Goal: Task Accomplishment & Management: Use online tool/utility

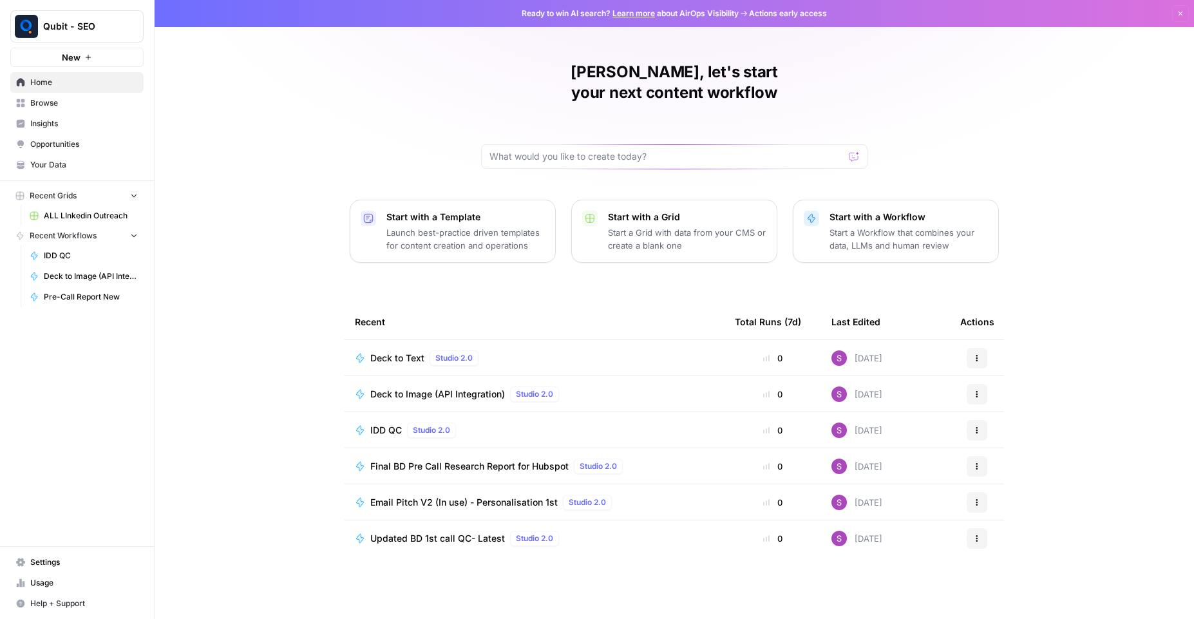
click at [66, 97] on span "Browse" at bounding box center [84, 103] width 108 height 12
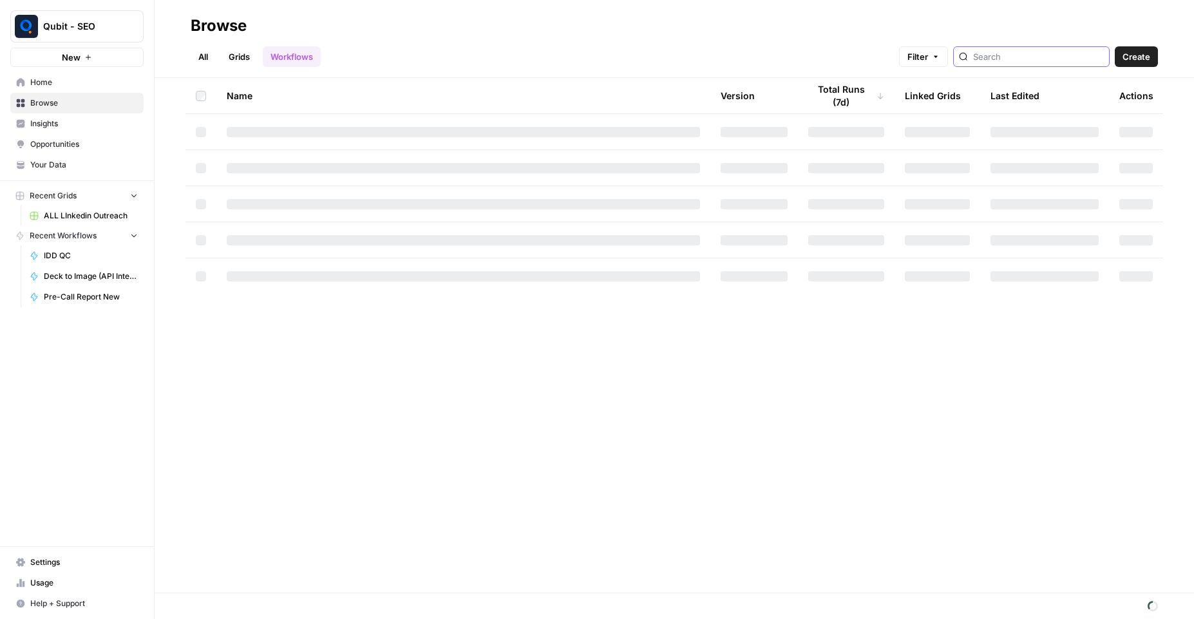
click at [1014, 57] on input "search" at bounding box center [1038, 56] width 131 height 13
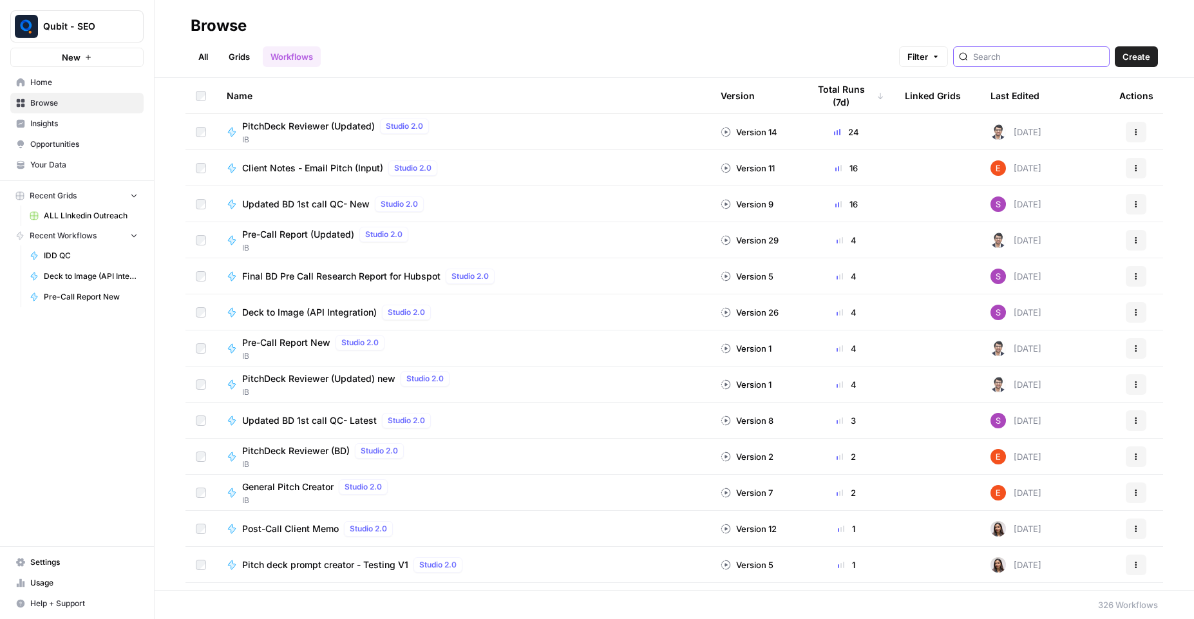
type input "deck"
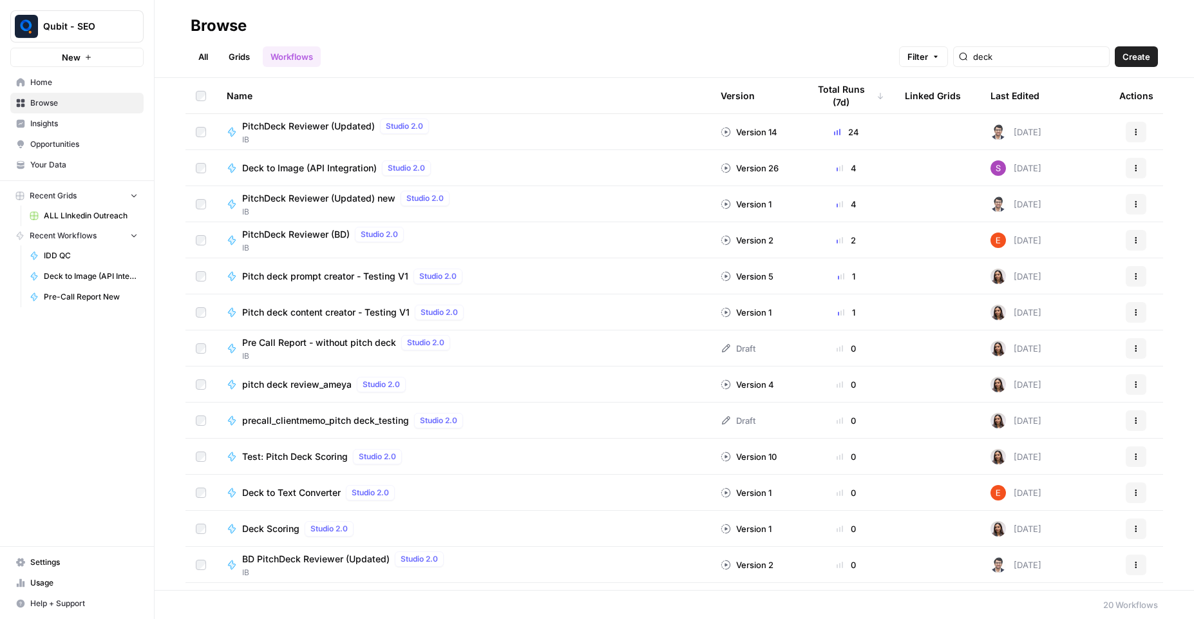
click at [267, 170] on span "Deck to Image (API Integration)" at bounding box center [309, 168] width 135 height 13
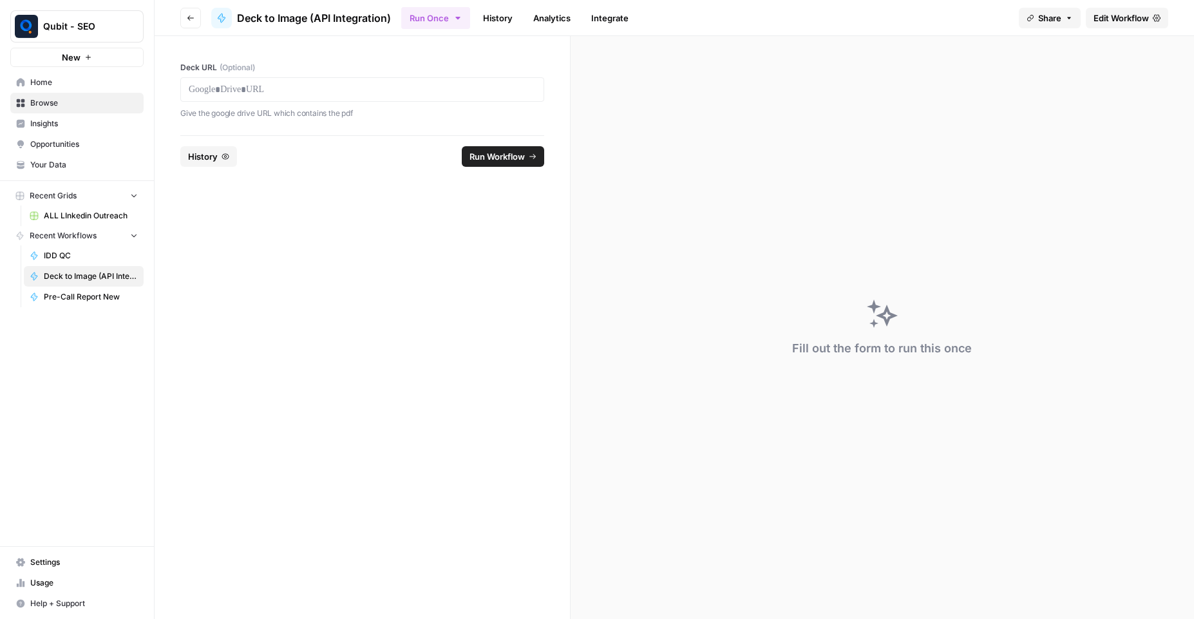
click at [1096, 17] on span "Edit Workflow" at bounding box center [1121, 18] width 55 height 13
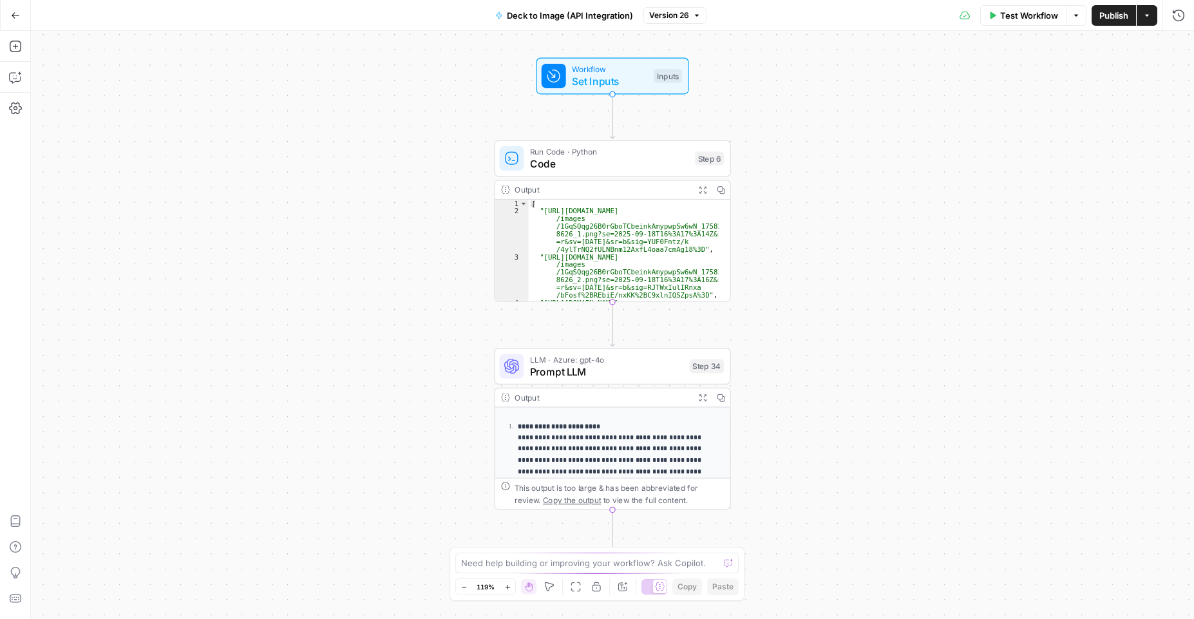
click at [1035, 15] on span "Test Workflow" at bounding box center [1029, 15] width 58 height 13
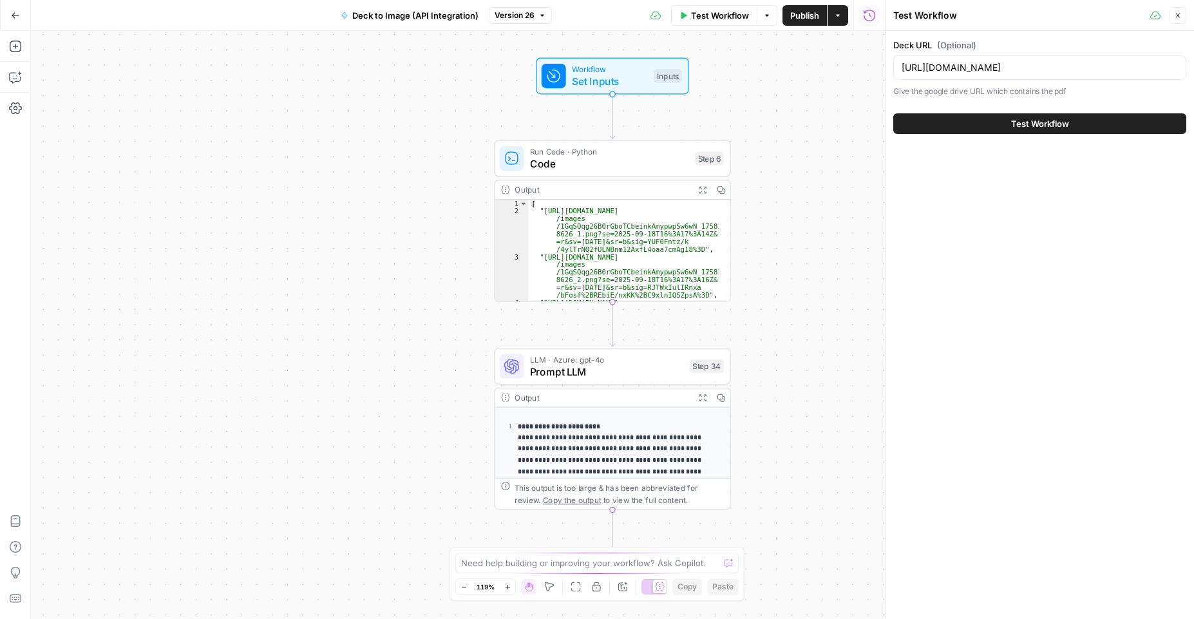
click at [1031, 122] on span "Test Workflow" at bounding box center [1040, 123] width 58 height 13
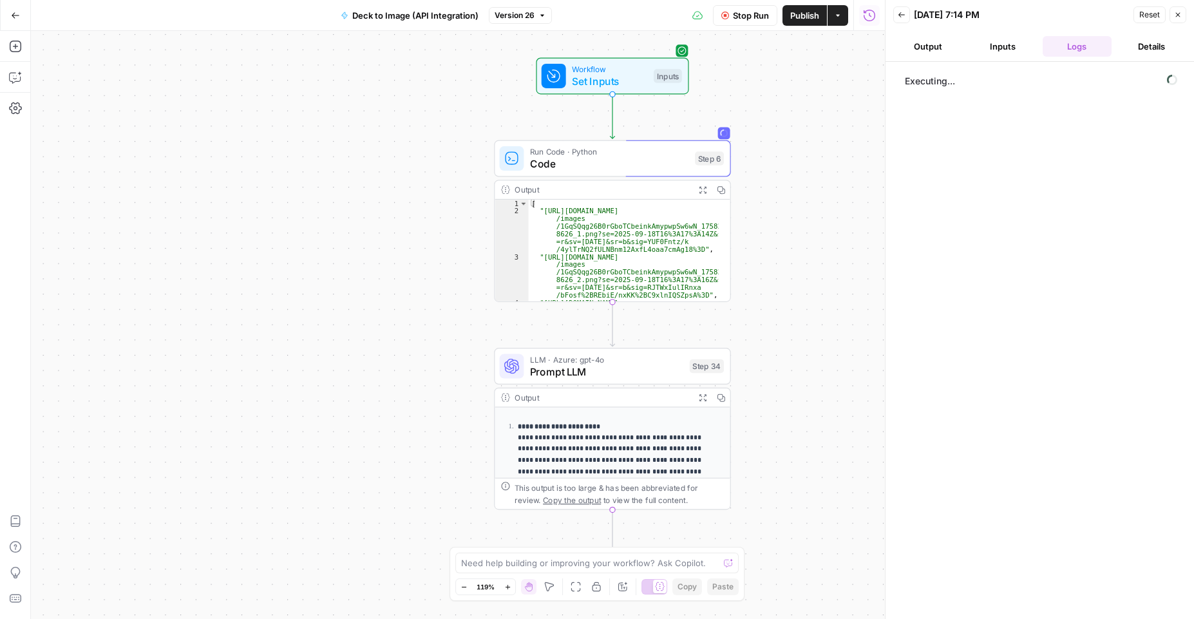
scroll to position [162, 0]
click at [620, 369] on span "Prompt LLM" at bounding box center [606, 371] width 153 height 15
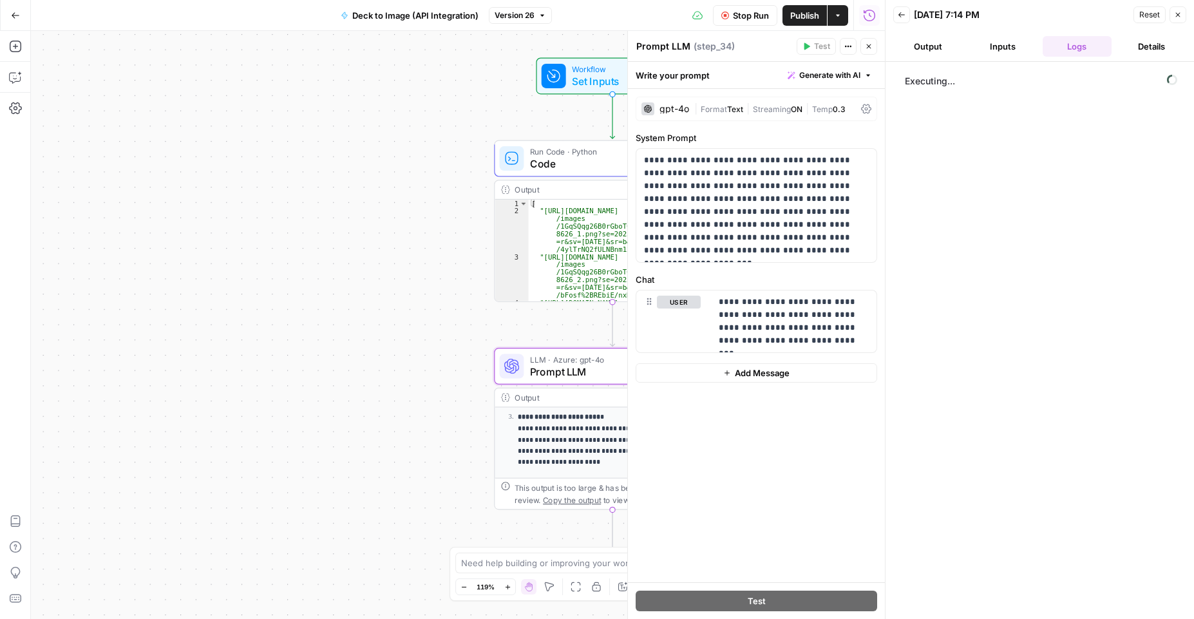
click at [862, 106] on icon at bounding box center [866, 109] width 10 height 10
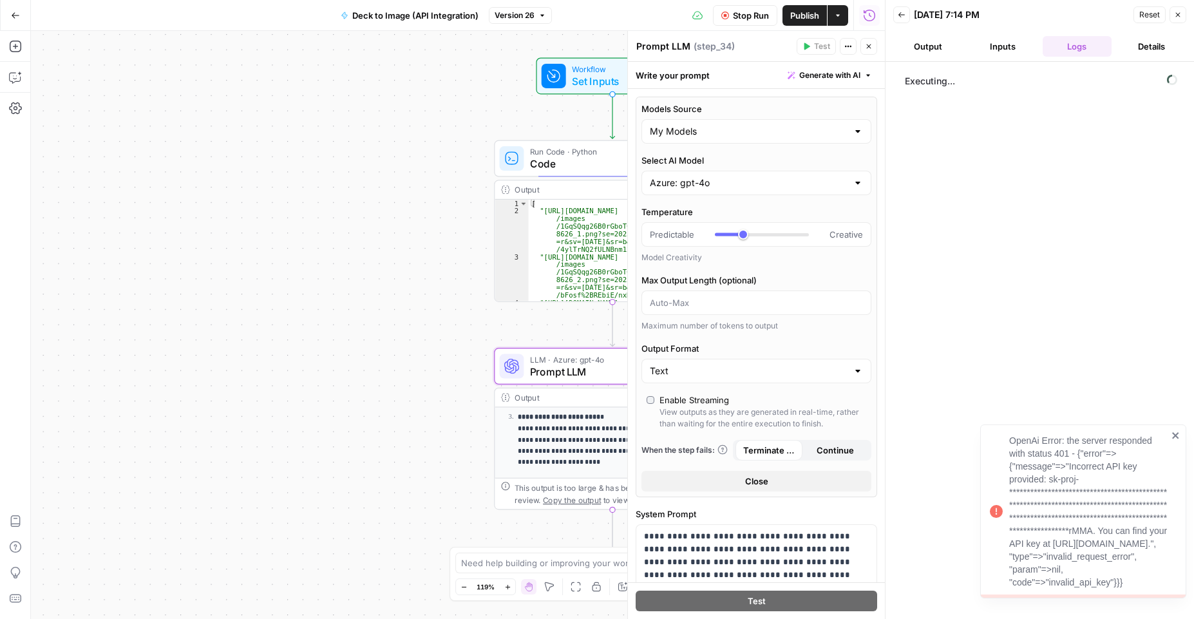
click at [1178, 430] on icon "close" at bounding box center [1176, 435] width 9 height 10
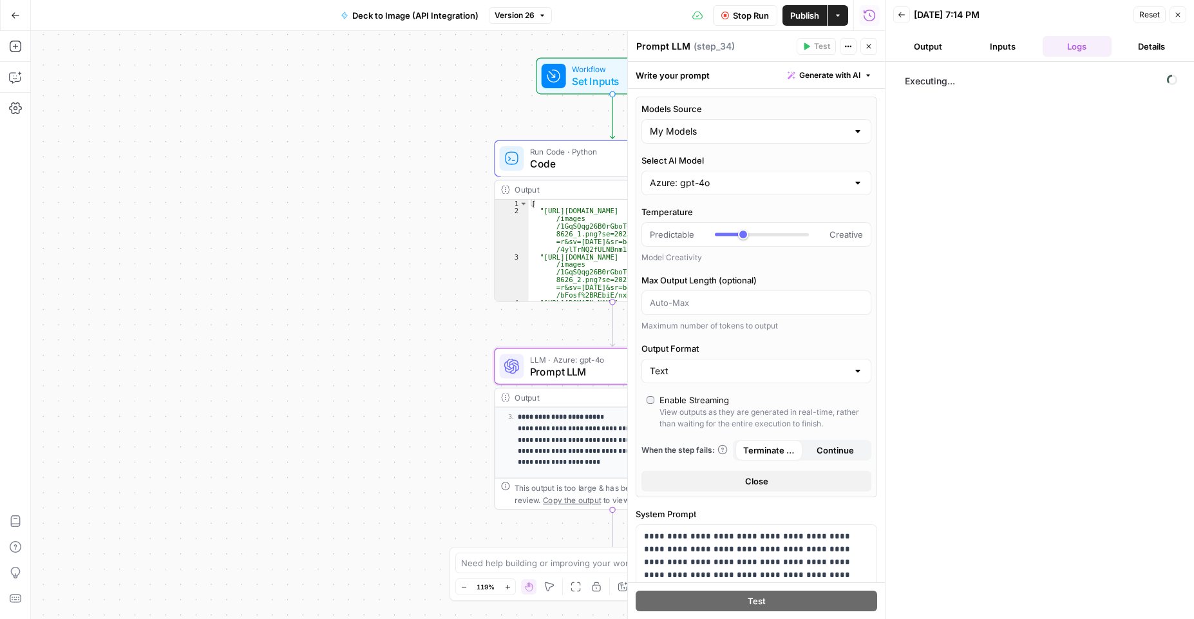
click at [853, 185] on div at bounding box center [858, 182] width 10 height 13
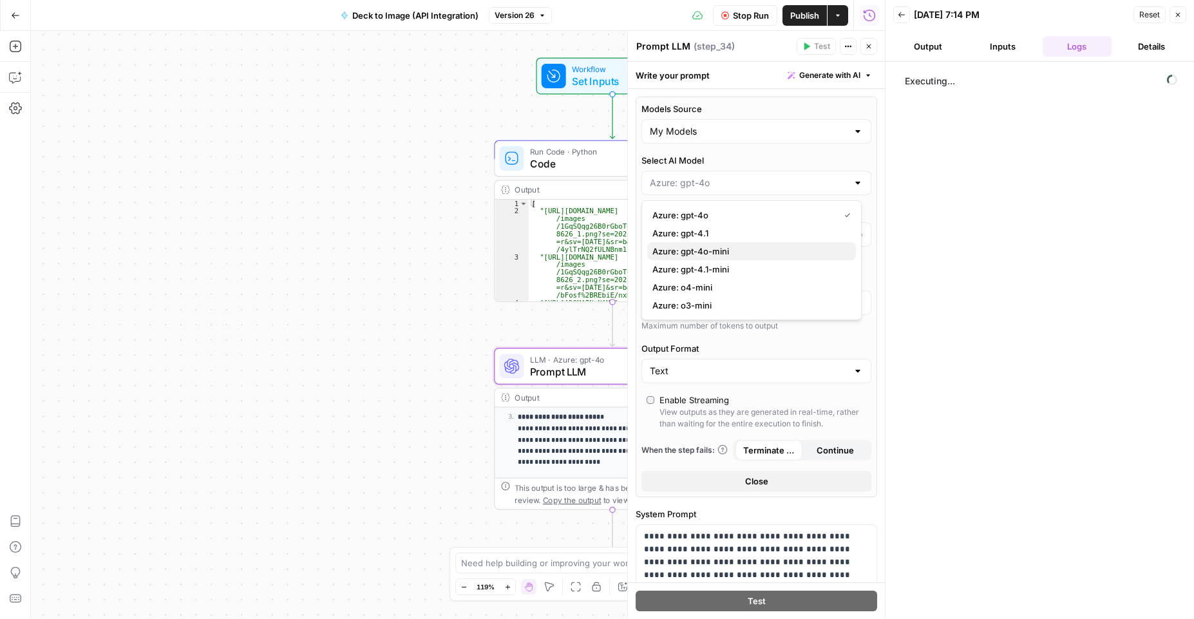
click at [774, 250] on span "Azure: gpt-4o-mini" at bounding box center [748, 251] width 193 height 13
type input "Azure: gpt-4o-mini"
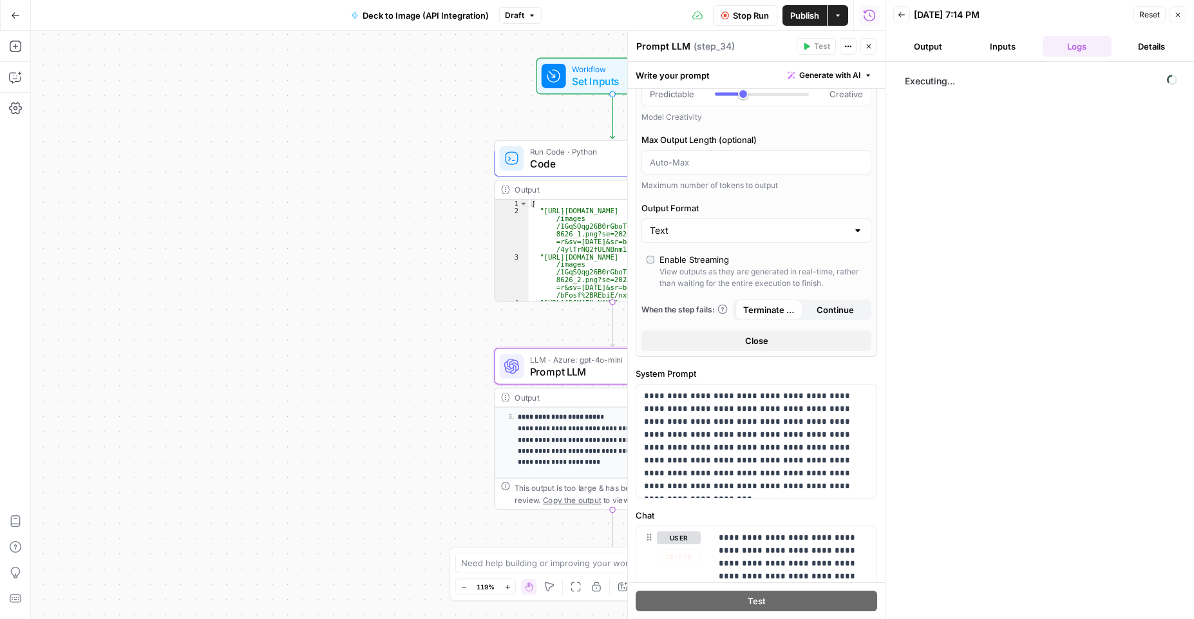
scroll to position [184, 0]
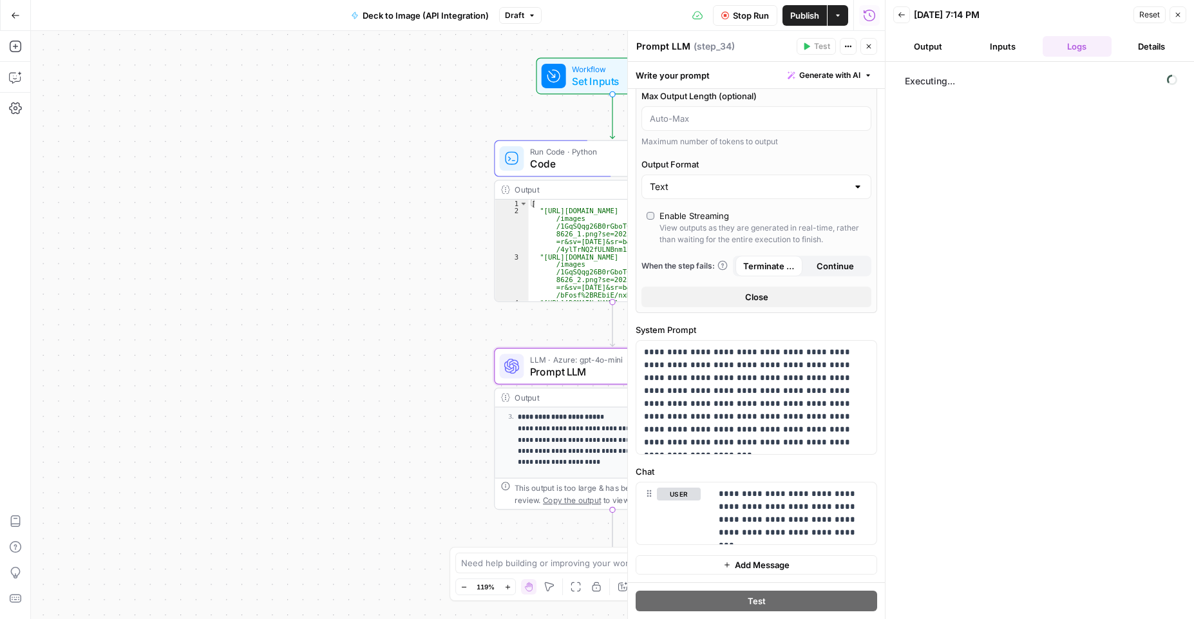
click at [318, 192] on div "Workflow Set Inputs Inputs Run Code · Python Code Step 6 Output Expand Output C…" at bounding box center [458, 325] width 854 height 588
click at [309, 367] on div "Workflow Set Inputs Inputs Run Code · Python Code Step 6 Output Expand Output C…" at bounding box center [458, 325] width 854 height 588
click at [870, 44] on icon "button" at bounding box center [869, 47] width 8 height 8
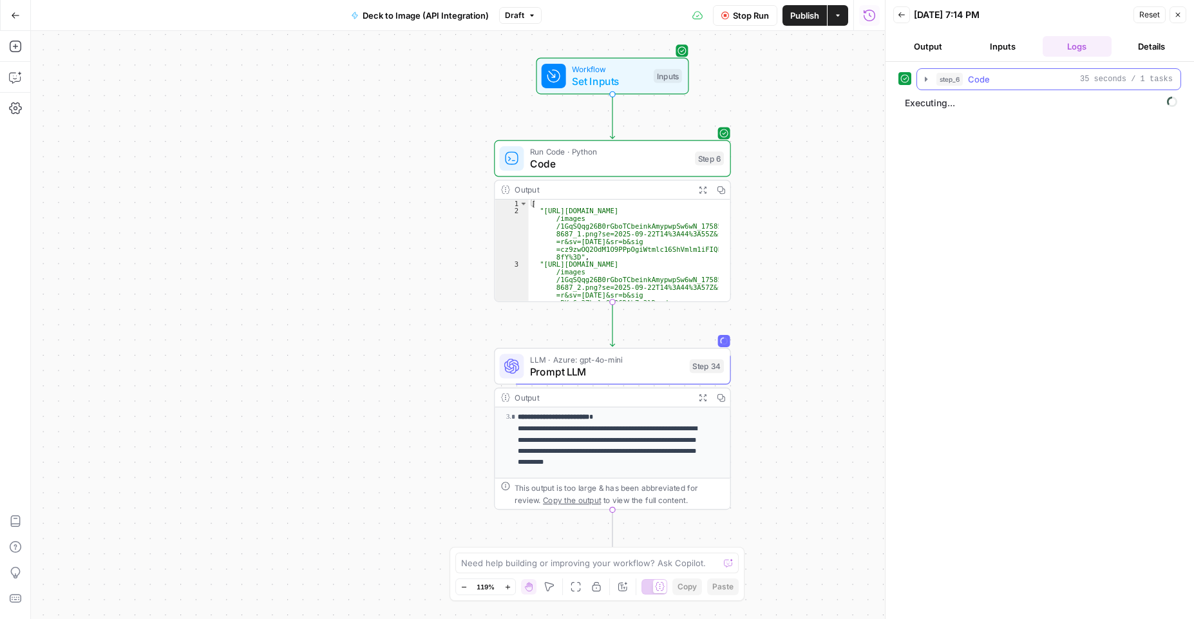
click at [927, 77] on icon "button" at bounding box center [926, 79] width 10 height 10
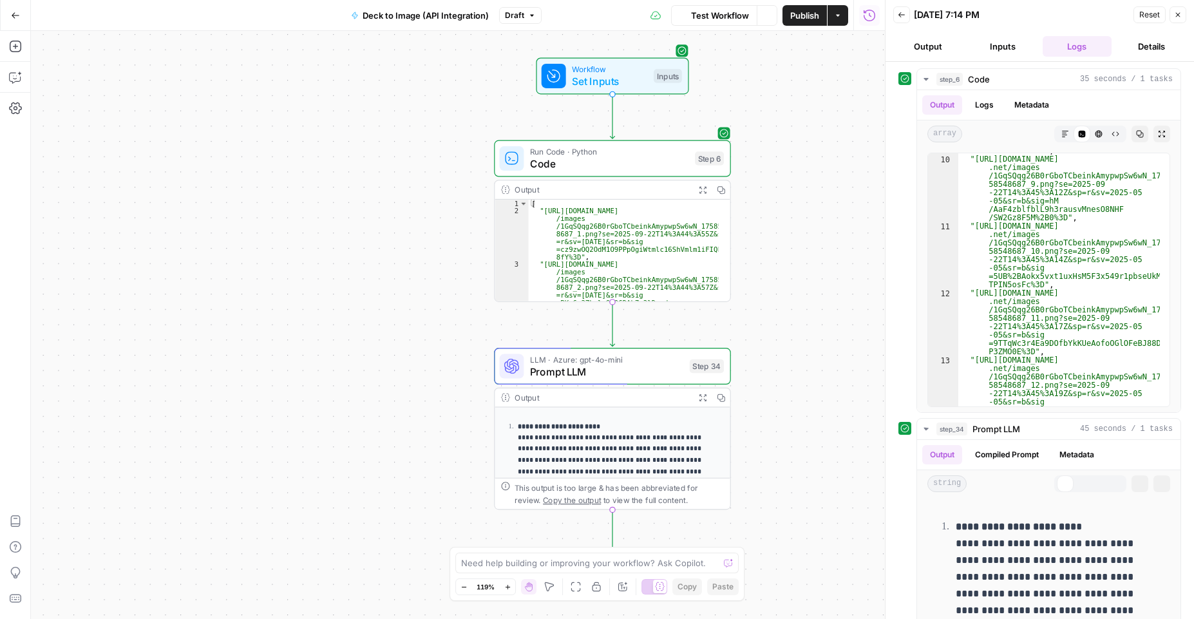
scroll to position [542, 0]
click at [522, 13] on span "Draft" at bounding box center [514, 16] width 19 height 12
click at [247, 131] on div "**********" at bounding box center [458, 325] width 854 height 588
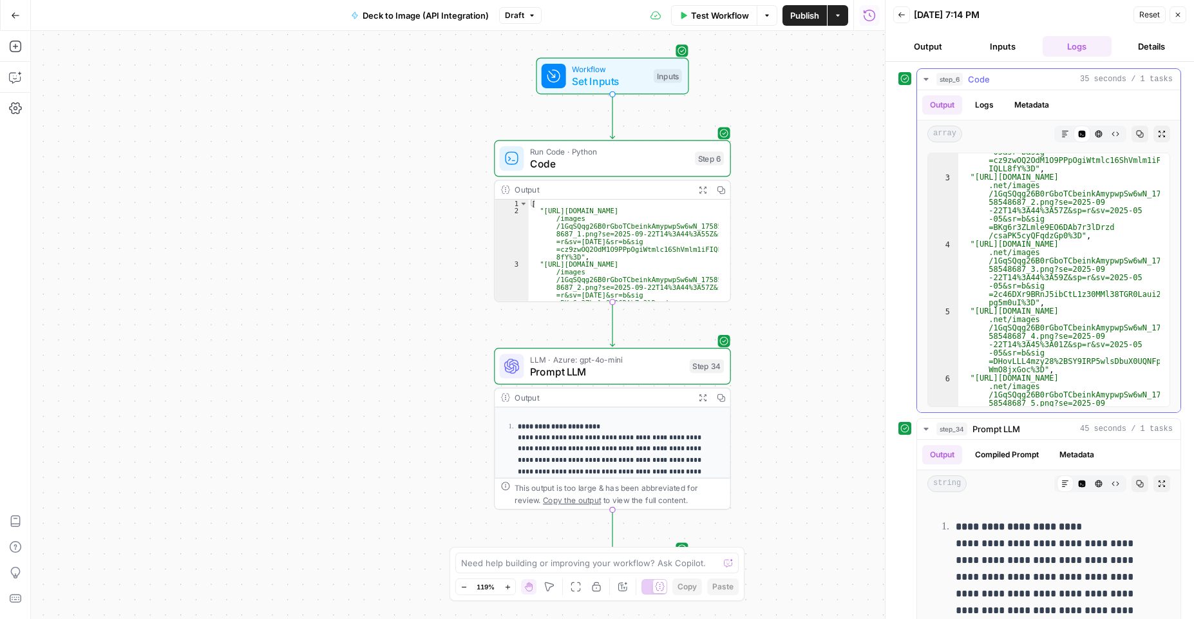
scroll to position [0, 0]
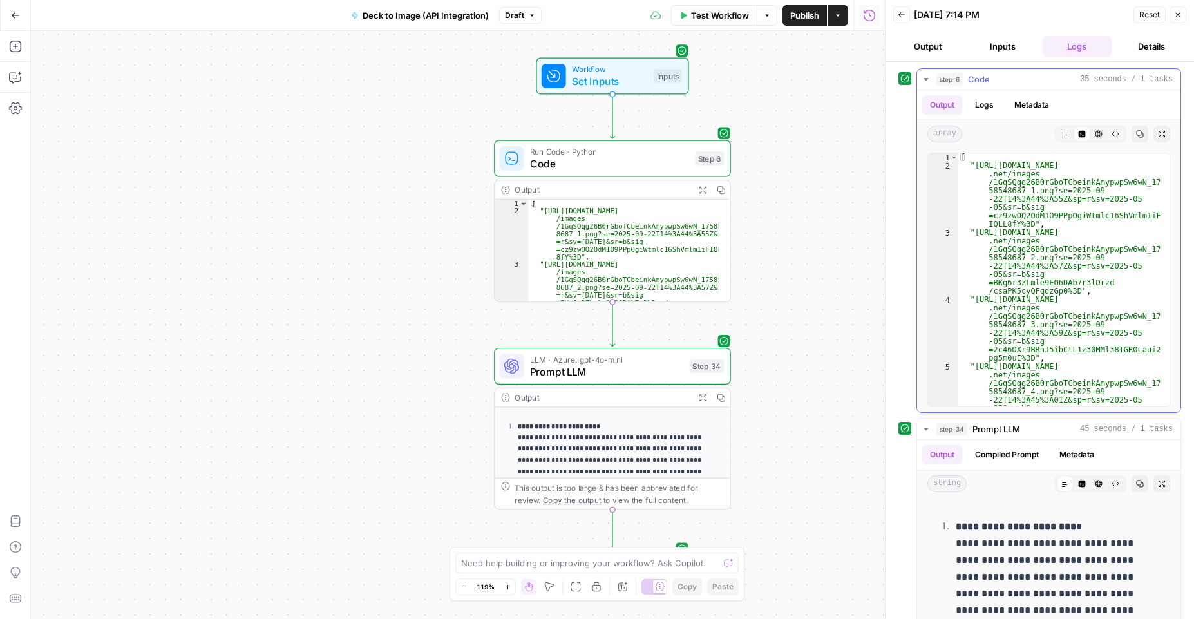
type textarea "**********"
click at [1030, 179] on div "[ "https://pdftoimageapi.blob.core.windows .net/images /1GqSQqg26B0rGboTCbeinkA…" at bounding box center [1059, 317] width 202 height 329
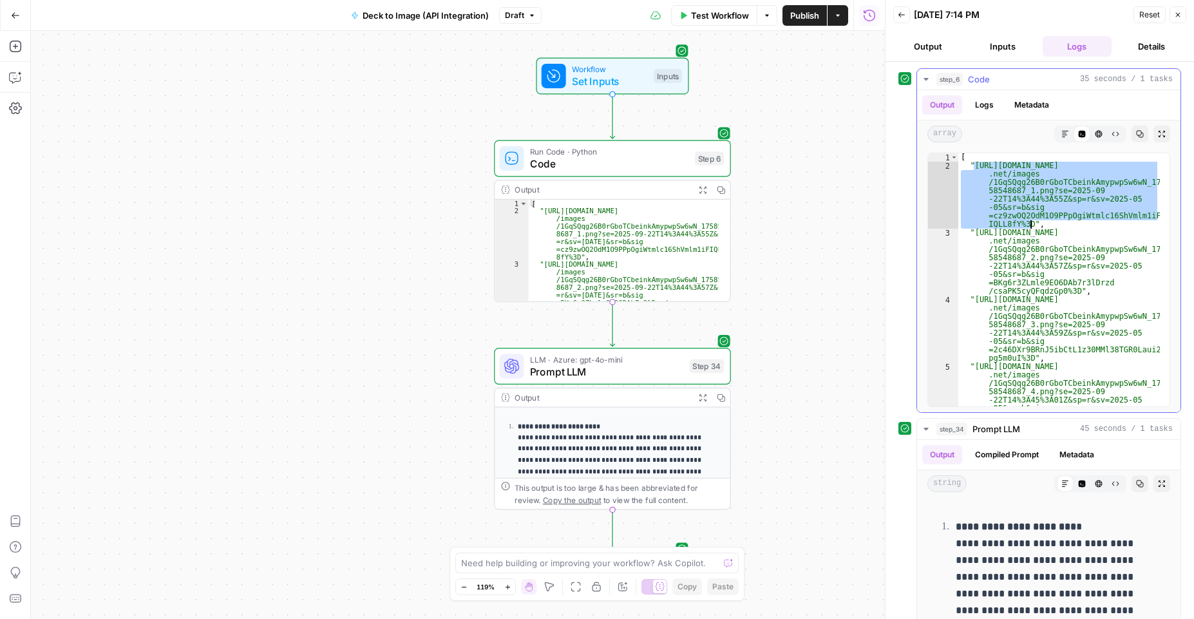
drag, startPoint x: 975, startPoint y: 167, endPoint x: 1030, endPoint y: 224, distance: 78.8
click at [1030, 224] on div "[ "https://pdftoimageapi.blob.core.windows .net/images /1GqSQqg26B0rGboTCbeinkA…" at bounding box center [1059, 317] width 202 height 329
click at [620, 356] on span "LLM · Azure: gpt-4o-mini" at bounding box center [606, 359] width 153 height 12
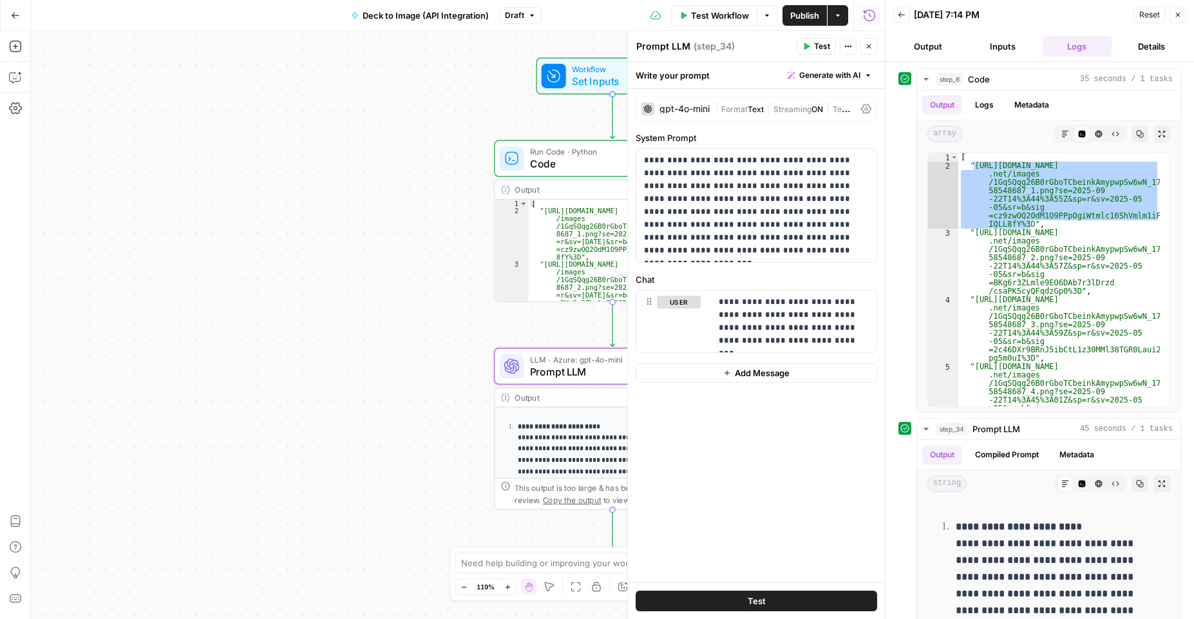
click at [736, 604] on button "Test" at bounding box center [757, 601] width 242 height 21
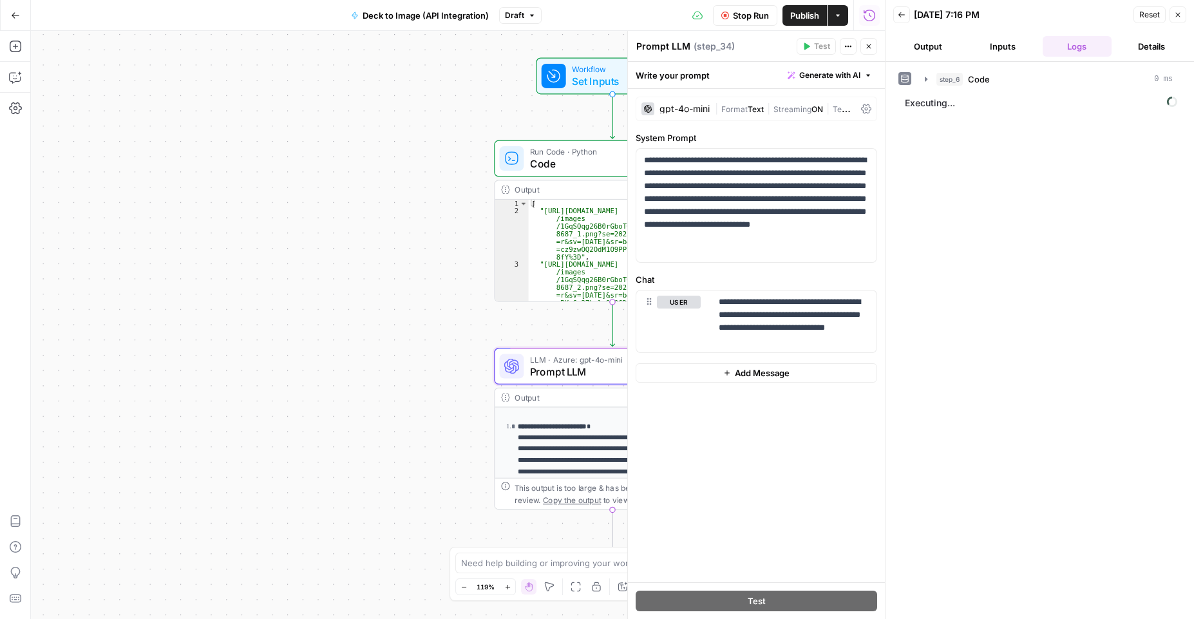
click at [802, 9] on span "Publish" at bounding box center [804, 15] width 29 height 13
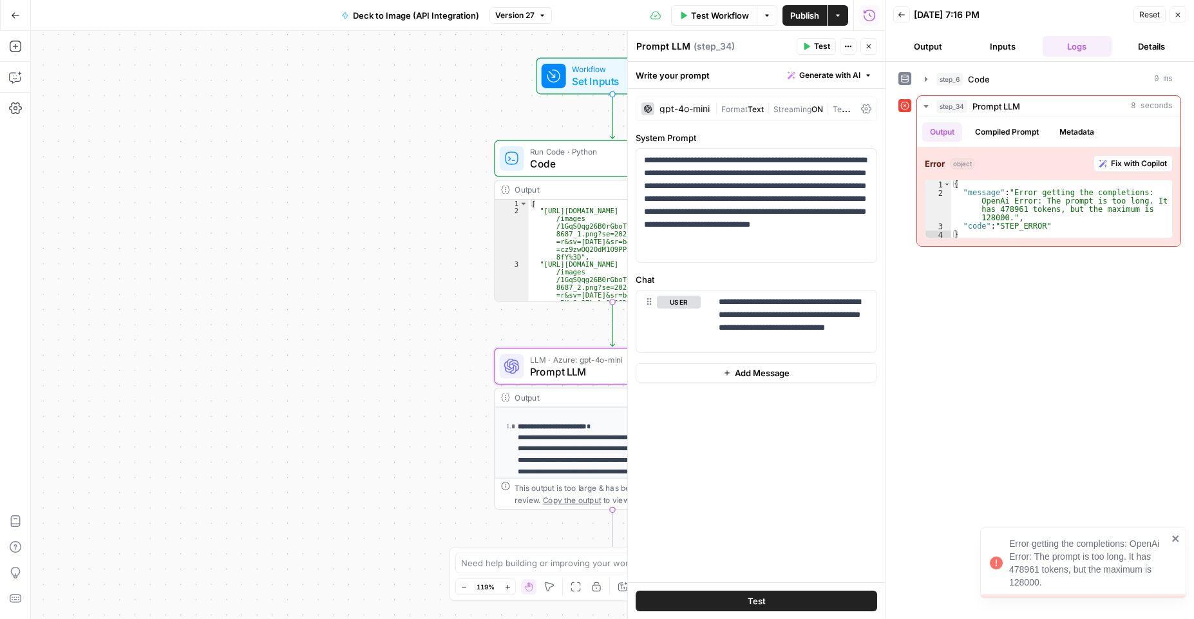
click at [1181, 533] on div "Error getting the completions: OpenAi Error: The prompt is too long. It has 478…" at bounding box center [1083, 563] width 206 height 71
click at [863, 107] on icon at bounding box center [866, 109] width 10 height 10
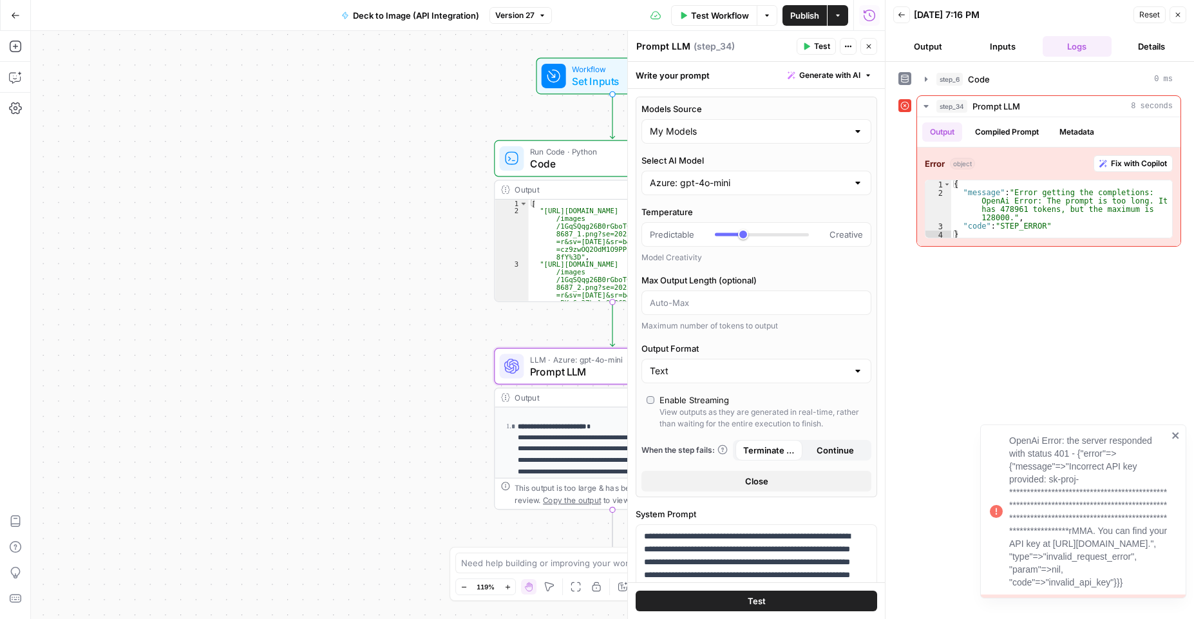
click at [837, 172] on div "Azure: gpt-4o-mini" at bounding box center [757, 183] width 230 height 24
click at [776, 271] on span "Azure: gpt-4.1-mini" at bounding box center [748, 269] width 193 height 13
type input "Azure: gpt-4.1-mini"
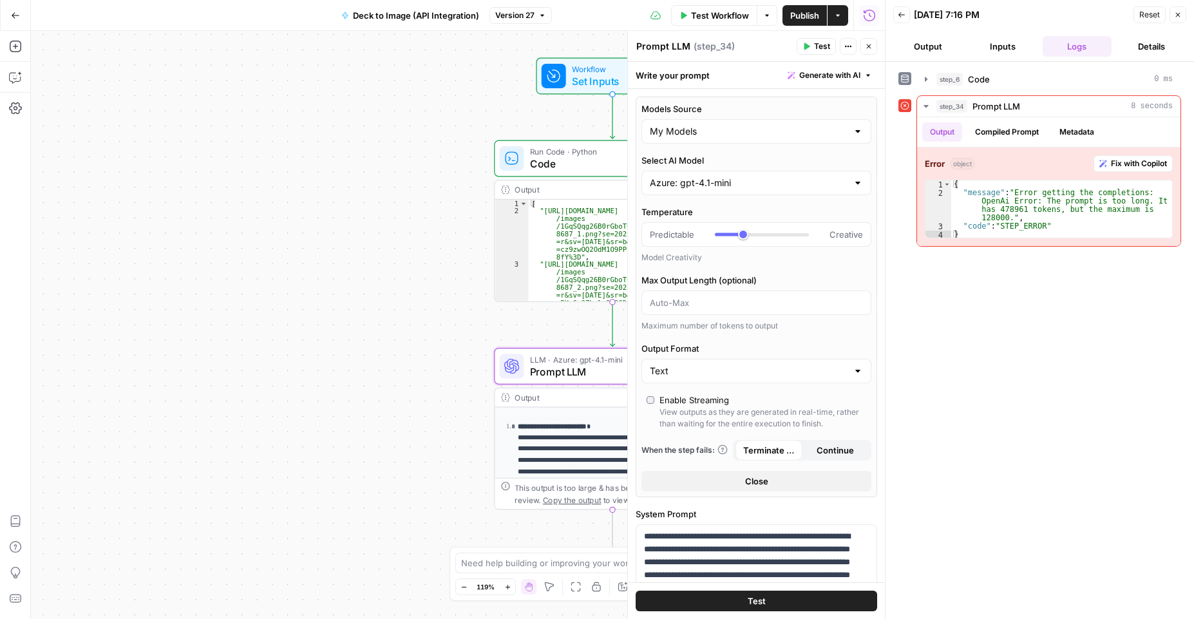
click at [768, 601] on button "Test" at bounding box center [757, 601] width 242 height 21
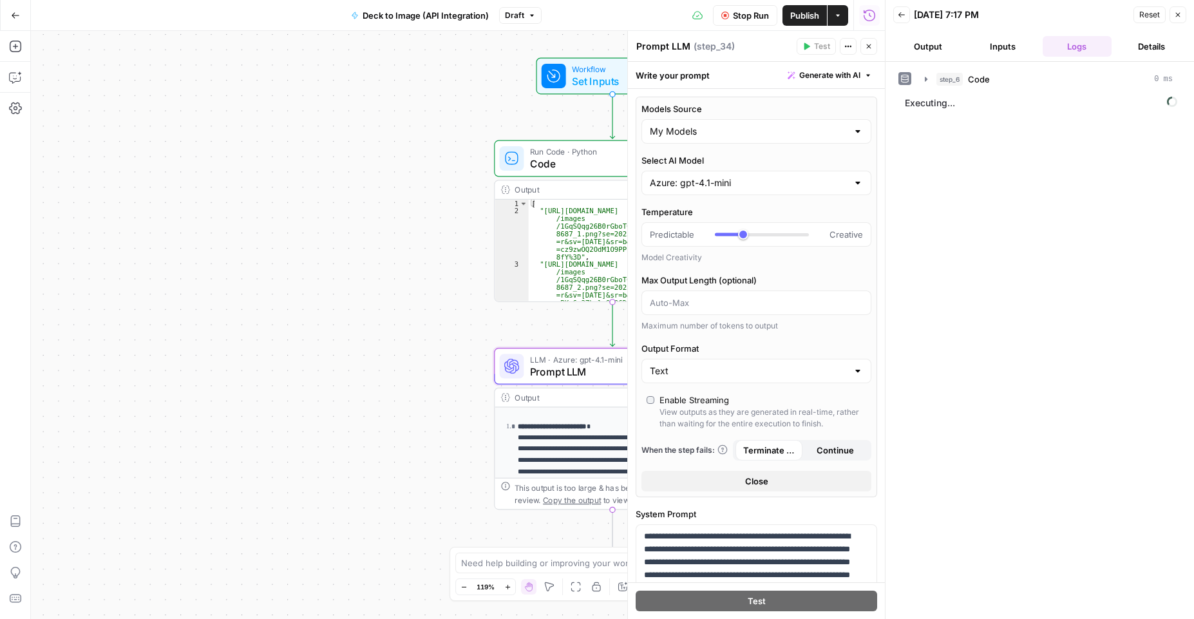
click at [853, 176] on div at bounding box center [858, 182] width 10 height 13
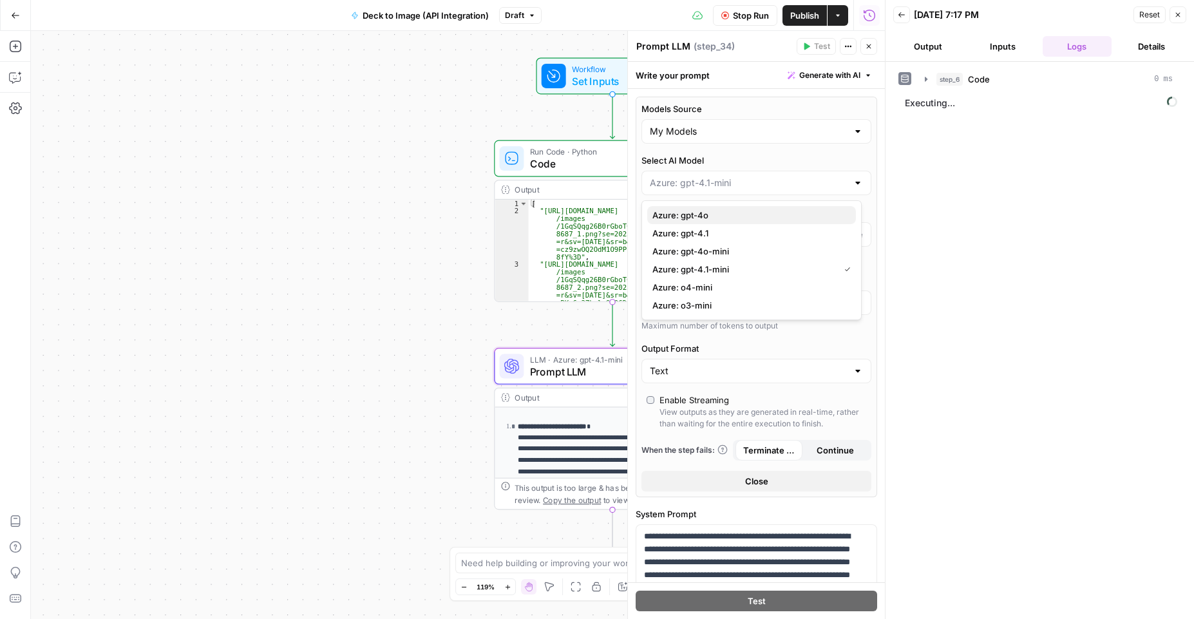
click at [809, 220] on span "Azure: gpt-4o" at bounding box center [748, 215] width 193 height 13
type input "Azure: gpt-4o"
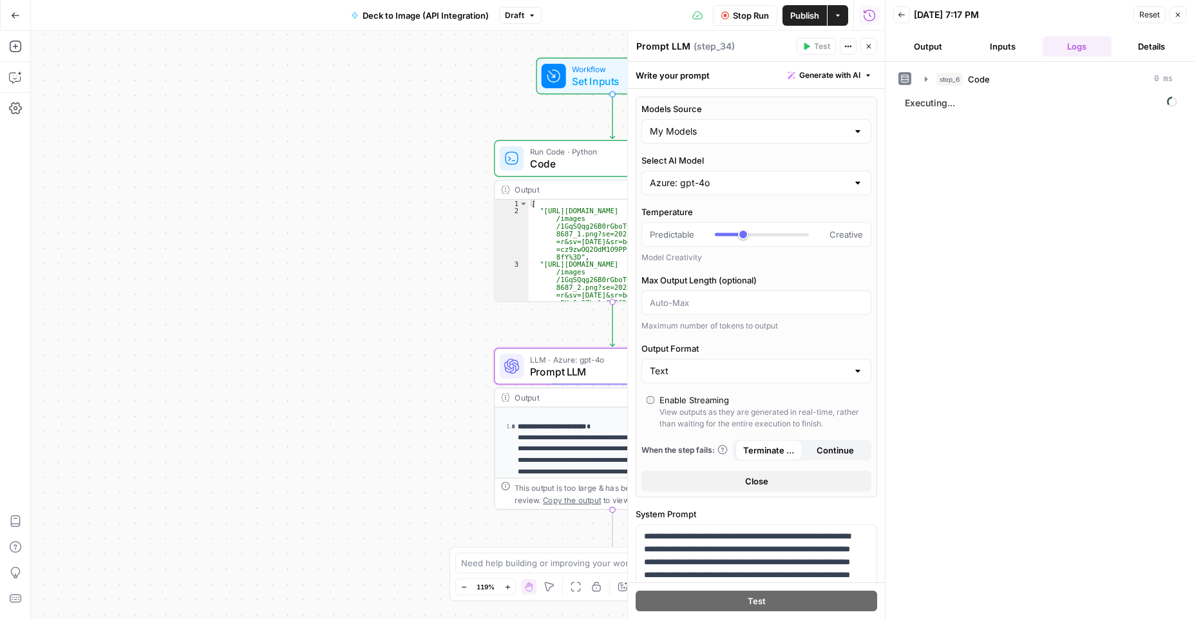
click at [805, 16] on span "Publish" at bounding box center [804, 15] width 29 height 13
click at [536, 13] on button "Version 28" at bounding box center [520, 15] width 63 height 17
click at [435, 85] on div "**********" at bounding box center [458, 325] width 854 height 588
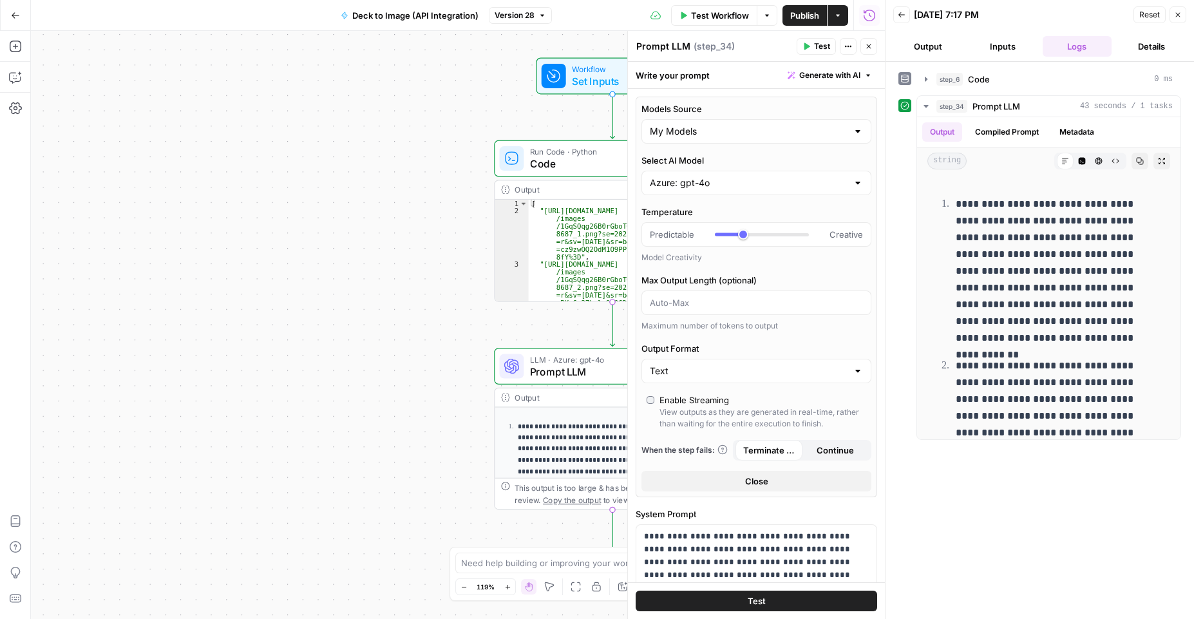
click at [774, 597] on button "Test" at bounding box center [757, 601] width 242 height 21
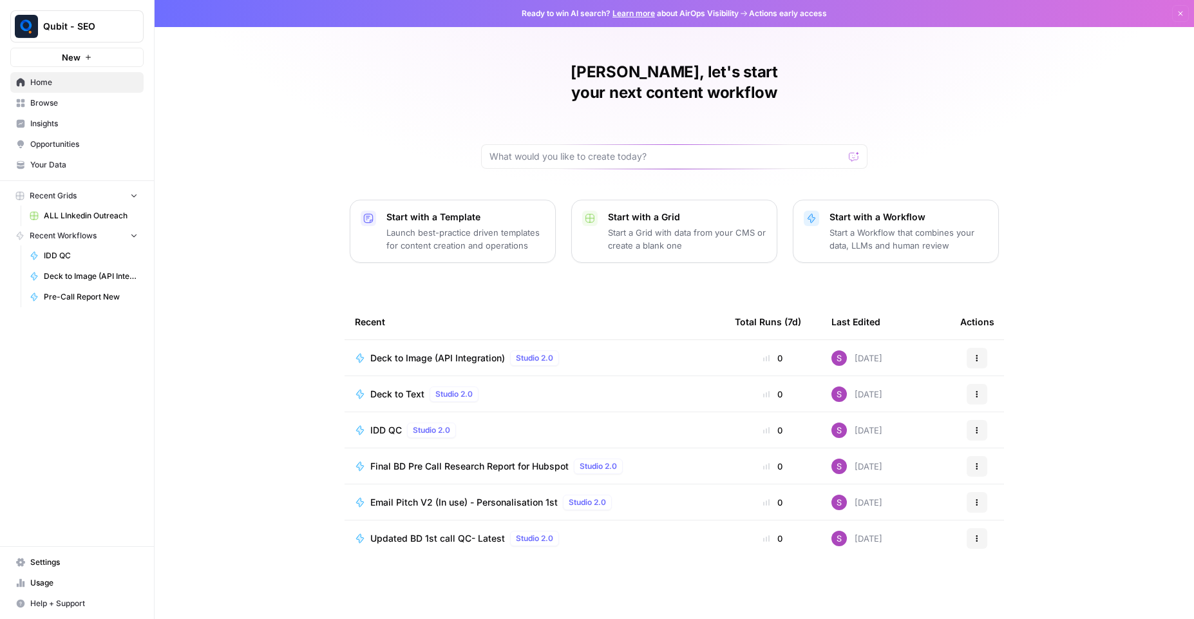
click at [461, 352] on span "Deck to Image (API Integration)" at bounding box center [437, 358] width 135 height 13
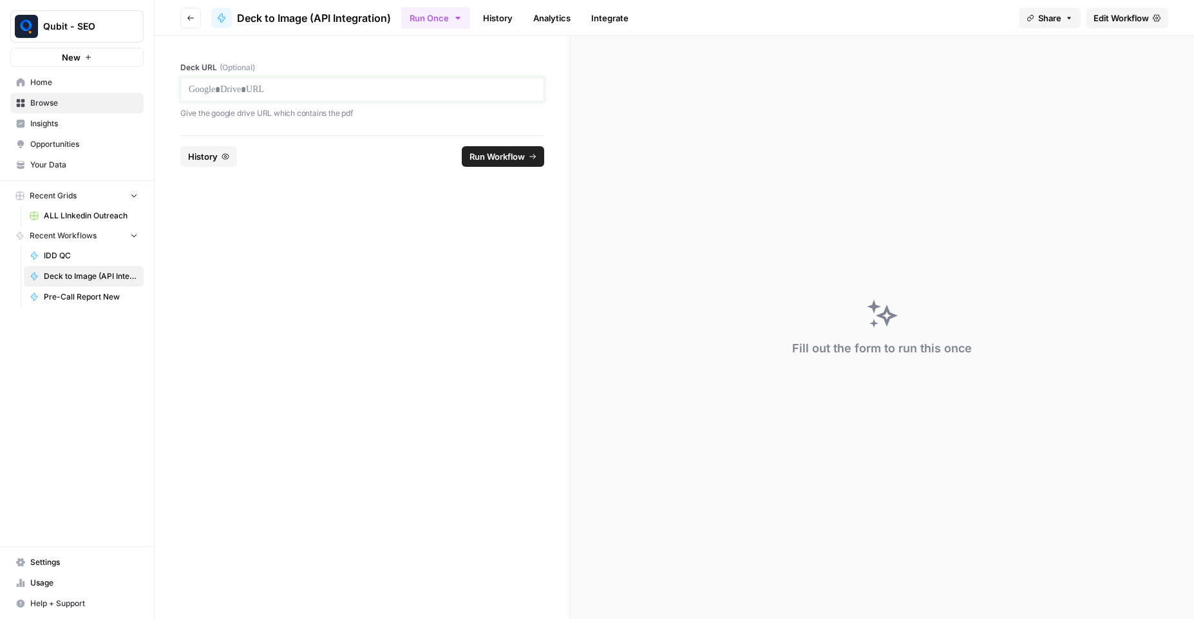
click at [247, 86] on p at bounding box center [362, 89] width 347 height 13
click at [493, 155] on span "Run Workflow" at bounding box center [497, 156] width 55 height 13
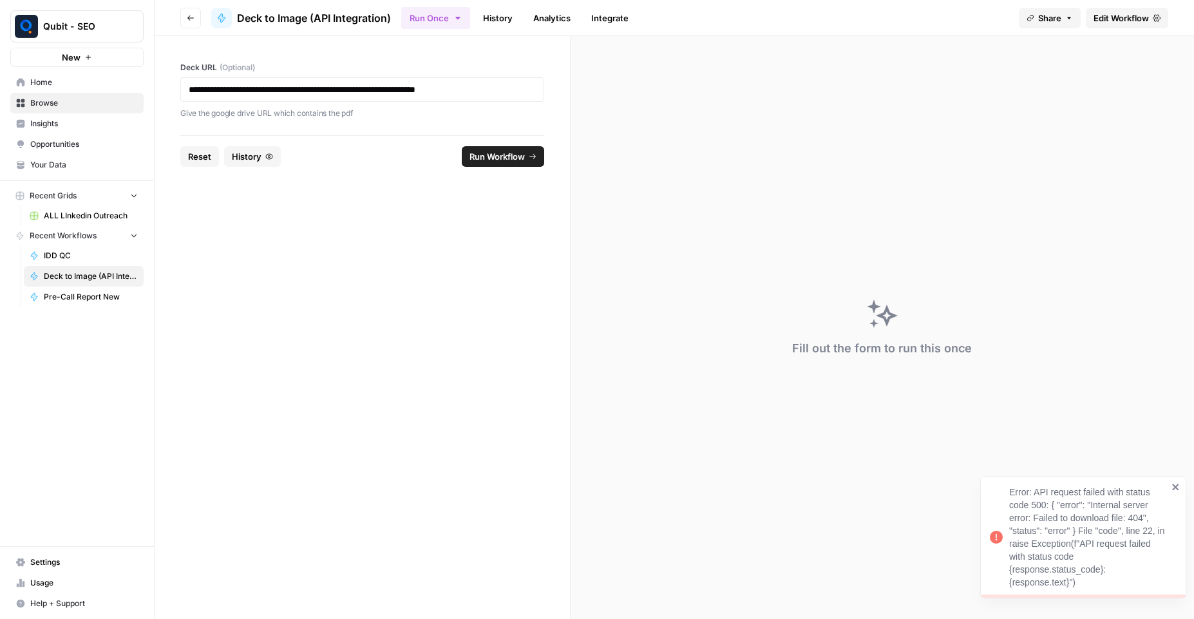
click at [1046, 518] on div "Error: API request failed with status code 500: { "error": "Internal server err…" at bounding box center [1088, 537] width 158 height 103
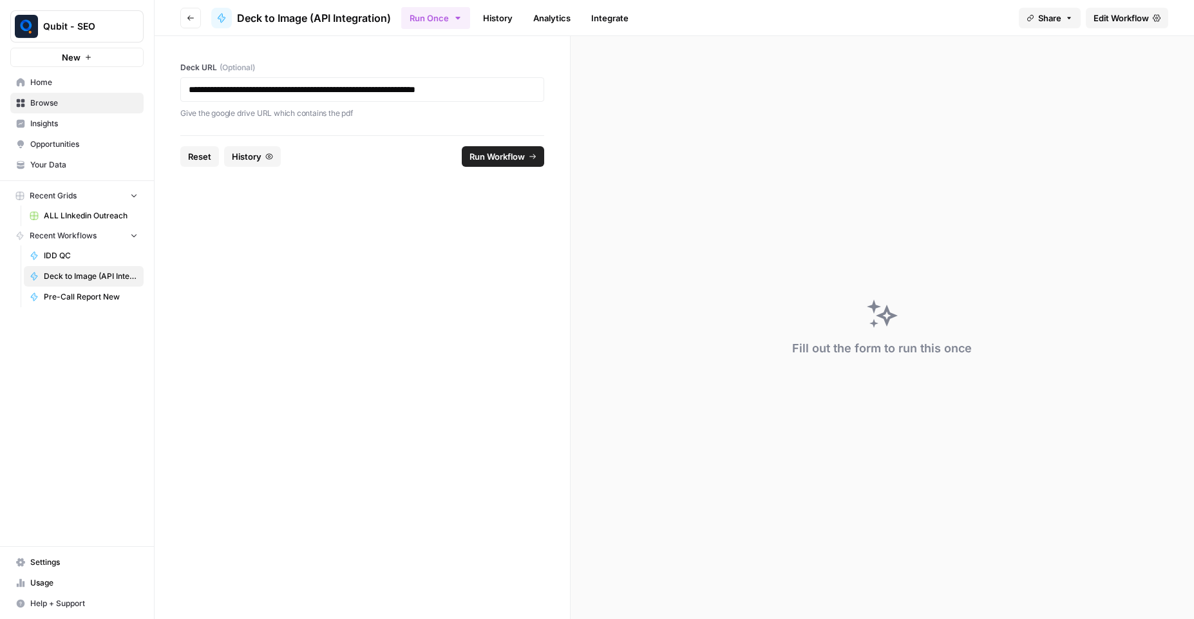
click at [1130, 15] on span "Edit Workflow" at bounding box center [1121, 18] width 55 height 13
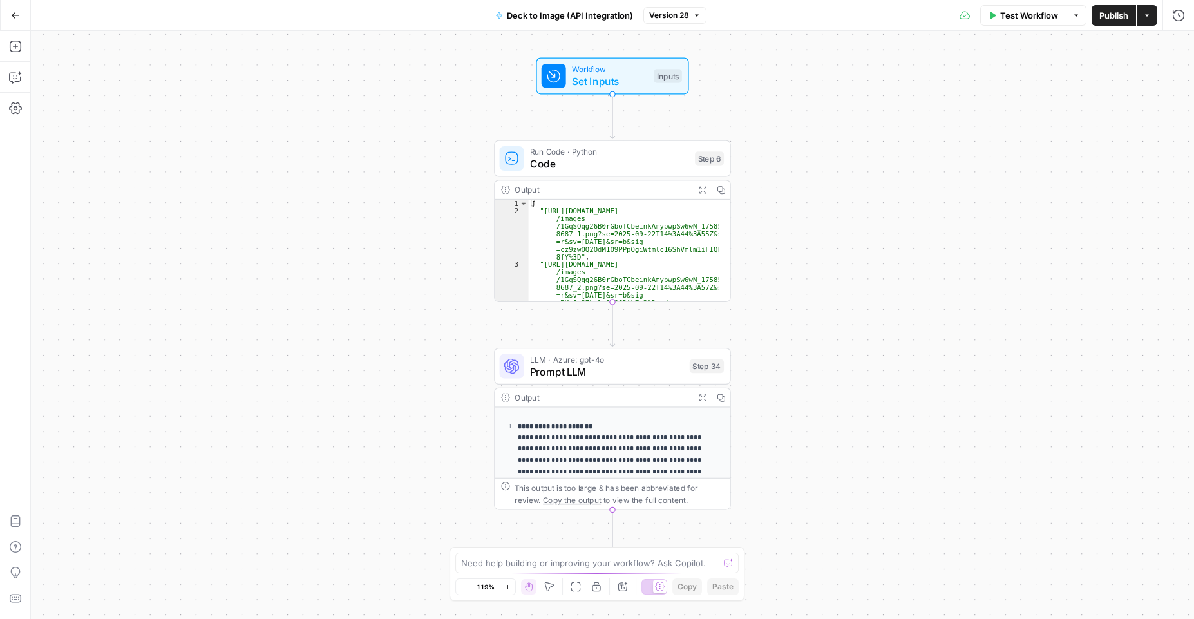
click at [1011, 21] on span "Test Workflow" at bounding box center [1029, 15] width 58 height 13
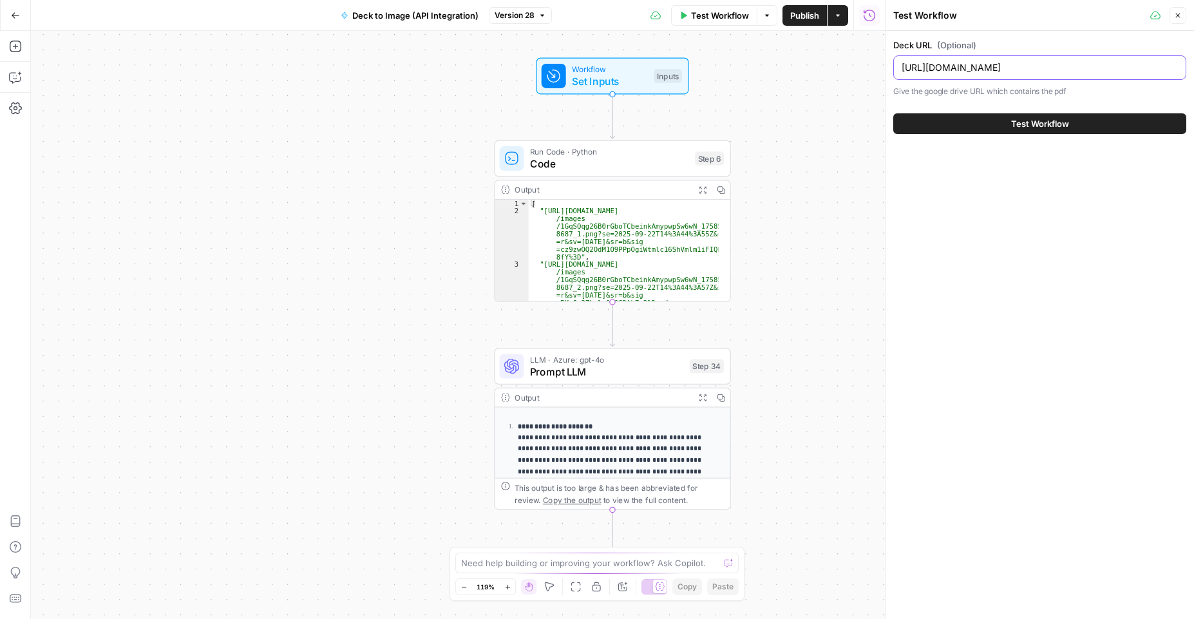
click at [1010, 70] on input "https://drive.google.com/file/d/1GqSQqg26B0rGboTCbeinkAmypwpSw6wN/view?pli=1" at bounding box center [1040, 67] width 276 height 13
paste input "ChGMTxFNhjznkWBdqIBphglmXVCTJXE_/view"
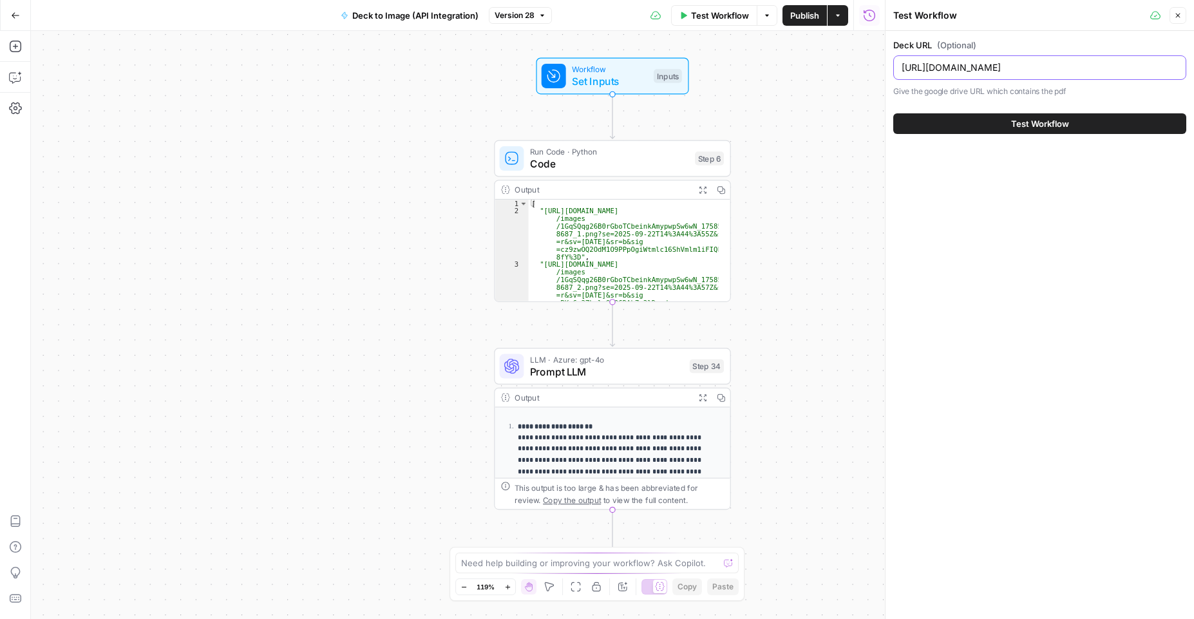
type input "https://drive.google.com/file/d/1ChGMTxFNhjznkWBdqIBphglmXVCTJXE_/view"
click at [1002, 129] on button "Test Workflow" at bounding box center [1039, 123] width 293 height 21
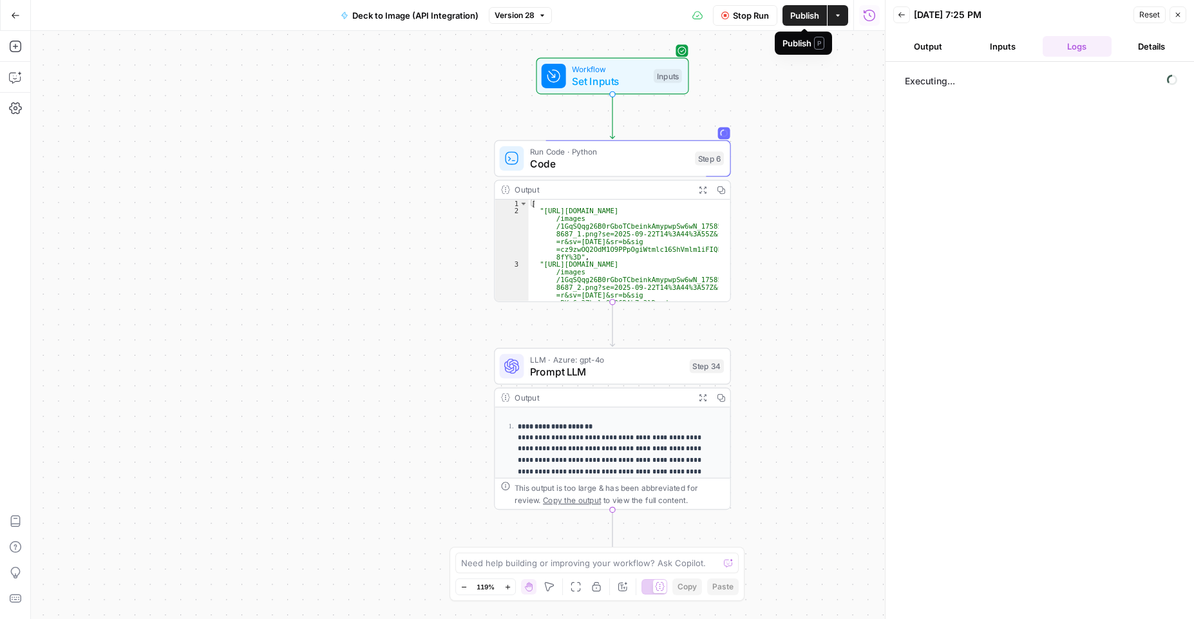
click at [794, 15] on span "Publish" at bounding box center [804, 15] width 29 height 13
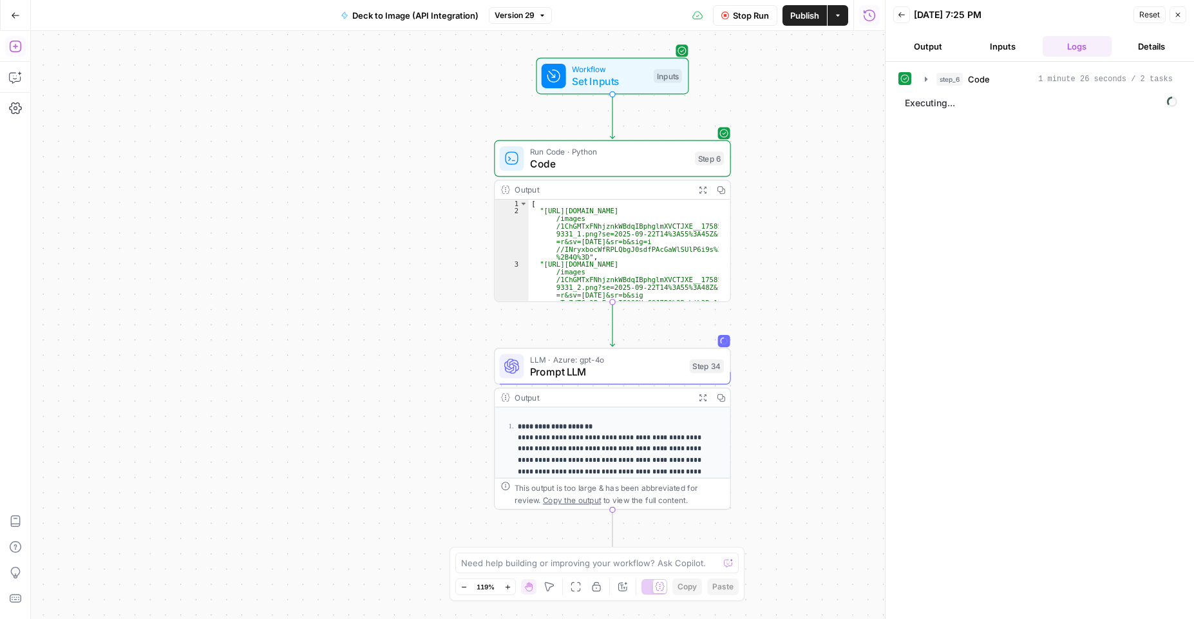
click at [738, 23] on button "Stop Run" at bounding box center [745, 15] width 64 height 21
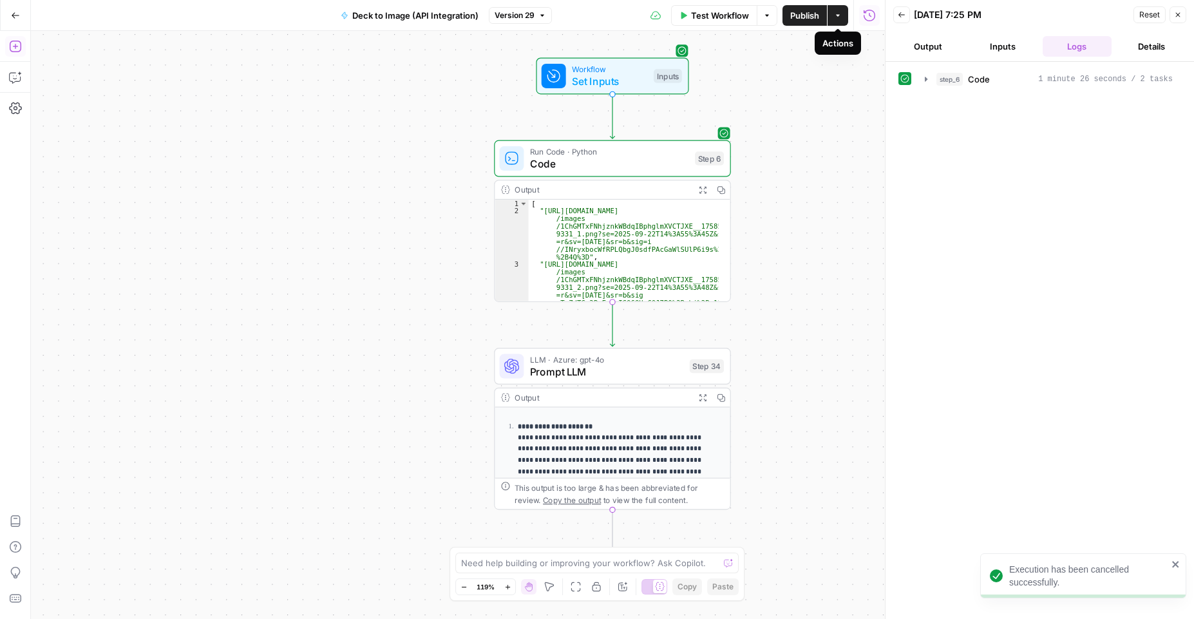
click at [834, 18] on icon "button" at bounding box center [838, 16] width 8 height 8
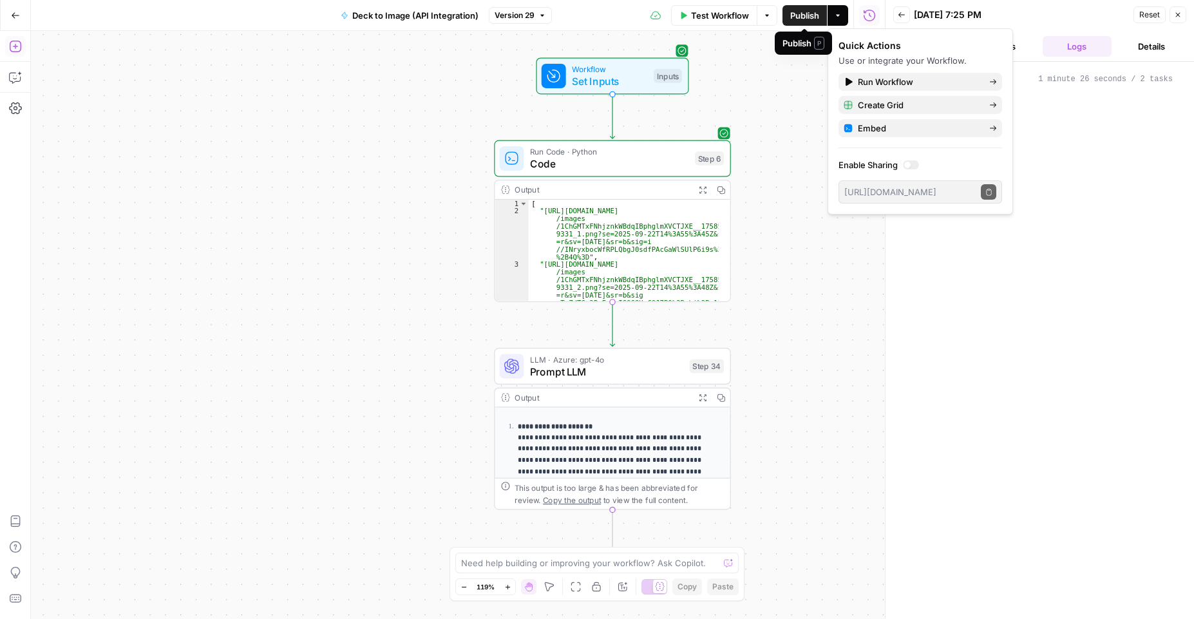
click at [807, 15] on span "Publish" at bounding box center [804, 15] width 29 height 13
click at [544, 19] on icon "button" at bounding box center [543, 16] width 8 height 8
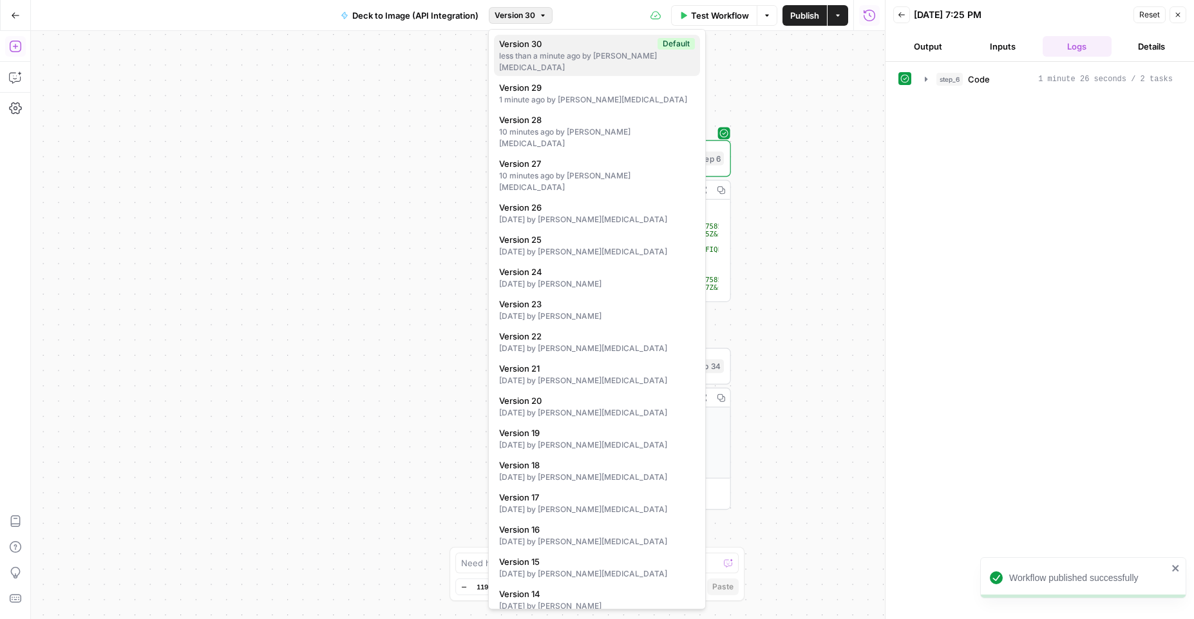
click at [557, 48] on span "Version 30" at bounding box center [575, 43] width 153 height 13
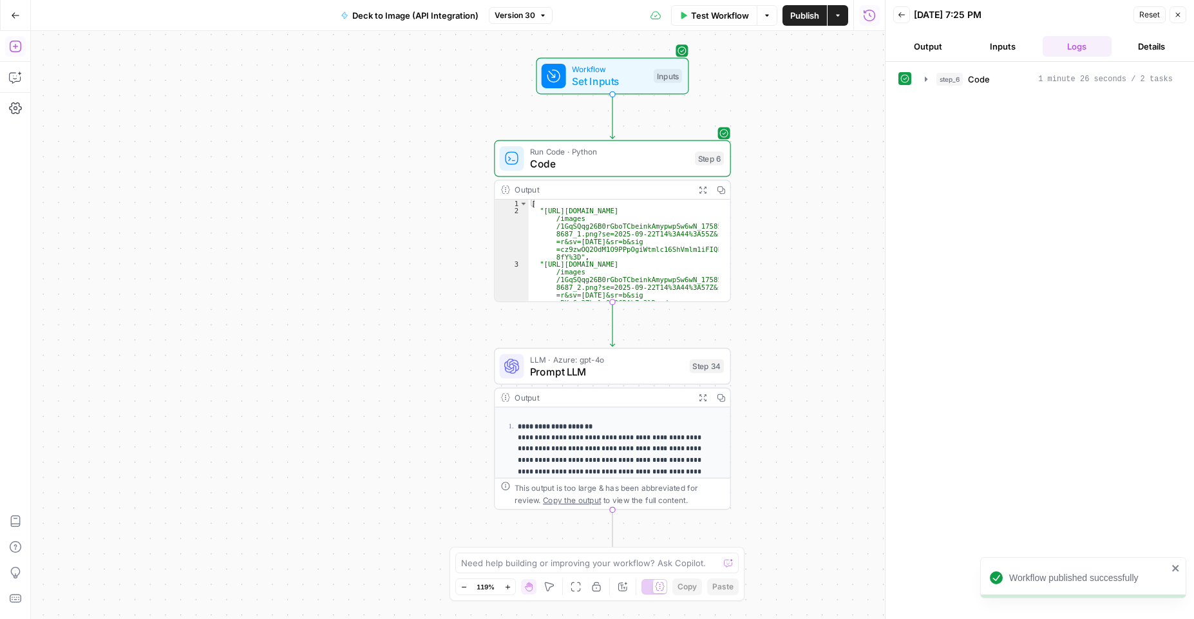
click at [798, 14] on span "Publish" at bounding box center [804, 15] width 29 height 13
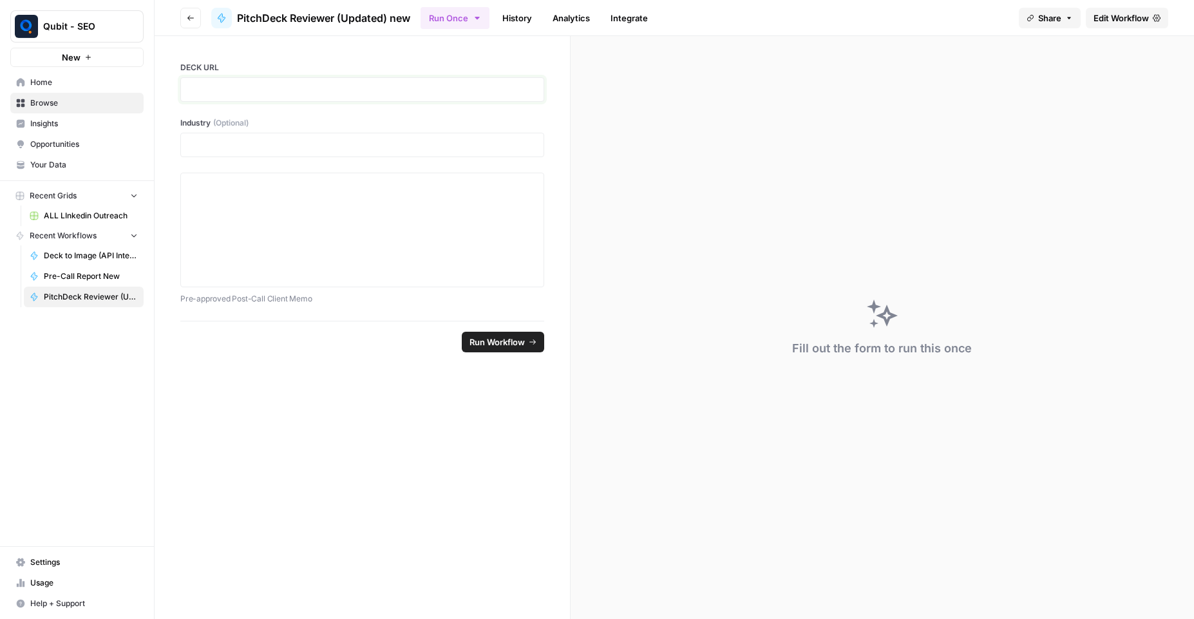
click at [283, 91] on p at bounding box center [362, 89] width 347 height 13
click at [489, 338] on span "Run Workflow" at bounding box center [497, 342] width 55 height 13
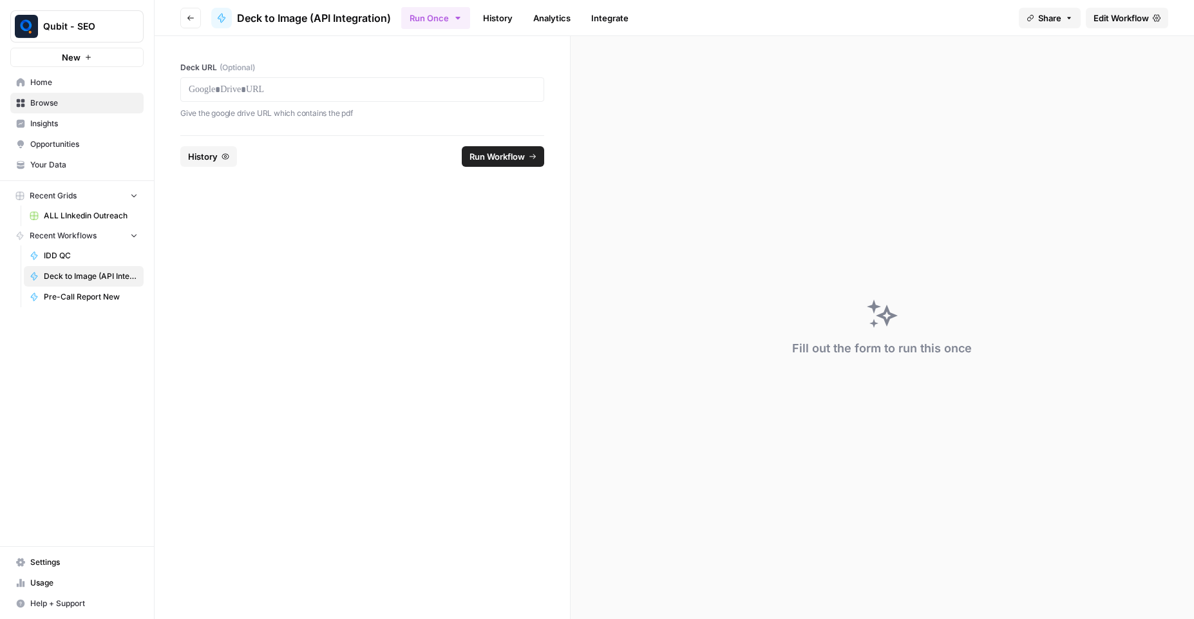
click at [401, 79] on div at bounding box center [362, 89] width 364 height 24
click at [405, 90] on p at bounding box center [362, 89] width 347 height 13
click at [484, 150] on span "Run Workflow" at bounding box center [497, 156] width 55 height 13
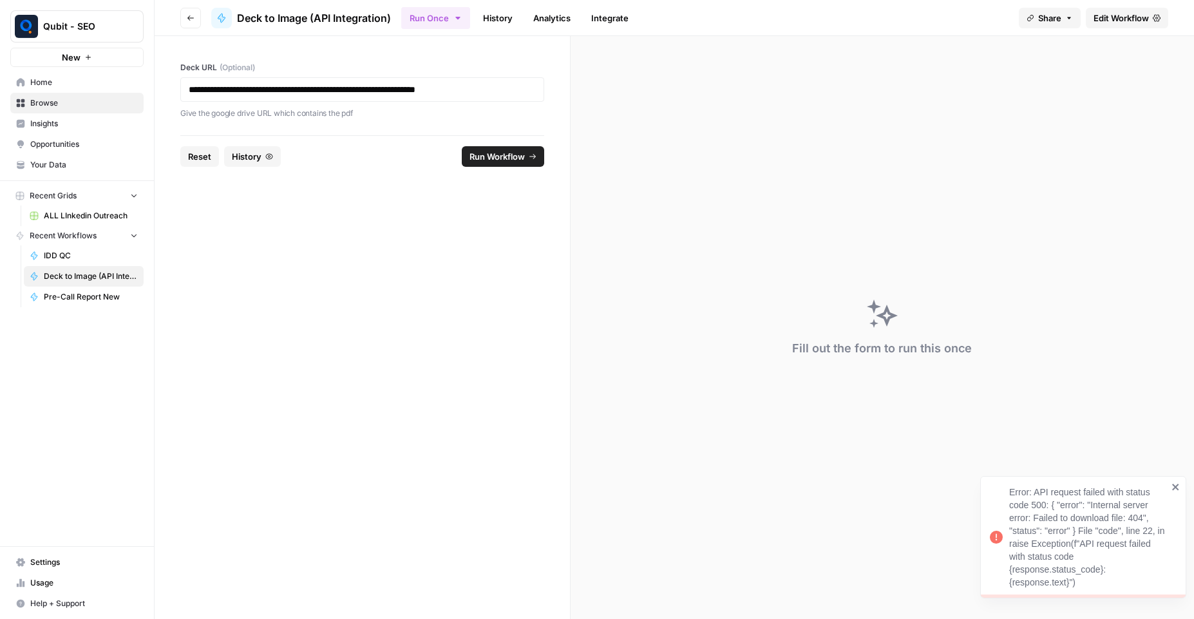
click at [1187, 613] on div "Fill out the form to run this once" at bounding box center [883, 327] width 624 height 583
click at [1136, 559] on div "Error: API request failed with status code 500: { "error": "Internal server err…" at bounding box center [1088, 537] width 158 height 103
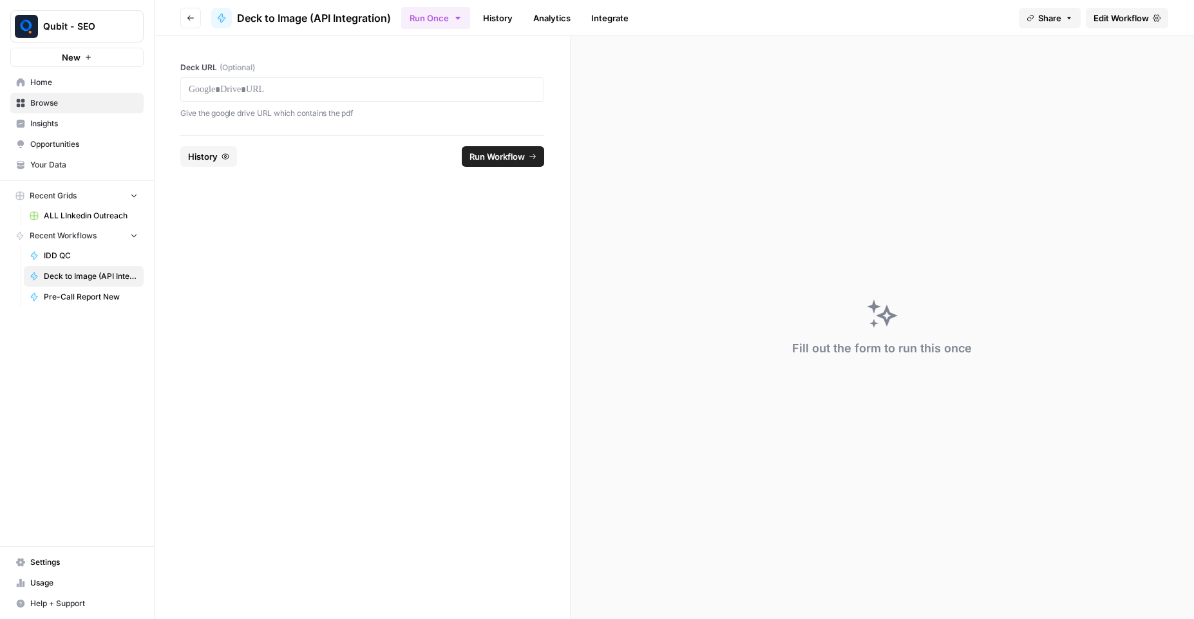
click at [302, 81] on div at bounding box center [362, 89] width 364 height 24
click at [310, 90] on p at bounding box center [362, 89] width 347 height 13
click at [491, 153] on span "Run Workflow" at bounding box center [497, 156] width 55 height 13
click at [1098, 25] on link "Edit Workflow" at bounding box center [1127, 18] width 82 height 21
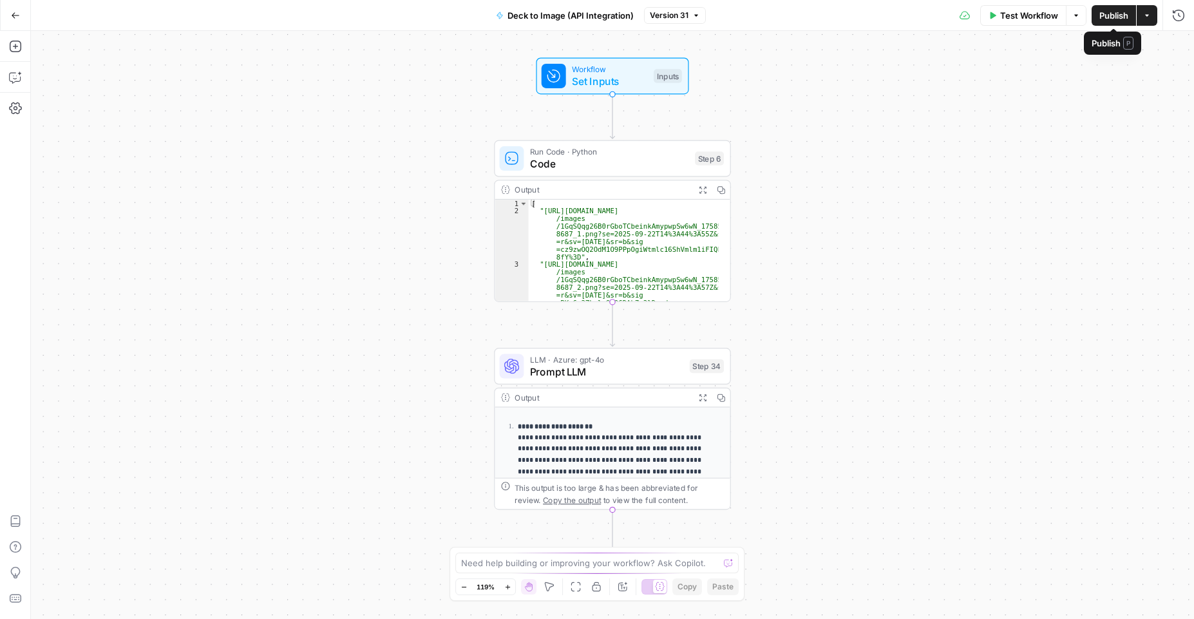
click at [1108, 20] on span "Publish" at bounding box center [1114, 15] width 29 height 13
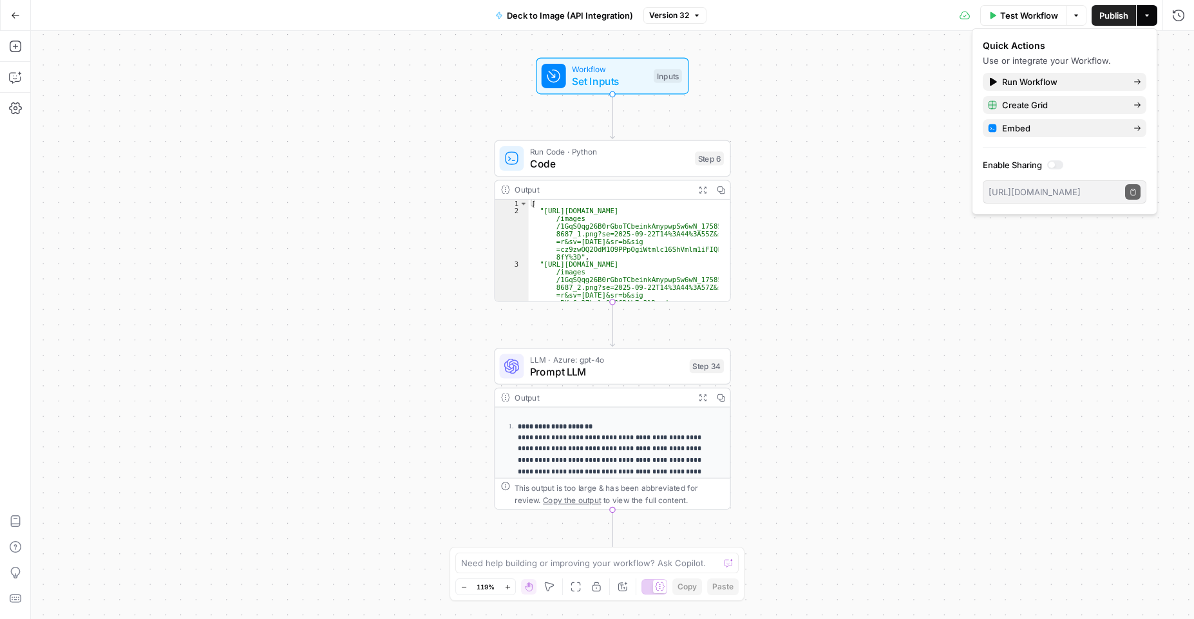
click at [12, 15] on icon "button" at bounding box center [16, 15] width 8 height 6
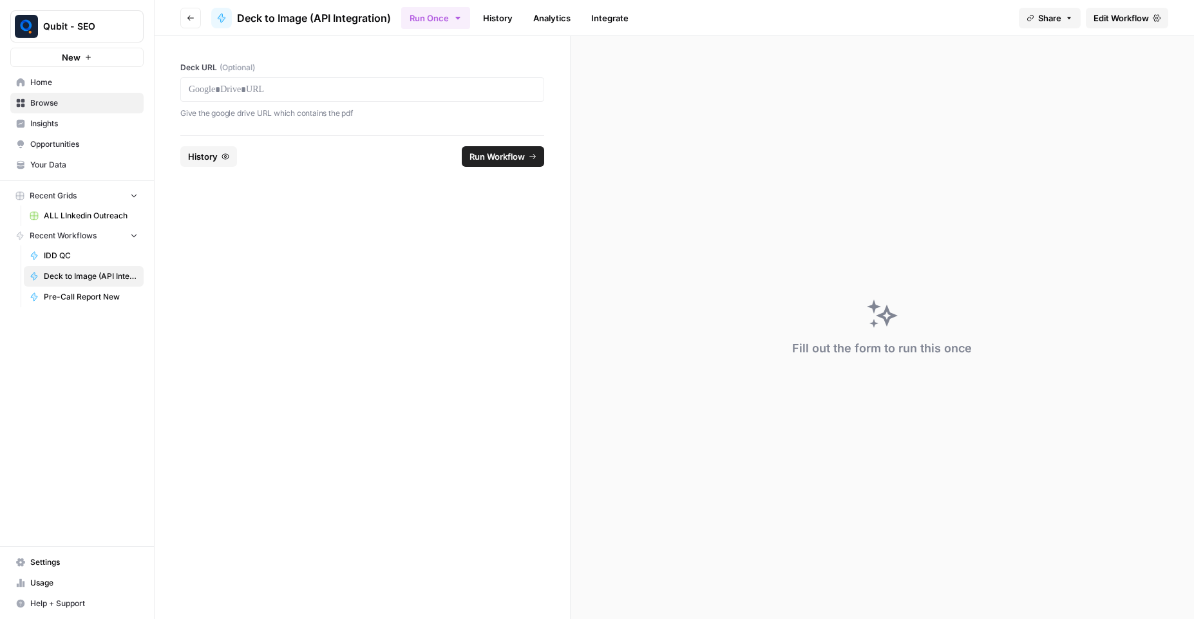
click at [303, 100] on div at bounding box center [362, 89] width 364 height 24
click at [304, 91] on p at bounding box center [362, 89] width 347 height 13
click at [522, 158] on span "Run Workflow" at bounding box center [497, 156] width 55 height 13
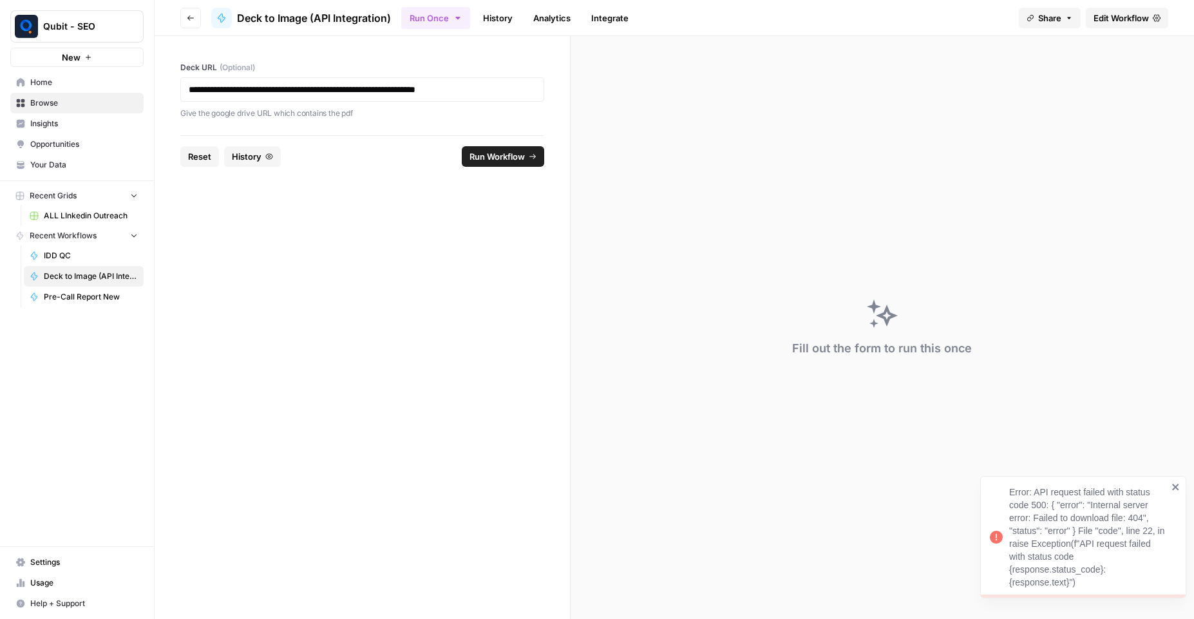
click at [476, 154] on span "Run Workflow" at bounding box center [497, 156] width 55 height 13
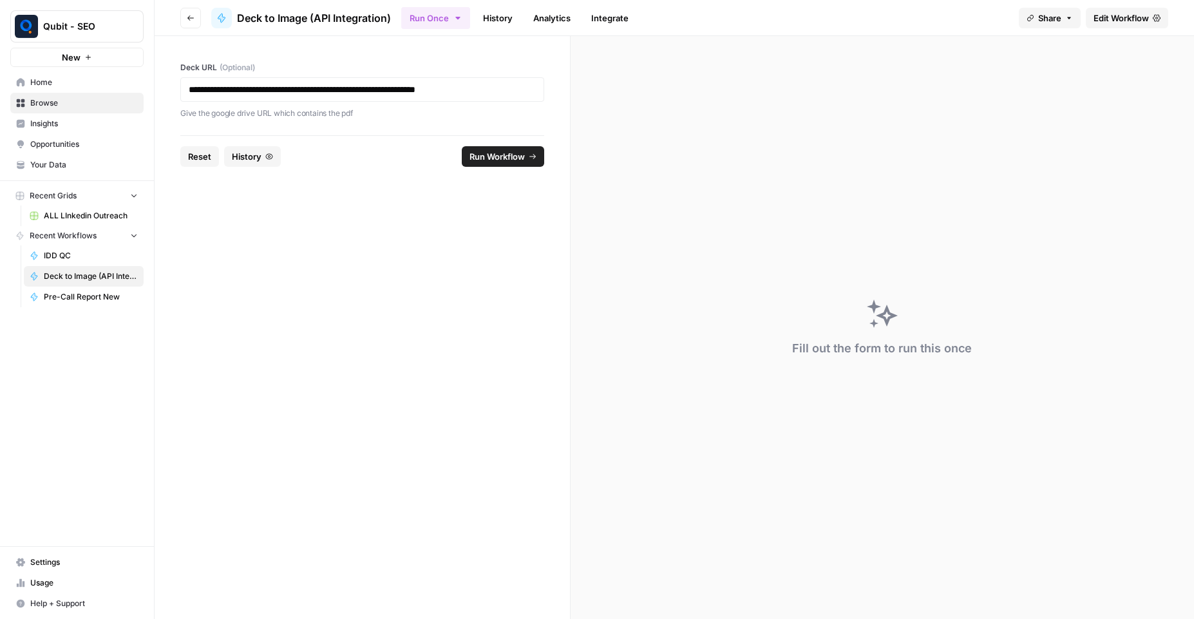
click at [481, 157] on span "Run Workflow" at bounding box center [497, 156] width 55 height 13
click at [505, 158] on span "Run Workflow" at bounding box center [497, 156] width 55 height 13
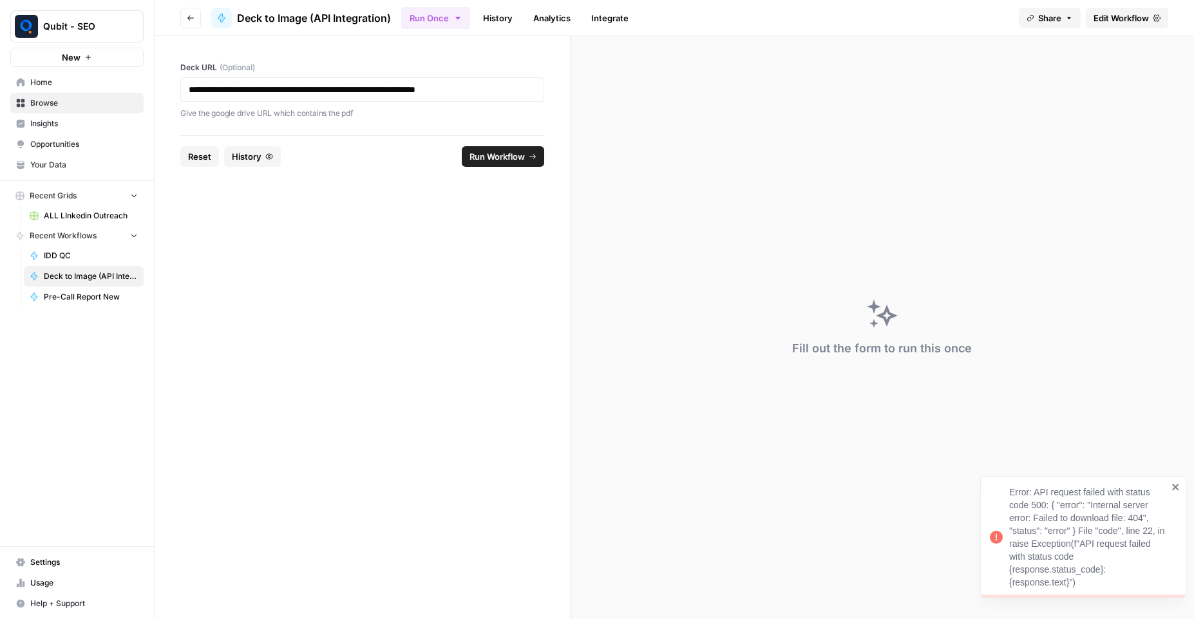
click at [1156, 12] on link "Edit Workflow" at bounding box center [1127, 18] width 82 height 21
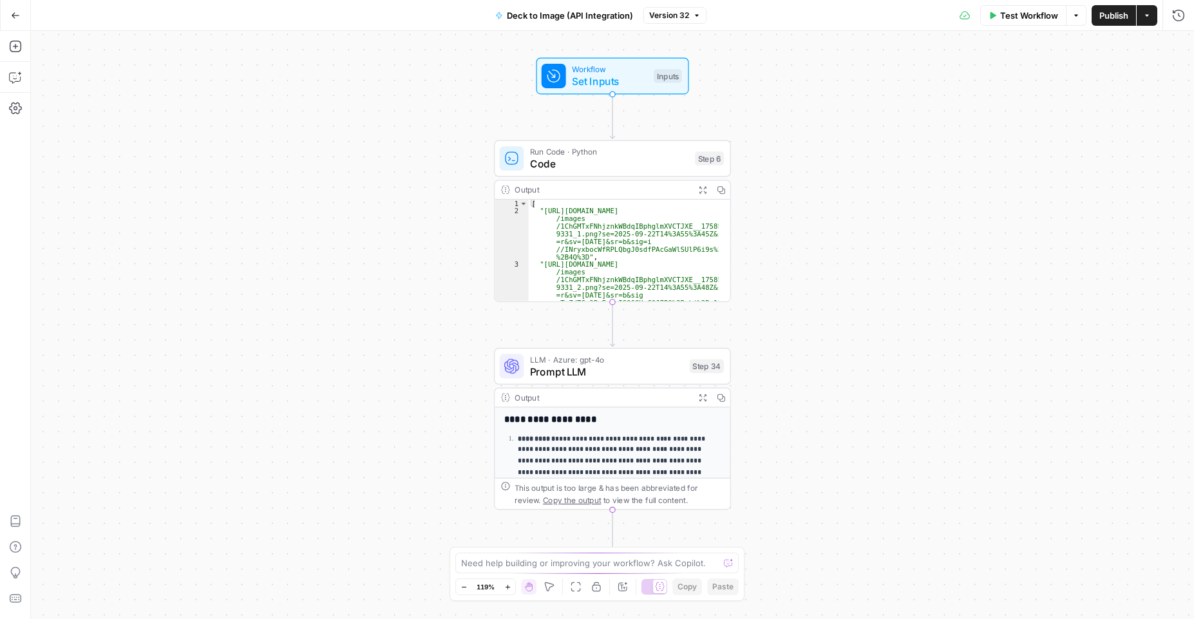
click at [1031, 19] on span "Test Workflow" at bounding box center [1029, 15] width 58 height 13
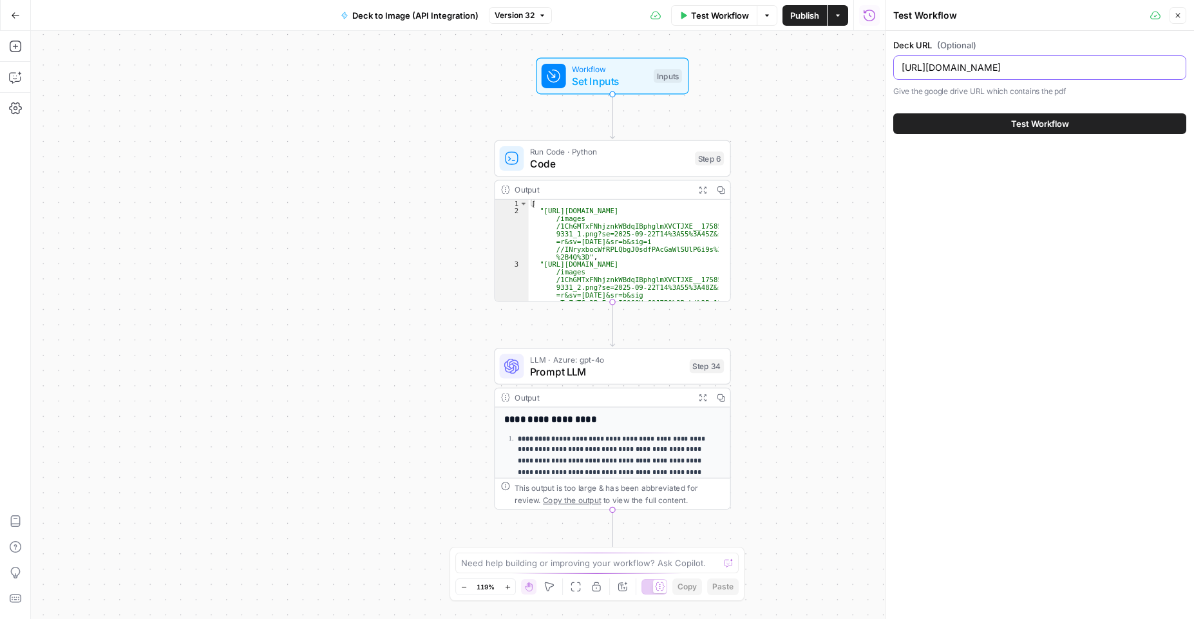
click at [1023, 72] on input "https://drive.google.com/file/d/1ChGMTxFNhjznkWBdqIBphglmXVCTJXE_/view" at bounding box center [1040, 67] width 276 height 13
paste input "https://drive.google.com/file/d/1ChGMTxFNhjznkWBdqIBphglmXVCTJXE_/view"
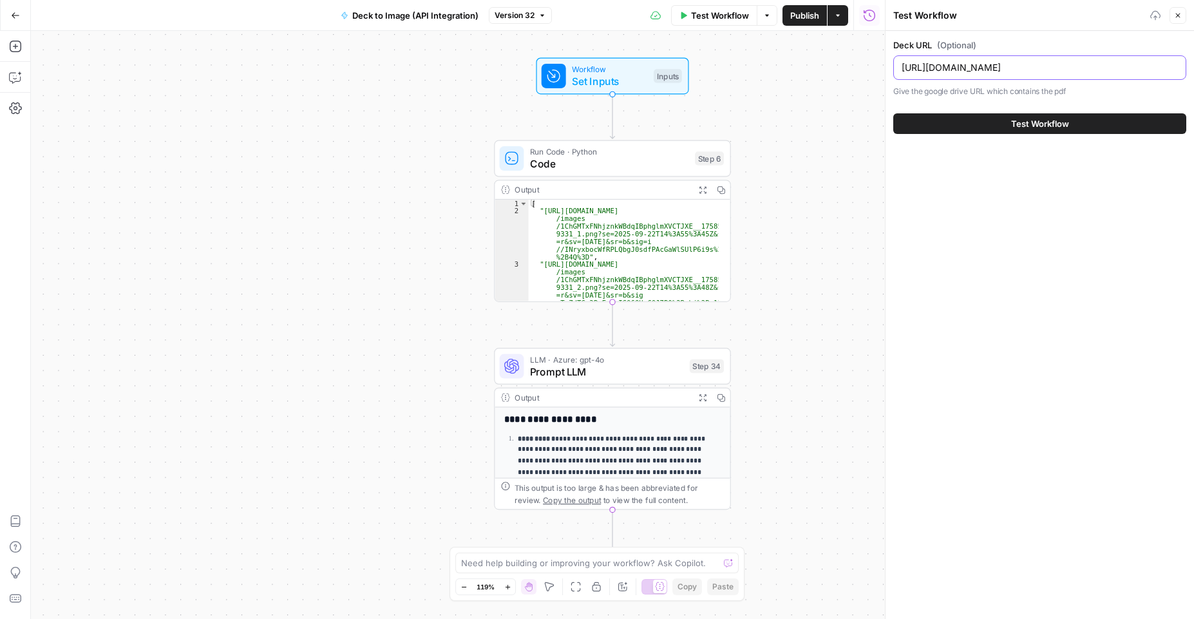
type input "https://drive.google.com/file/d/1ChGMTxFNhjznkWBdqIBphglmXVCTJXE_/view"
click at [991, 125] on button "Test Workflow" at bounding box center [1039, 123] width 293 height 21
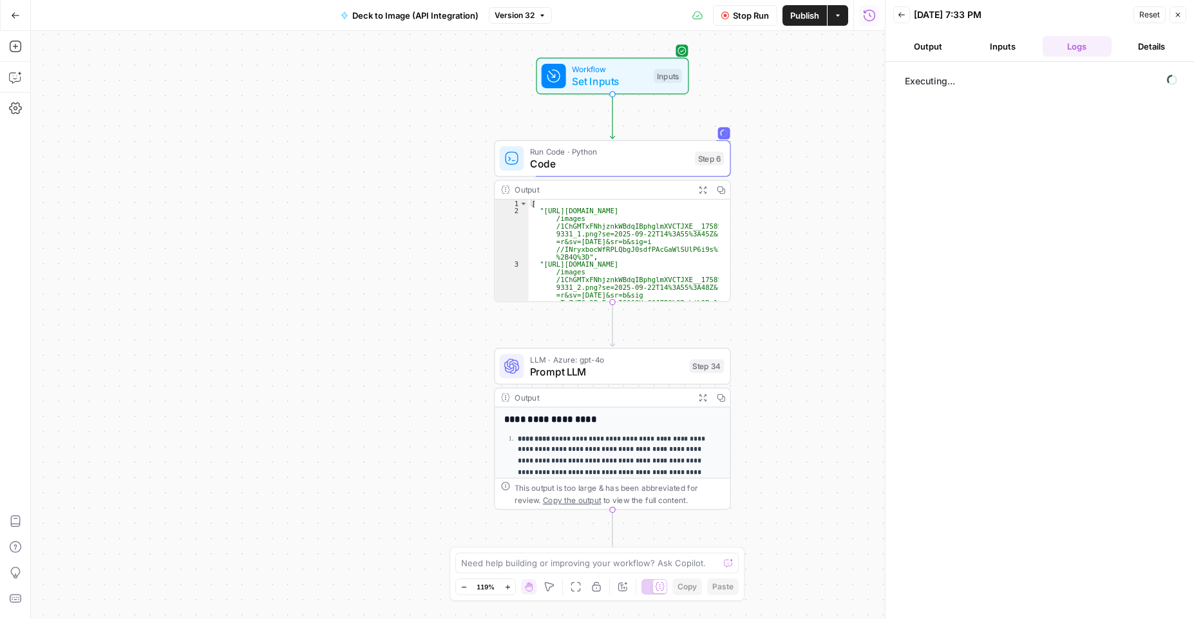
click at [728, 7] on button "Stop Run" at bounding box center [745, 15] width 64 height 21
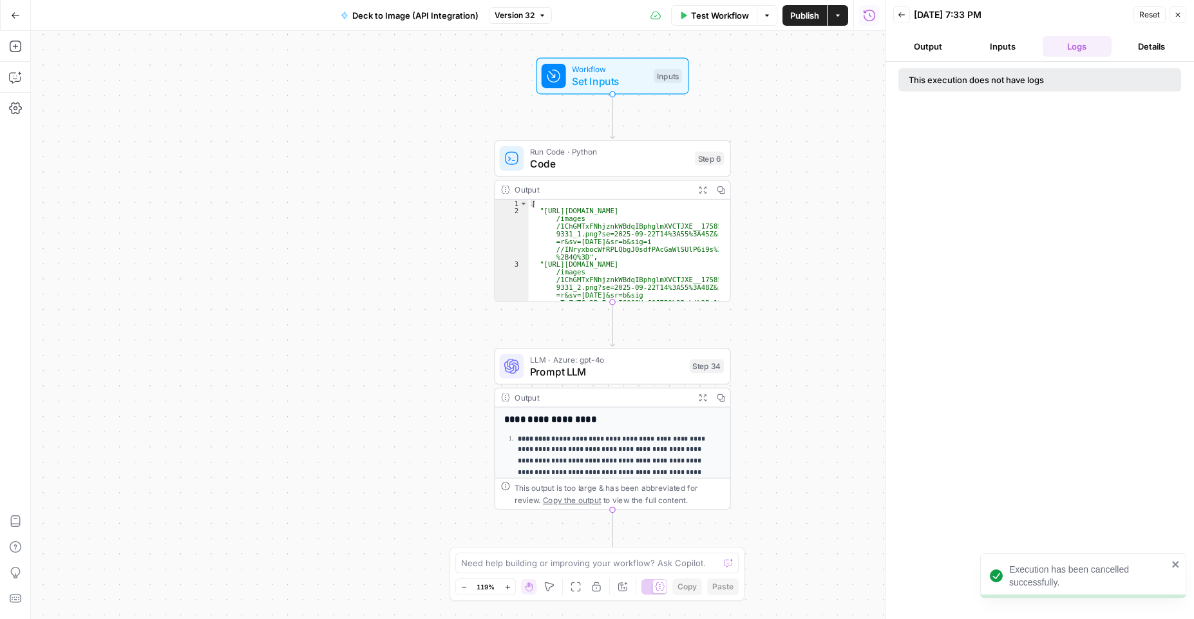
click at [17, 12] on icon "button" at bounding box center [15, 15] width 9 height 9
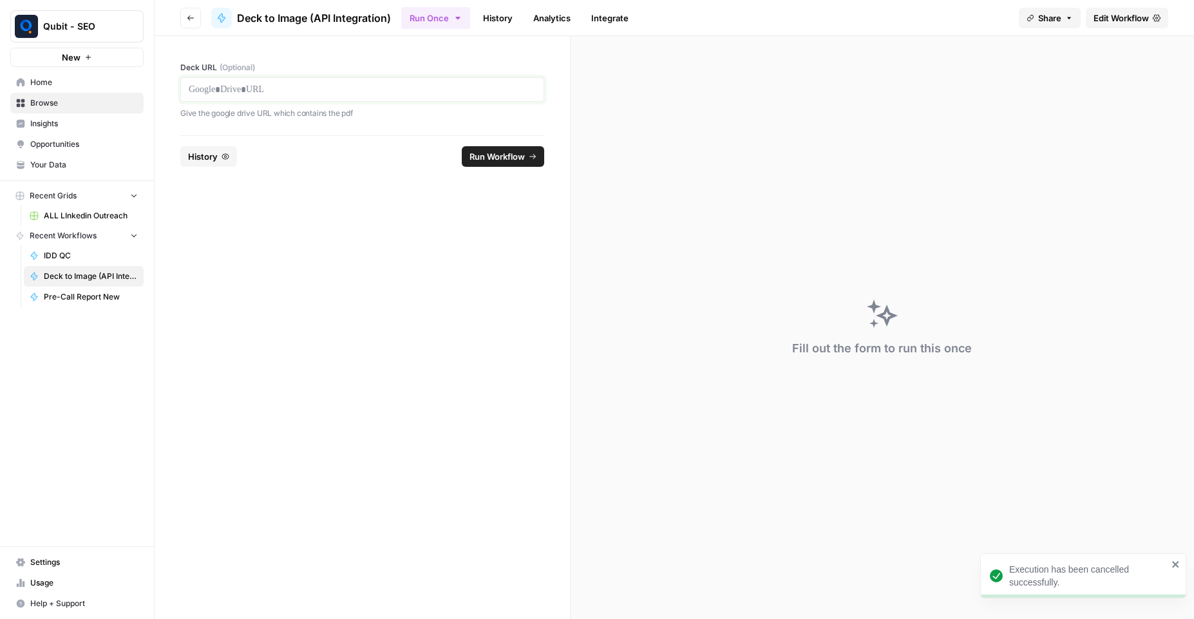
click at [325, 88] on p at bounding box center [362, 89] width 347 height 13
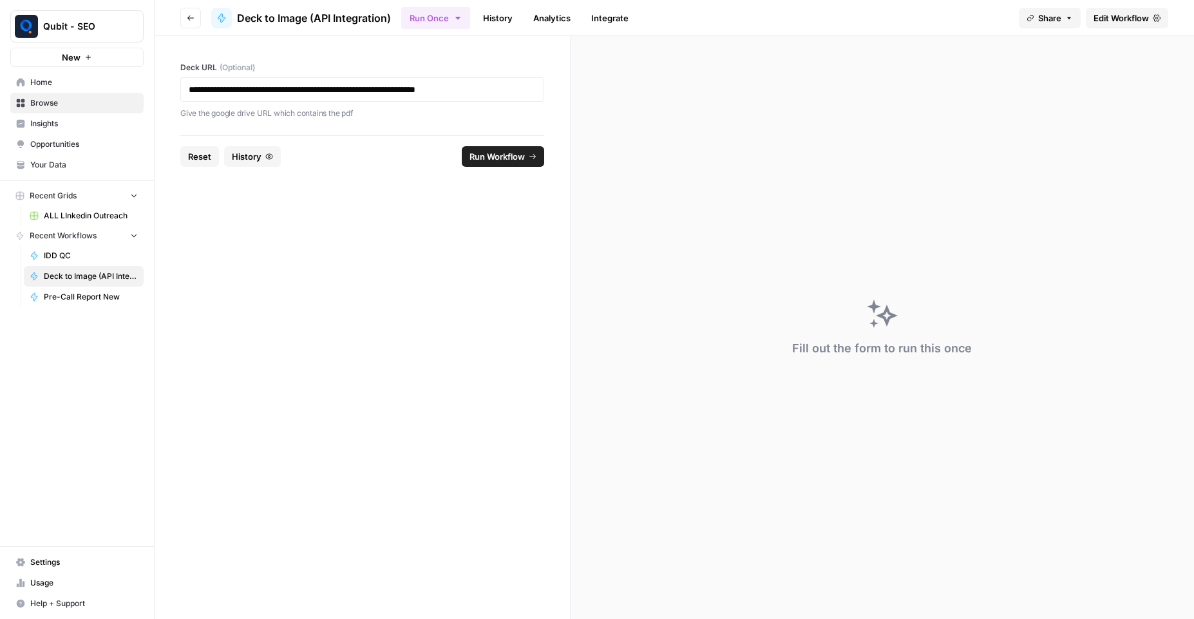
click at [502, 152] on span "Run Workflow" at bounding box center [497, 156] width 55 height 13
click at [503, 153] on span "Run Workflow" at bounding box center [497, 156] width 55 height 13
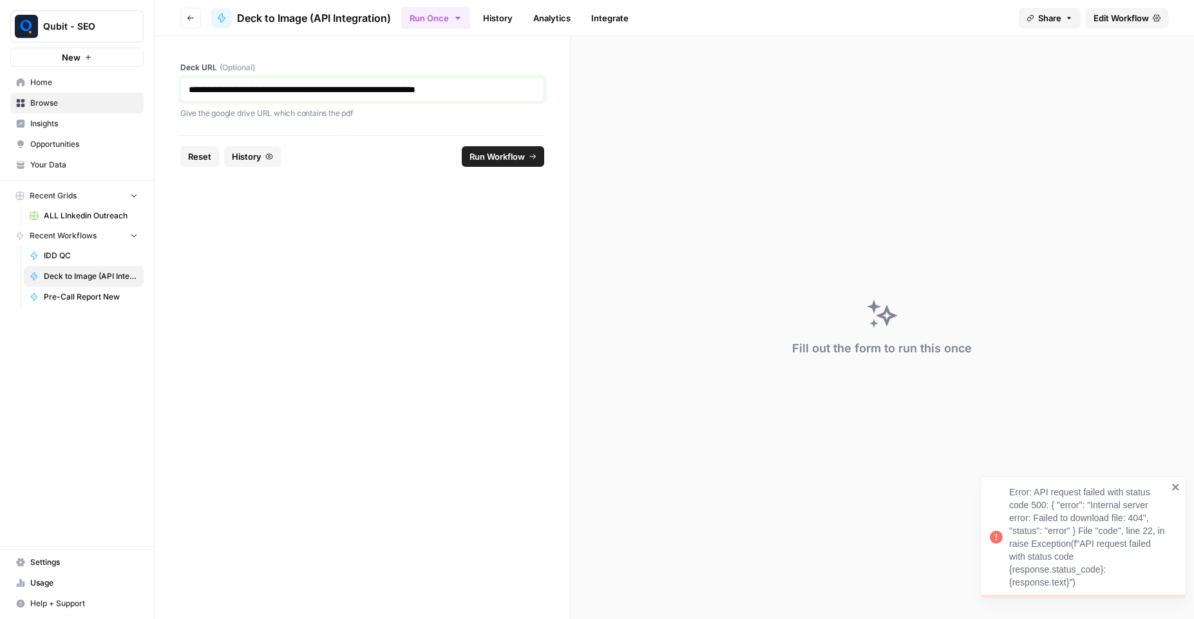
click at [364, 85] on p "**********" at bounding box center [362, 89] width 347 height 13
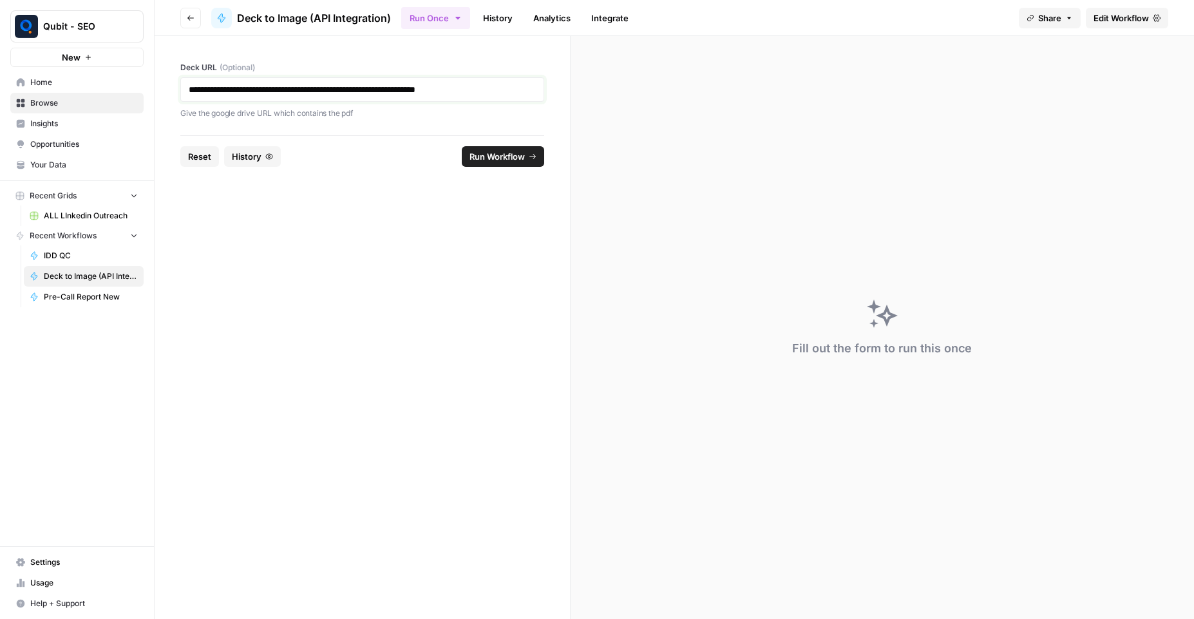
paste div
click at [486, 153] on span "Run Workflow" at bounding box center [497, 156] width 55 height 13
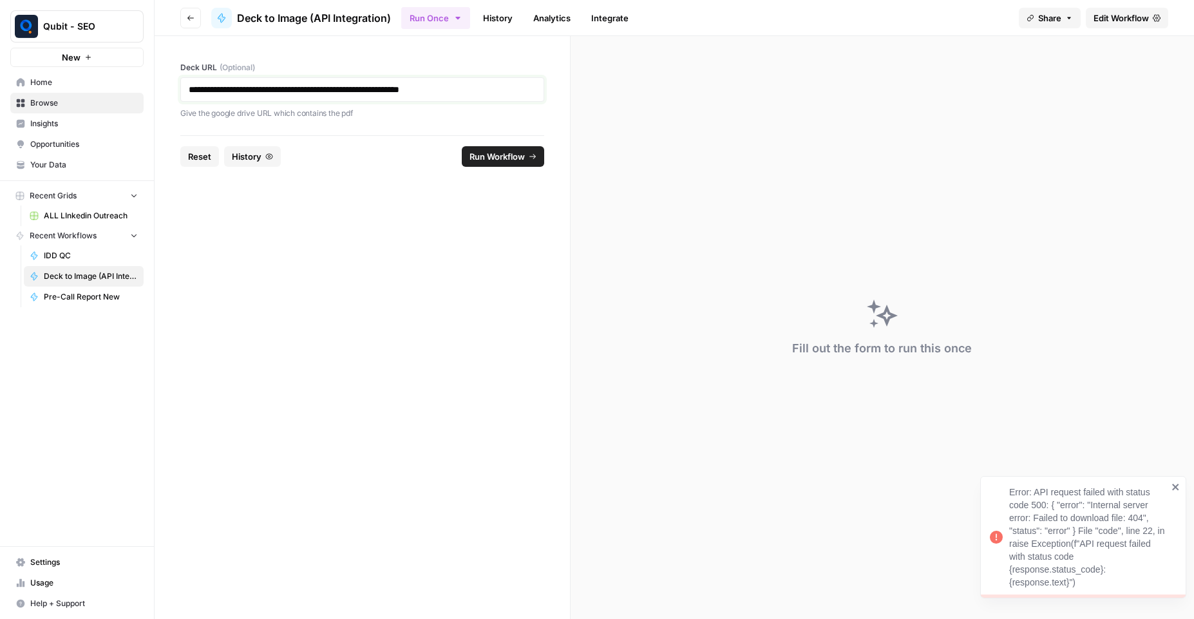
click at [332, 85] on link "**********" at bounding box center [294, 89] width 211 height 9
click at [399, 93] on link "**********" at bounding box center [294, 89] width 211 height 9
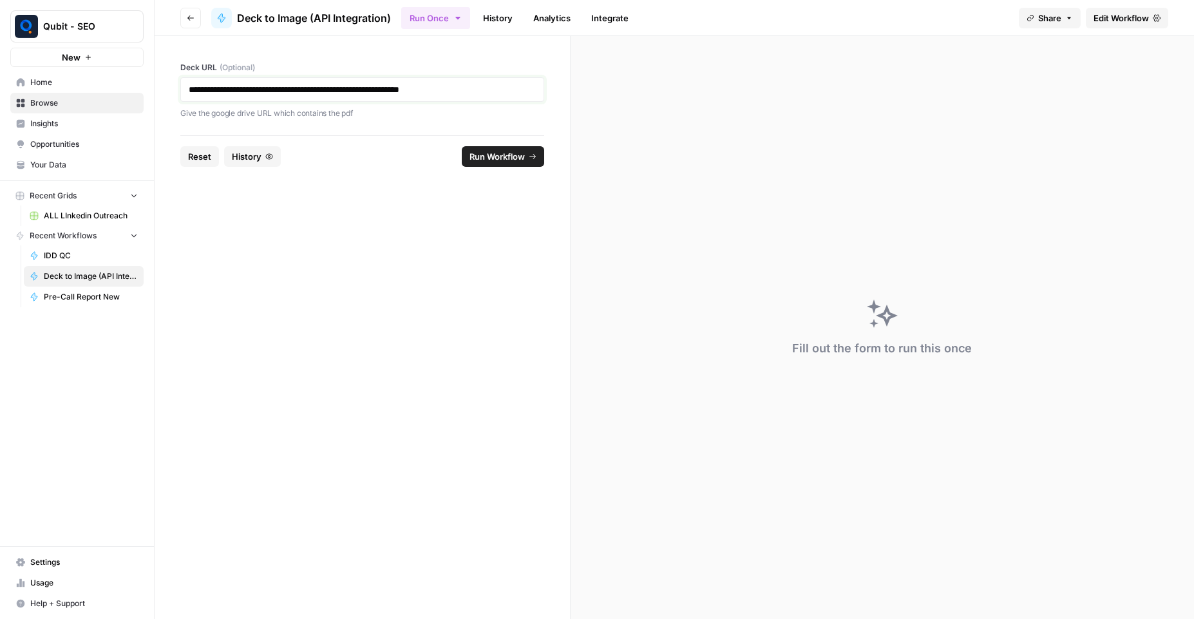
click at [532, 88] on p "**********" at bounding box center [362, 89] width 347 height 13
click at [533, 88] on p "**********" at bounding box center [362, 89] width 347 height 13
click at [490, 163] on button "Run Workflow" at bounding box center [503, 156] width 82 height 21
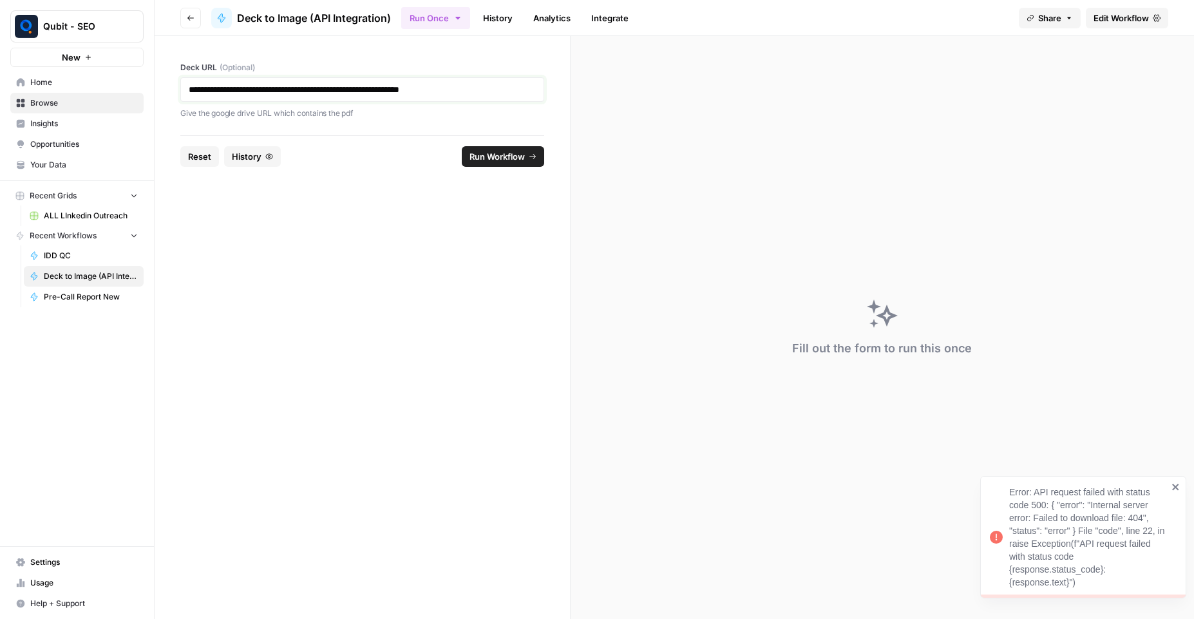
click at [509, 94] on p "**********" at bounding box center [362, 89] width 347 height 13
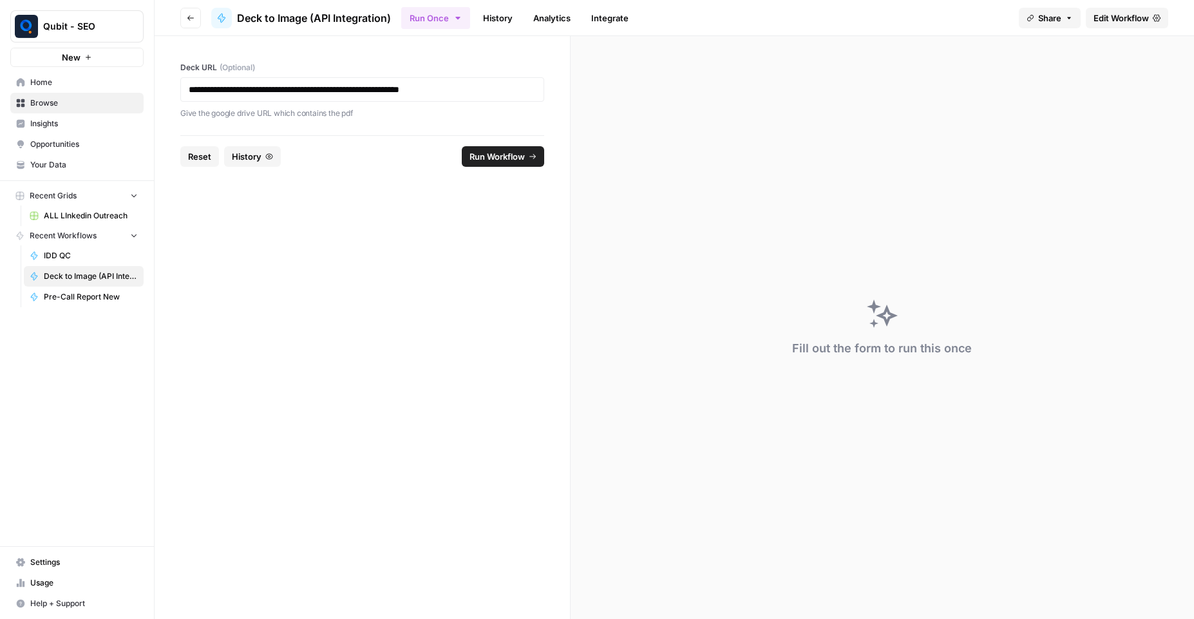
click at [504, 148] on button "Run Workflow" at bounding box center [503, 156] width 82 height 21
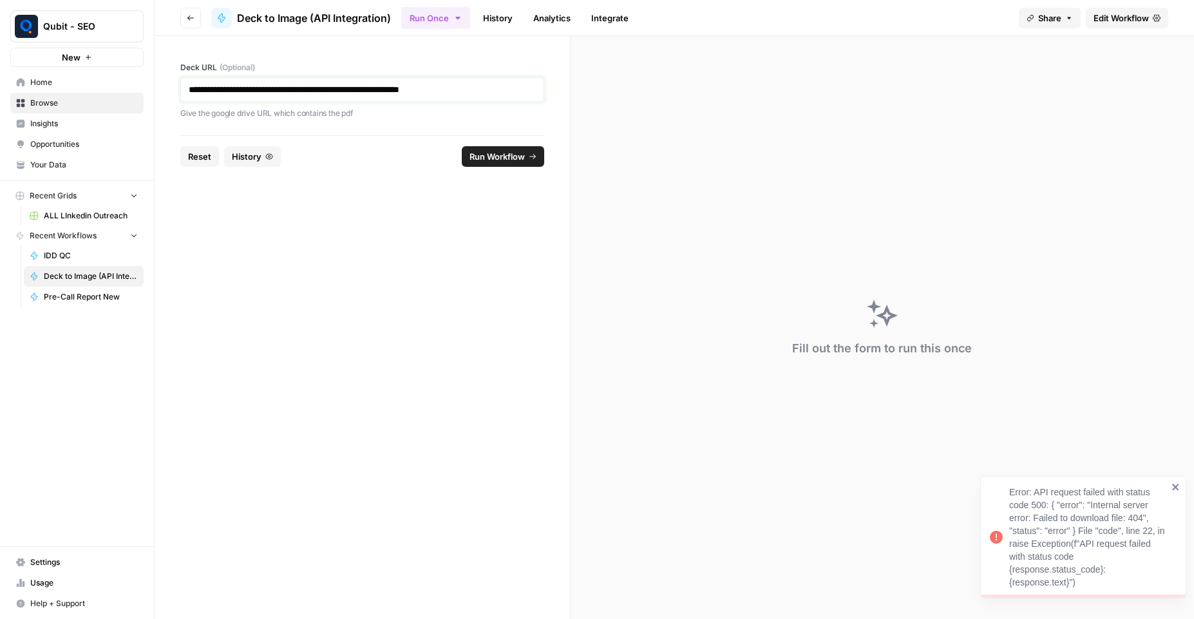
click at [462, 85] on p "**********" at bounding box center [362, 89] width 347 height 13
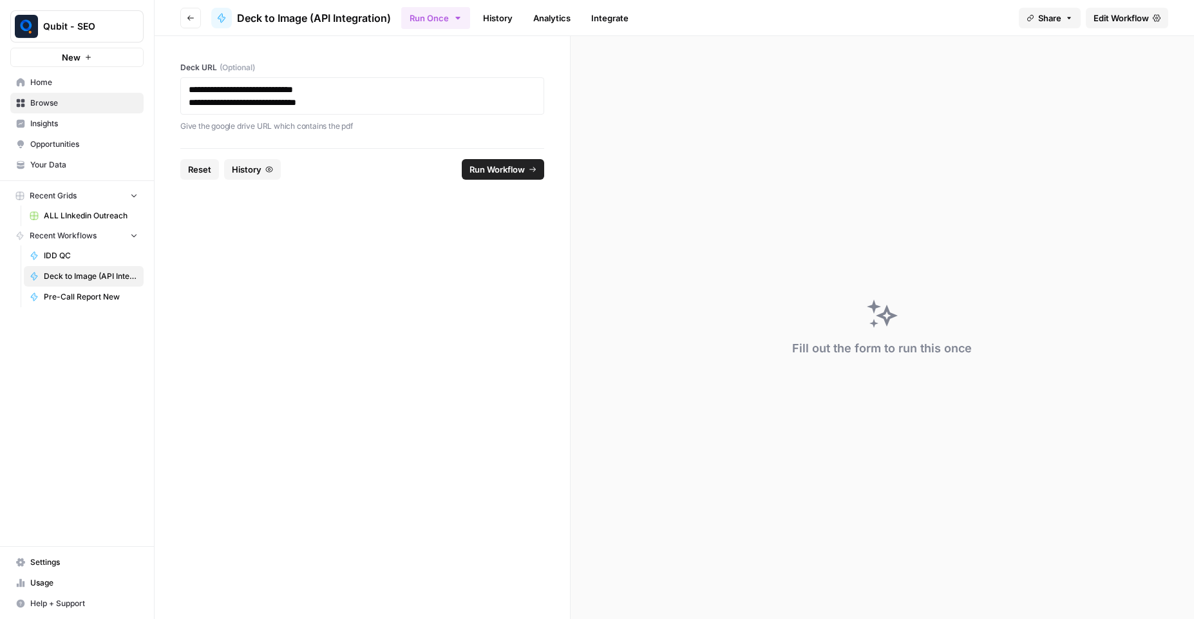
click at [489, 174] on span "Run Workflow" at bounding box center [497, 169] width 55 height 13
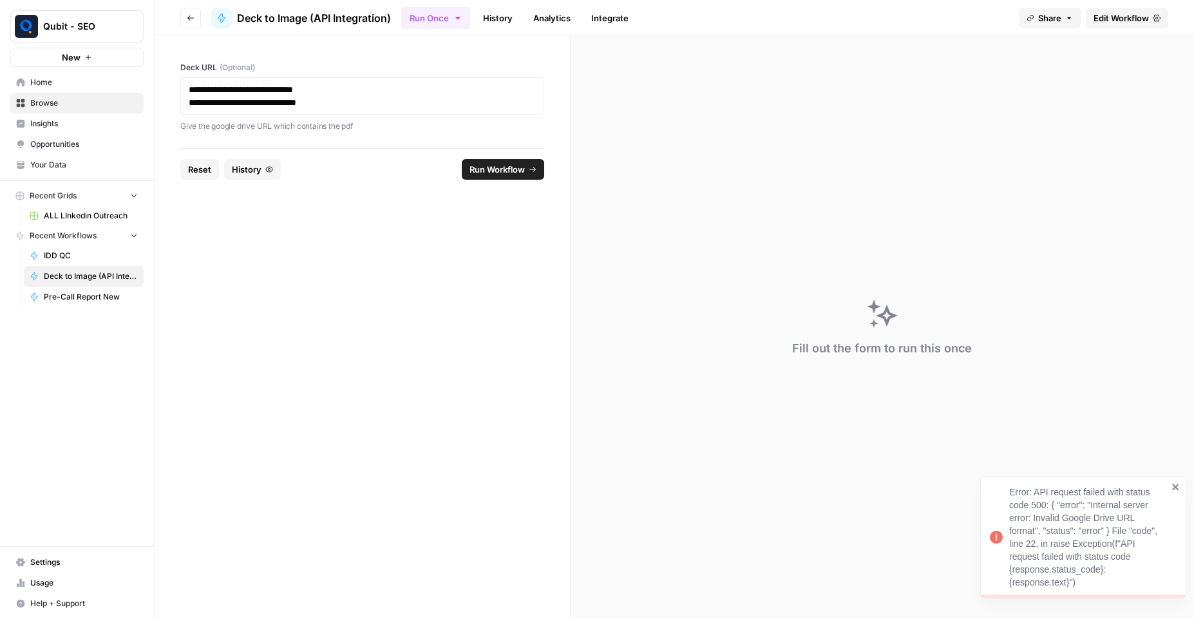
click at [1139, 22] on span "Edit Workflow" at bounding box center [1121, 18] width 55 height 13
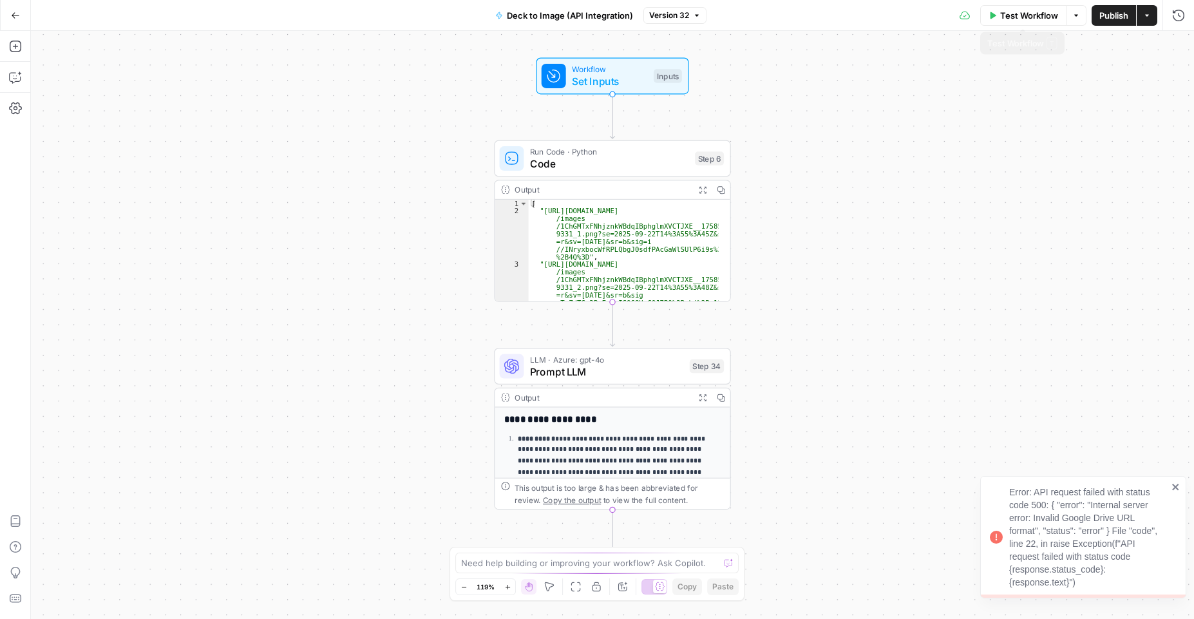
click at [1008, 21] on span "Test Workflow" at bounding box center [1029, 15] width 58 height 13
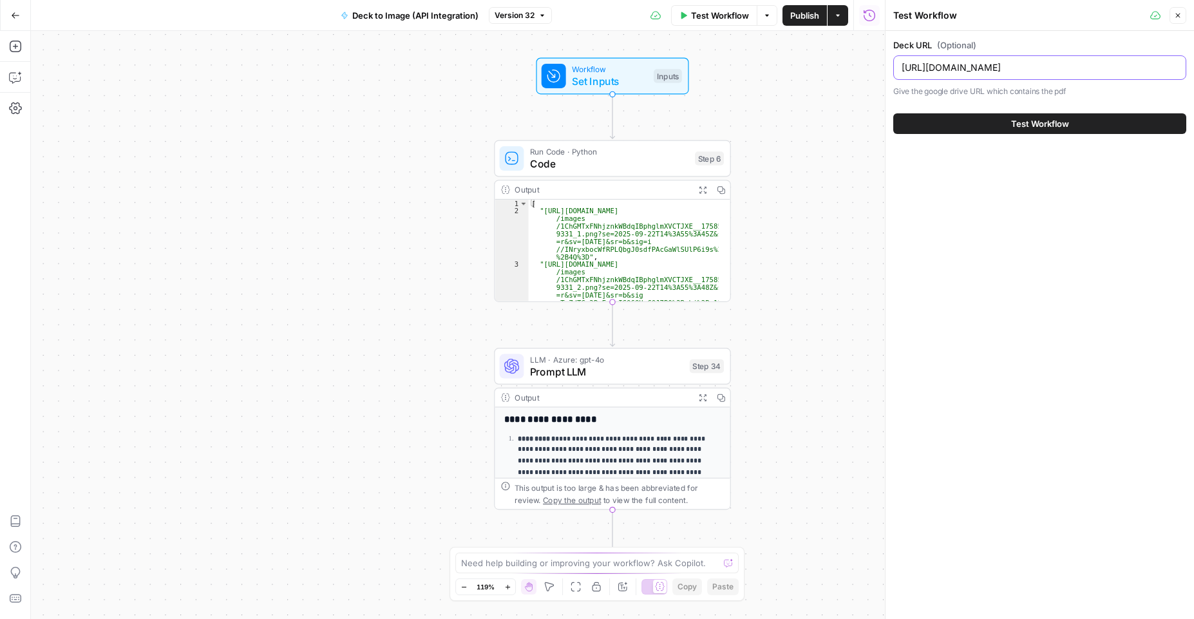
click at [1008, 66] on input "https://drive.google.com/file/d/1ChGMTxFNhjznkWBdqIBphglmXVCTJXE_/view" at bounding box center [1040, 67] width 276 height 13
click at [992, 120] on button "Test Workflow" at bounding box center [1039, 123] width 293 height 21
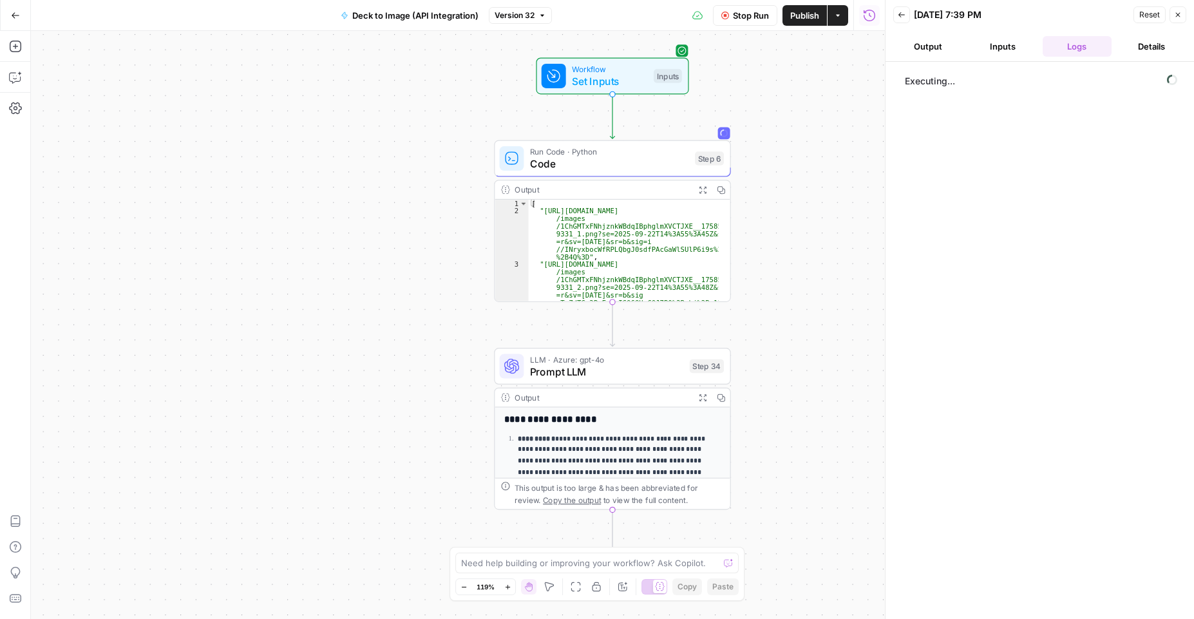
click at [738, 19] on span "Stop Run" at bounding box center [751, 15] width 36 height 13
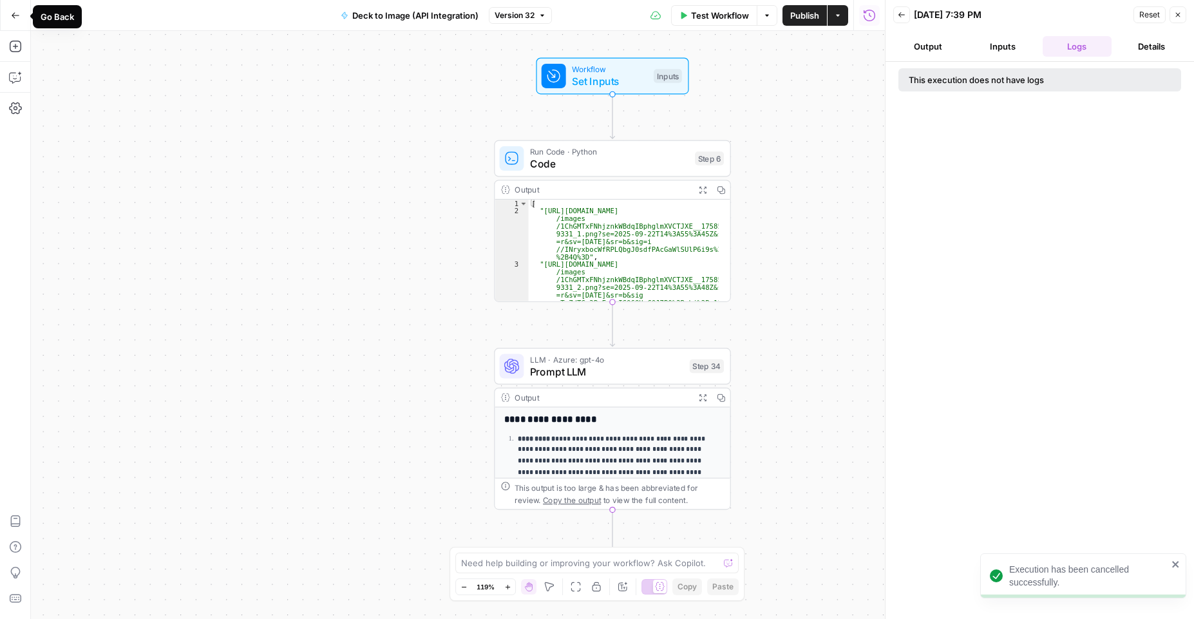
click at [15, 15] on icon "button" at bounding box center [15, 15] width 9 height 9
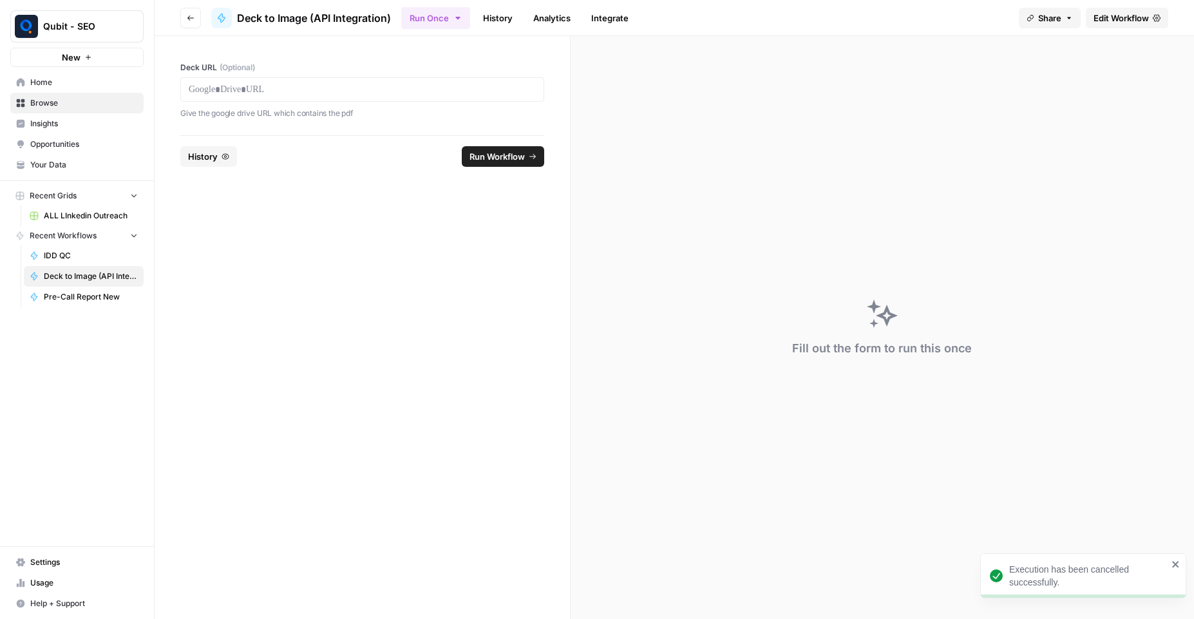
click at [312, 98] on div at bounding box center [362, 89] width 364 height 24
click at [280, 92] on p at bounding box center [362, 89] width 347 height 13
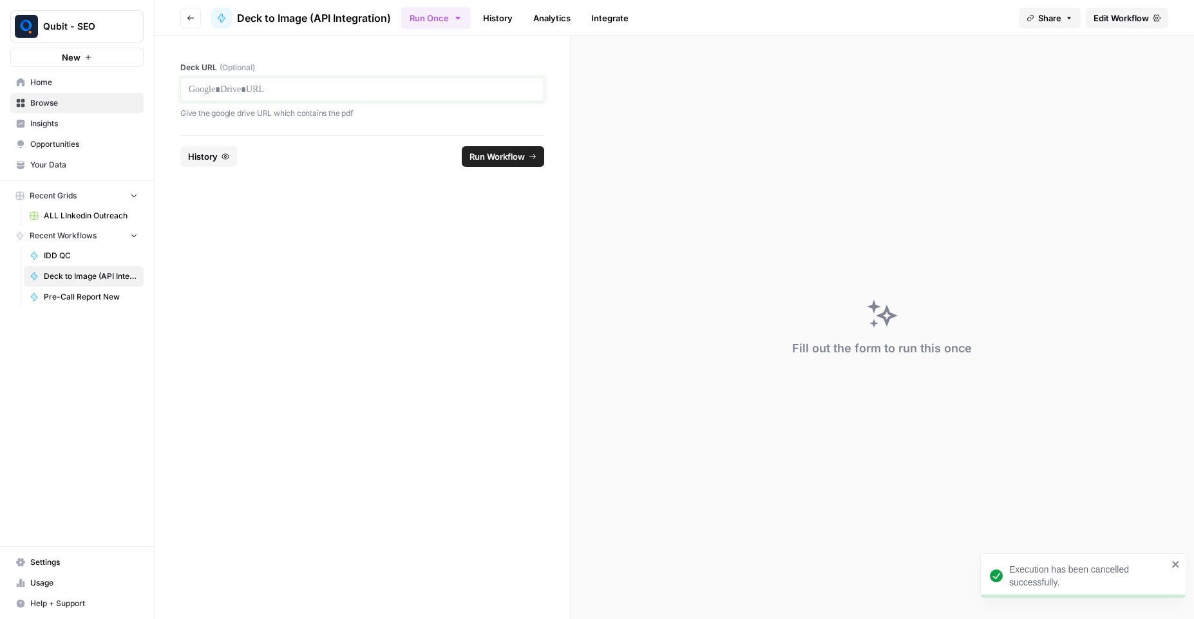
click at [280, 92] on p at bounding box center [362, 89] width 347 height 13
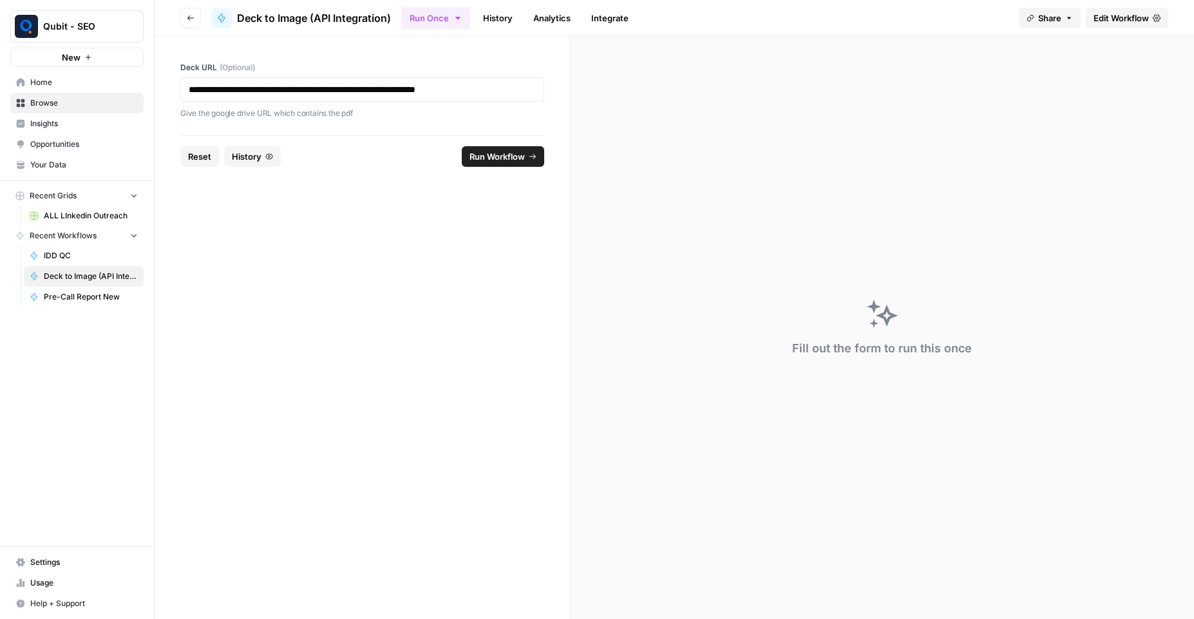
click at [481, 154] on span "Run Workflow" at bounding box center [497, 156] width 55 height 13
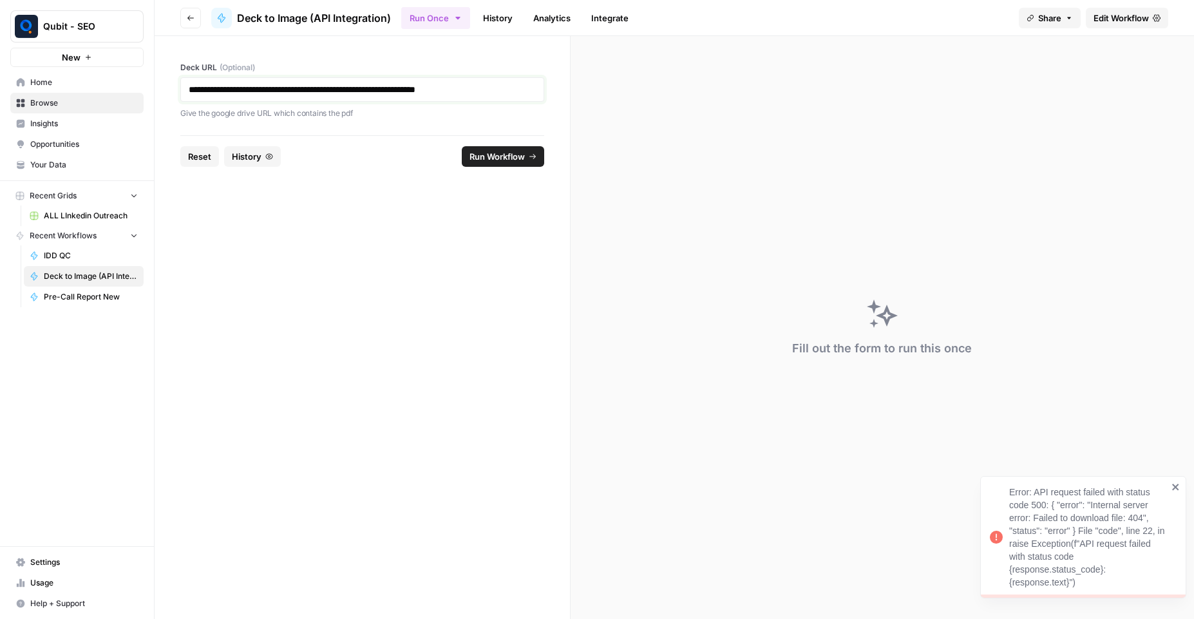
click at [462, 87] on p "**********" at bounding box center [362, 89] width 347 height 13
click at [461, 87] on p "**********" at bounding box center [362, 89] width 347 height 13
click at [524, 155] on span "Run Workflow" at bounding box center [497, 156] width 55 height 13
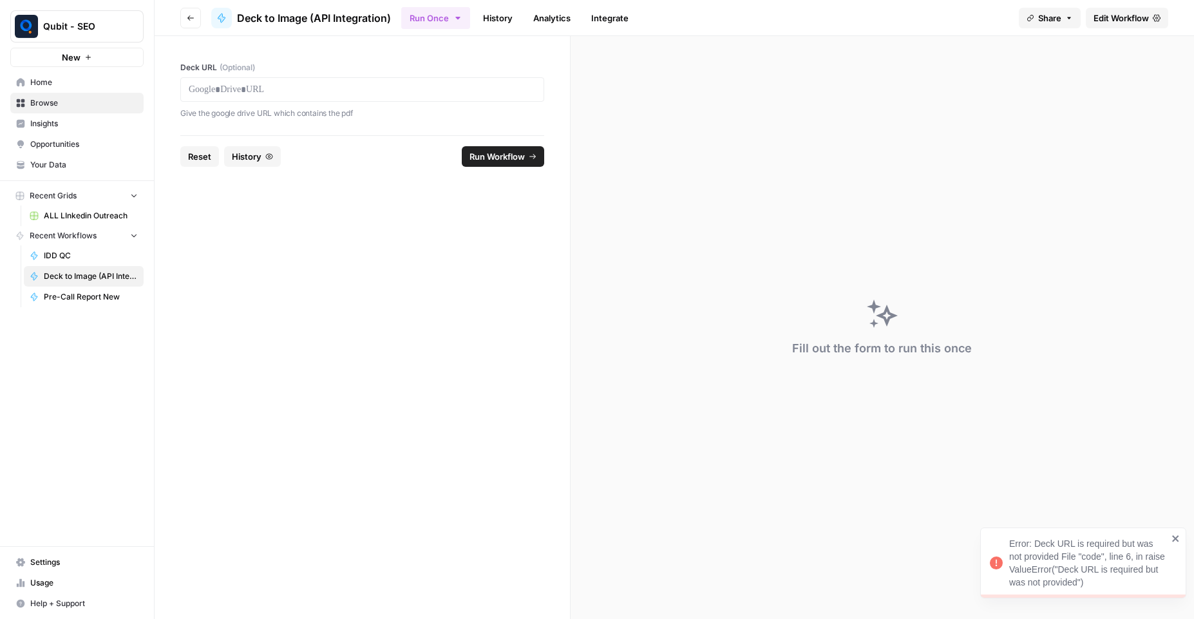
click at [1167, 538] on div "Error: Deck URL is required but was not provided File "code", line 6, in raise …" at bounding box center [1088, 563] width 158 height 52
click at [314, 77] on div at bounding box center [362, 89] width 364 height 24
click at [314, 84] on p at bounding box center [362, 89] width 347 height 13
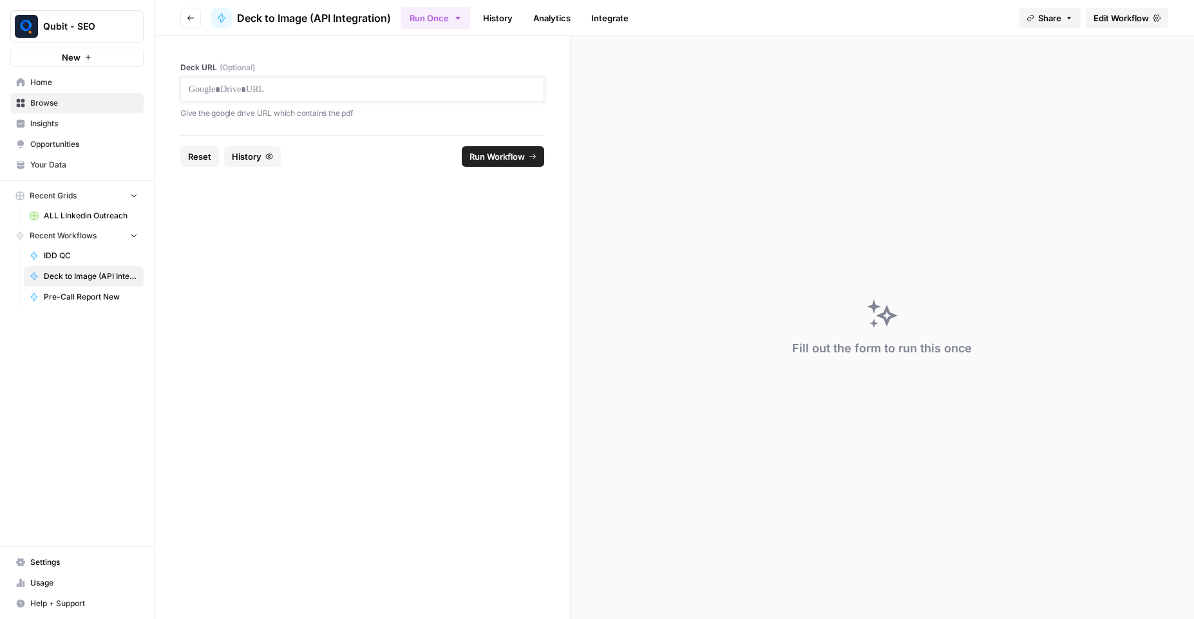
click at [314, 84] on p at bounding box center [362, 89] width 347 height 13
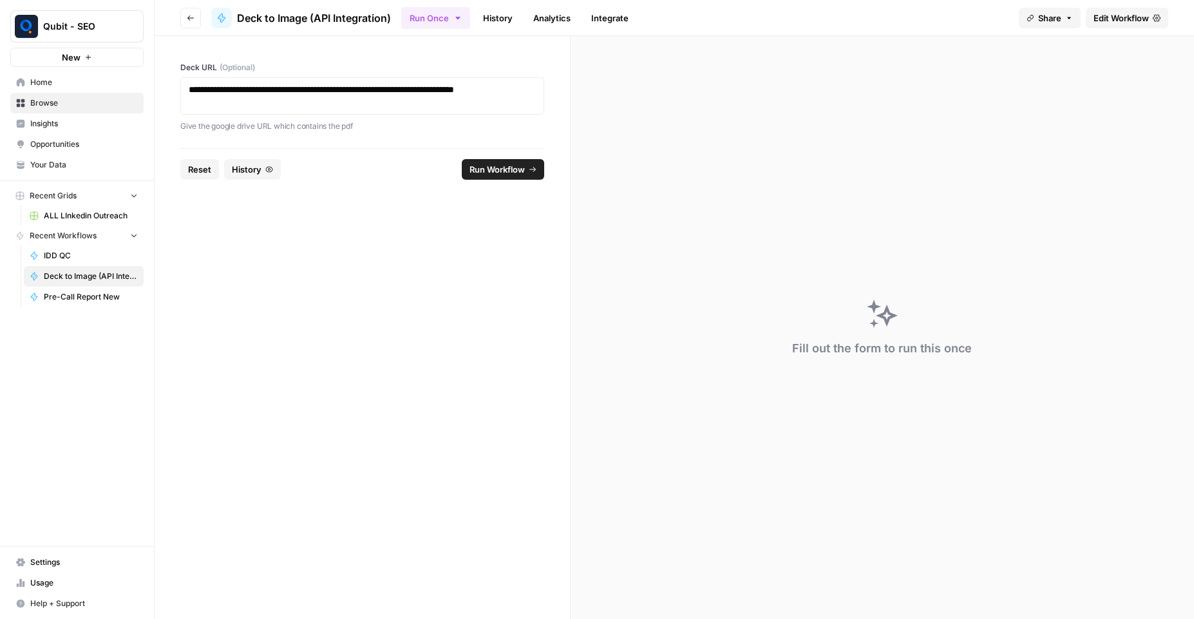
click at [505, 169] on span "Run Workflow" at bounding box center [497, 169] width 55 height 13
click at [359, 104] on p "**********" at bounding box center [362, 96] width 347 height 26
click at [487, 167] on span "Run Workflow" at bounding box center [497, 169] width 55 height 13
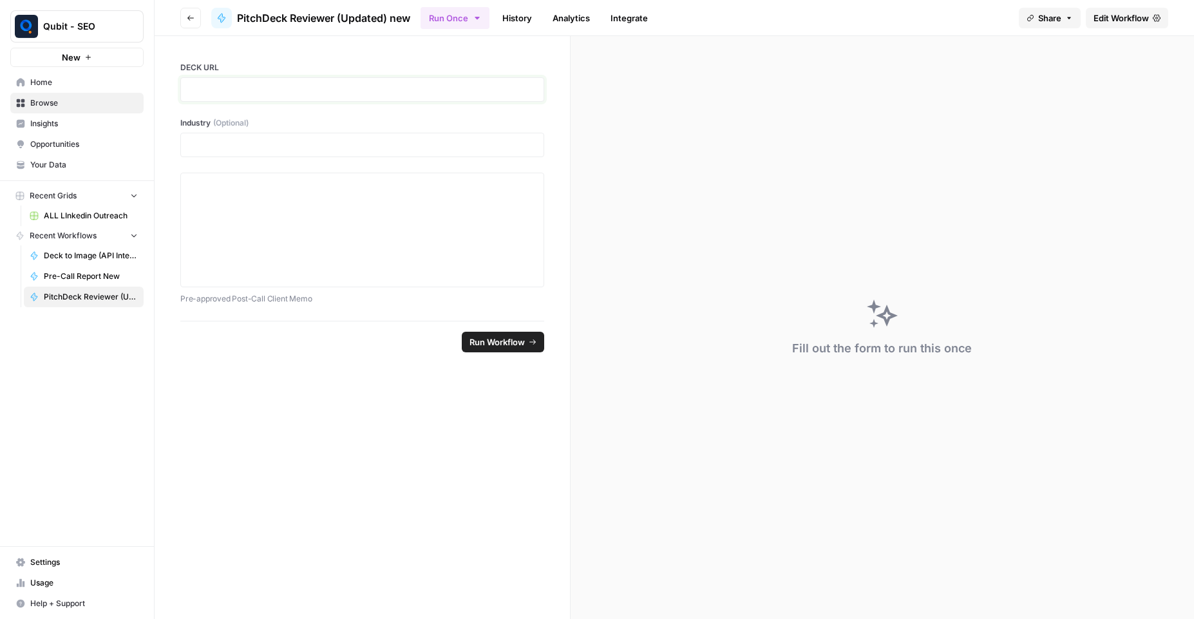
click at [250, 93] on p at bounding box center [362, 89] width 347 height 13
click at [285, 230] on div at bounding box center [362, 229] width 347 height 103
click at [1132, 22] on span "Edit Workflow" at bounding box center [1121, 18] width 55 height 13
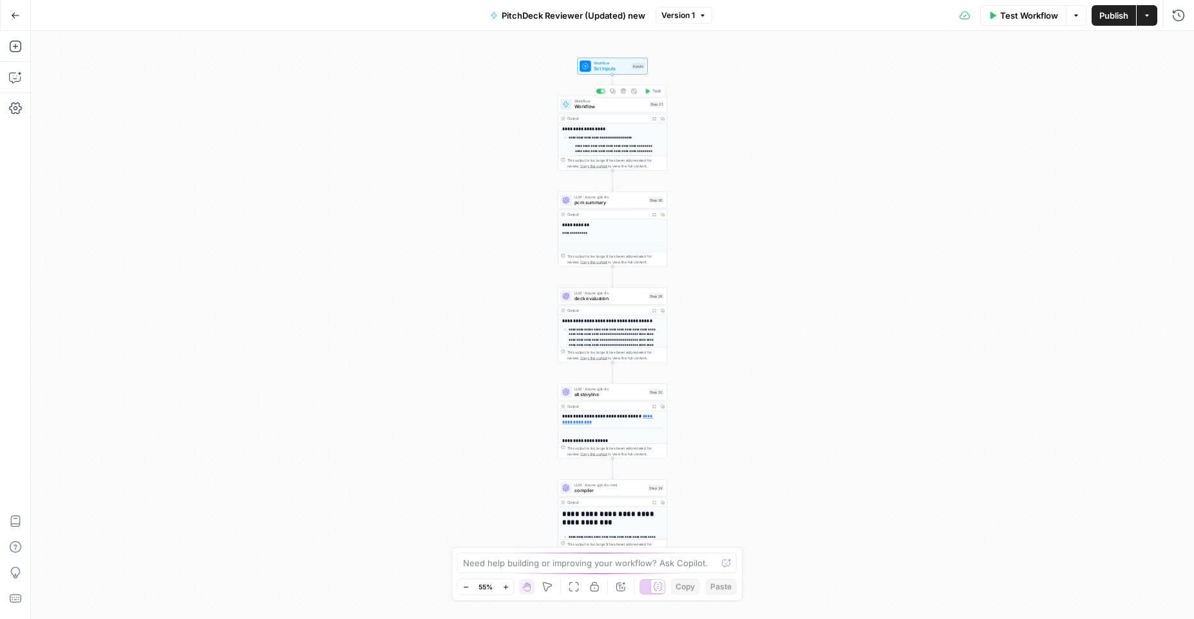
click at [601, 106] on span "Workflow" at bounding box center [611, 106] width 72 height 7
type input "Deck to Image (API Integration)"
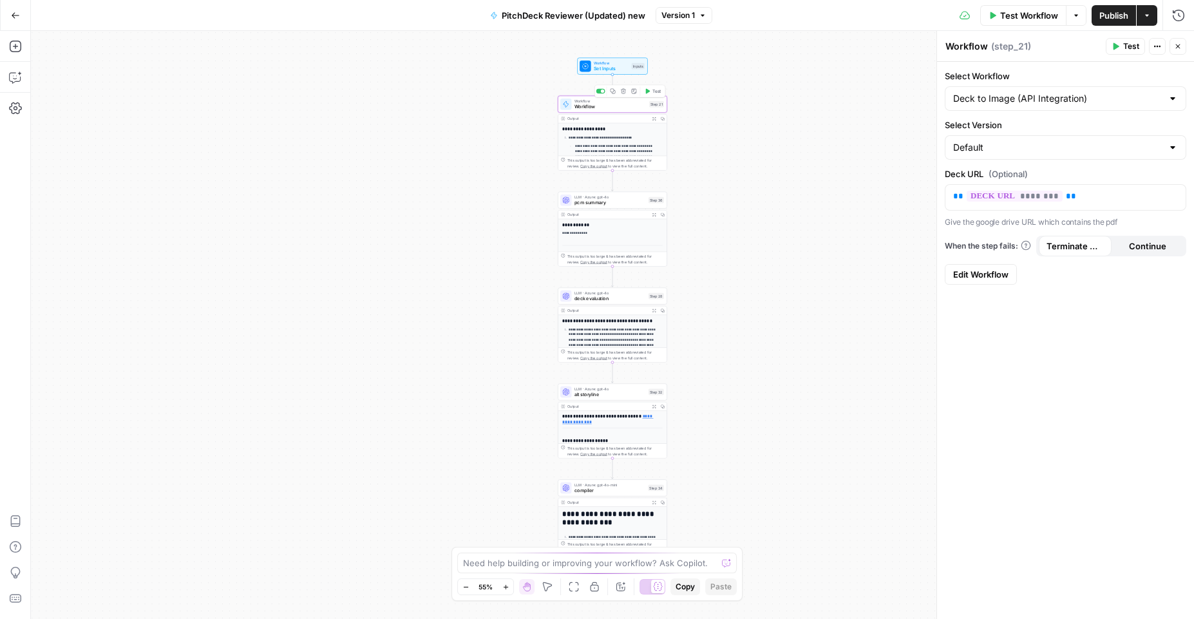
click at [656, 90] on span "Test" at bounding box center [656, 91] width 8 height 6
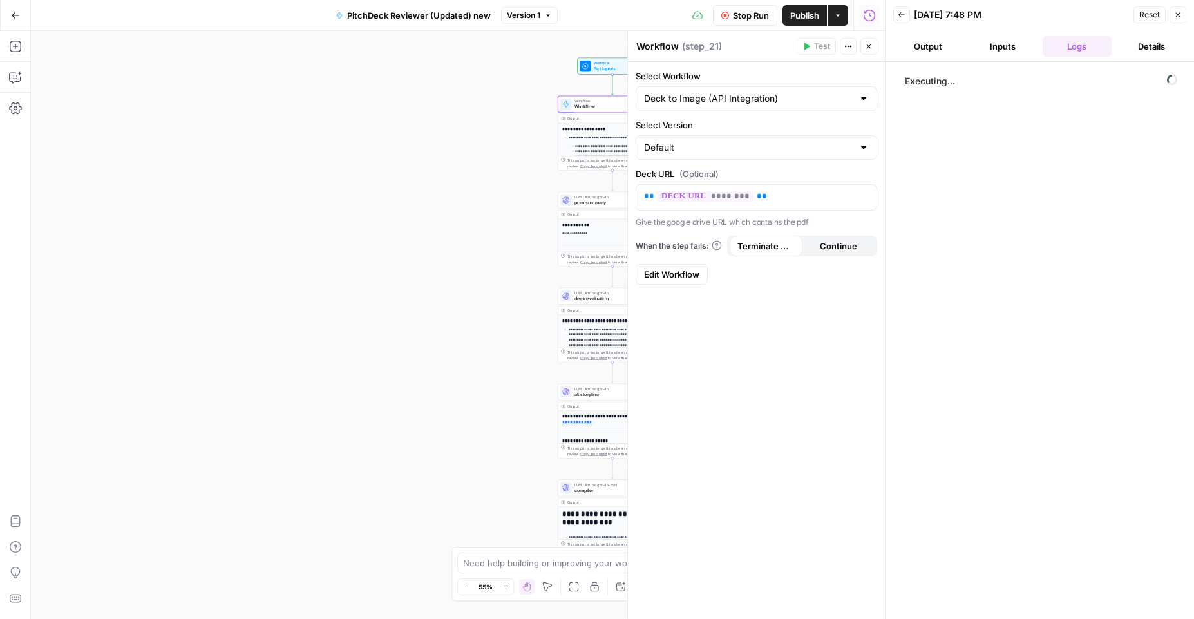
click at [732, 23] on button "Stop Run" at bounding box center [745, 15] width 64 height 21
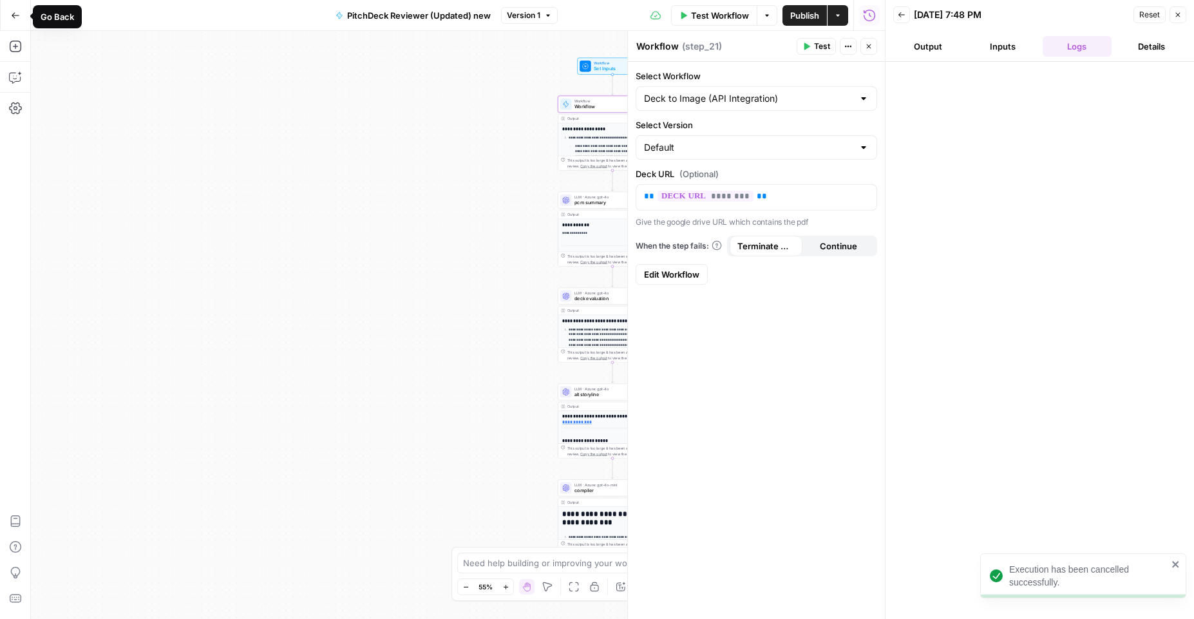
click at [24, 14] on button "Go Back" at bounding box center [15, 15] width 23 height 23
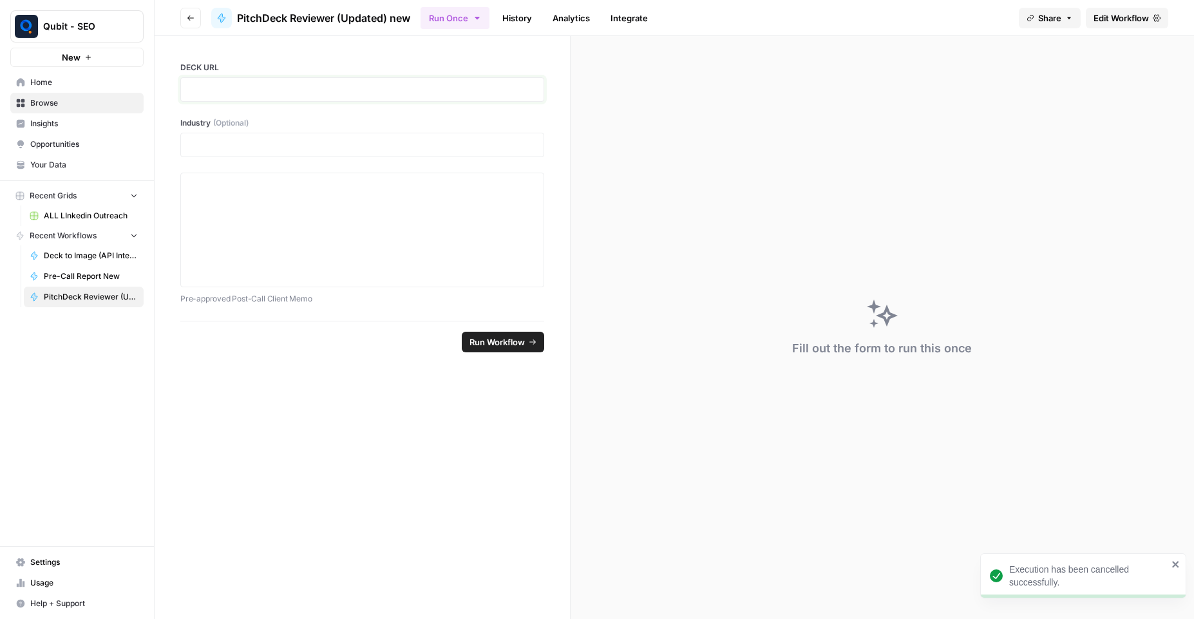
click at [296, 83] on p at bounding box center [362, 89] width 347 height 13
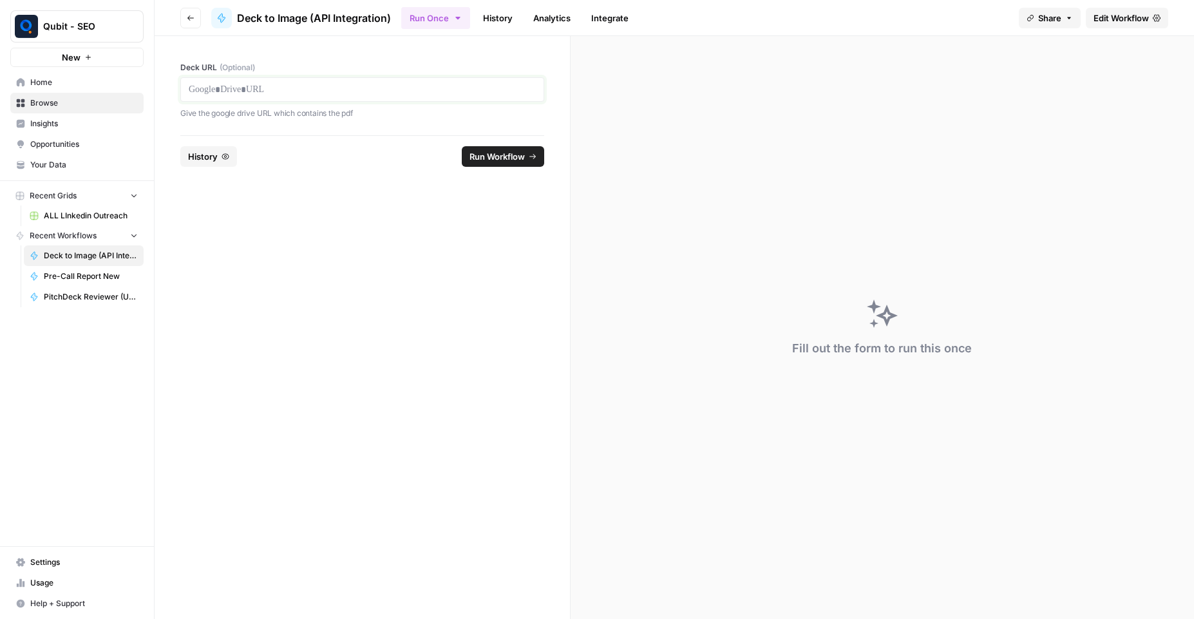
click at [285, 88] on p at bounding box center [362, 89] width 347 height 13
click at [486, 157] on span "Run Workflow" at bounding box center [497, 156] width 55 height 13
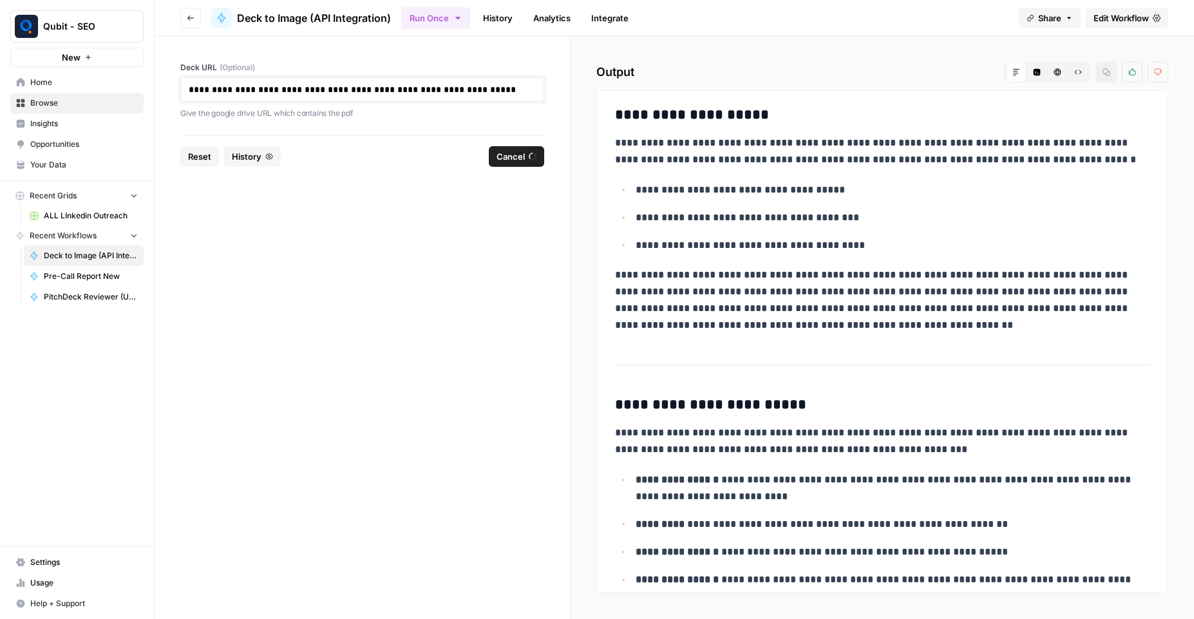
click at [446, 84] on p "**********" at bounding box center [362, 89] width 347 height 13
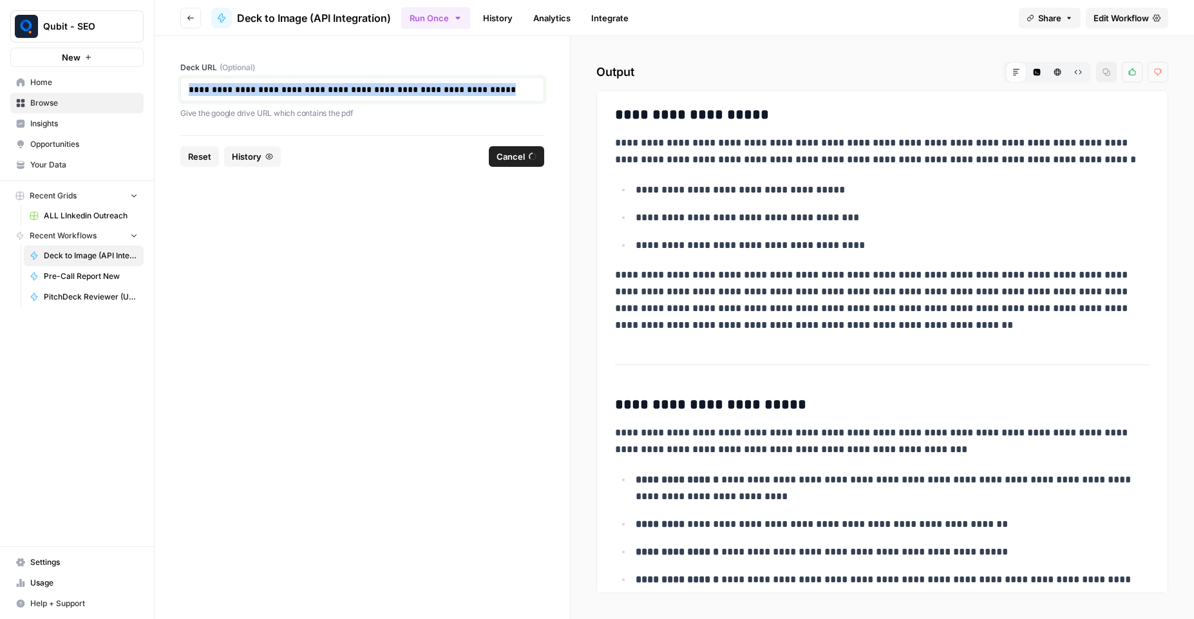
click at [446, 84] on p "**********" at bounding box center [362, 89] width 347 height 13
copy p "**********"
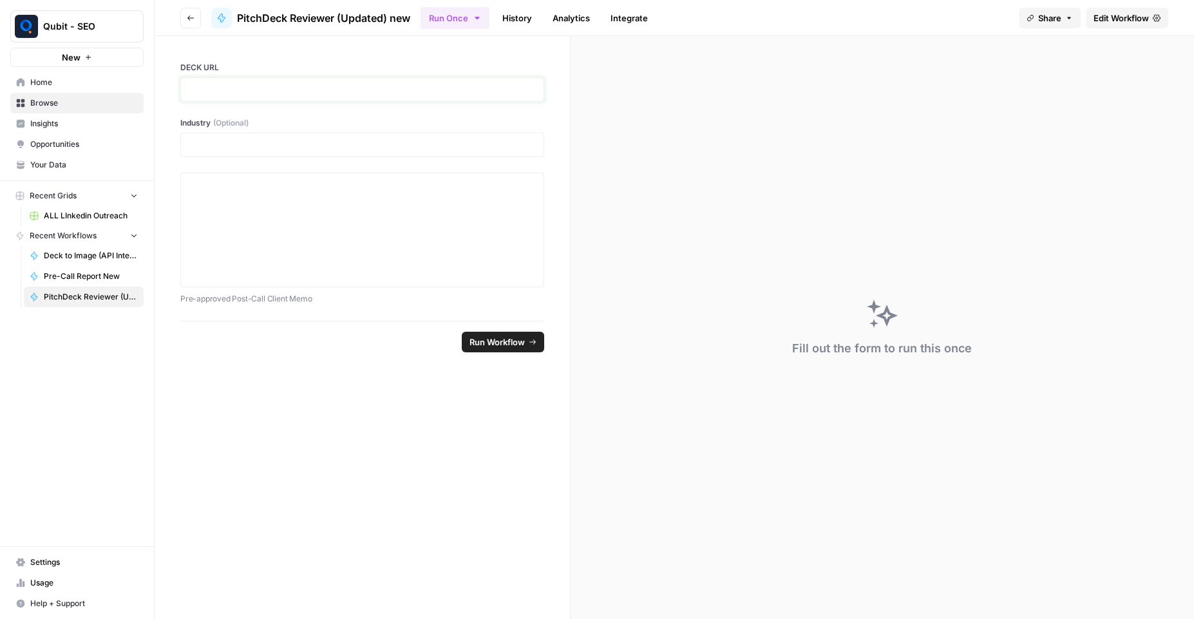
click at [258, 89] on p at bounding box center [362, 89] width 347 height 13
click at [187, 90] on div "**********" at bounding box center [362, 89] width 364 height 24
click at [271, 143] on div "Industry (Optional)" at bounding box center [362, 137] width 364 height 40
click at [270, 151] on p at bounding box center [362, 144] width 347 height 13
click at [256, 252] on div at bounding box center [362, 229] width 347 height 103
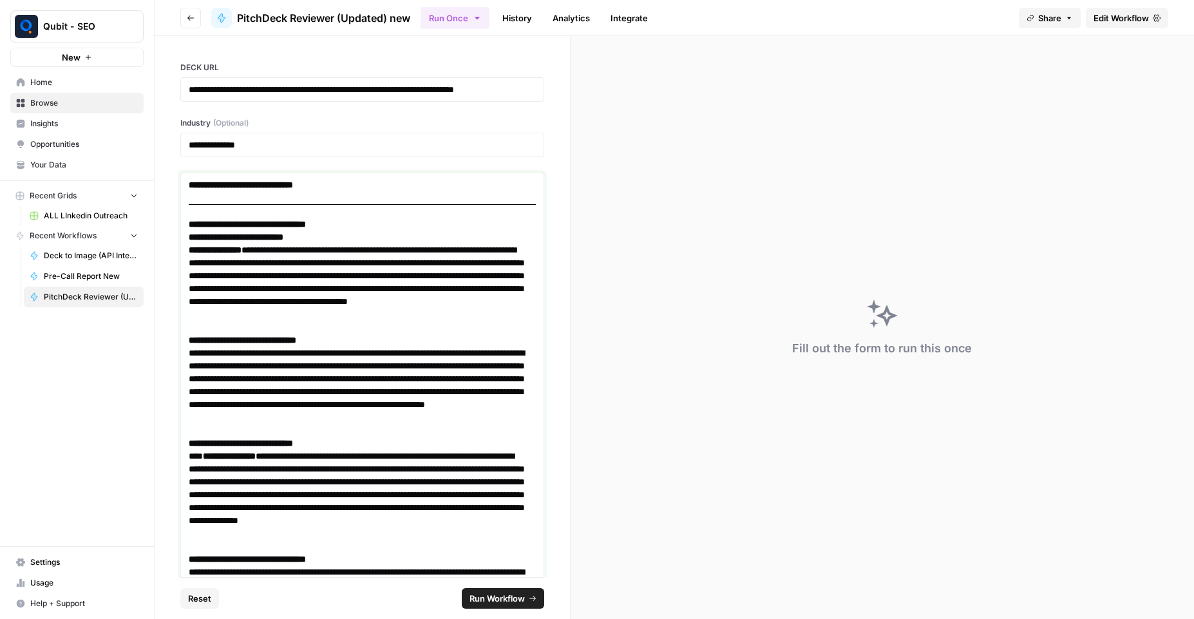
scroll to position [5090, 0]
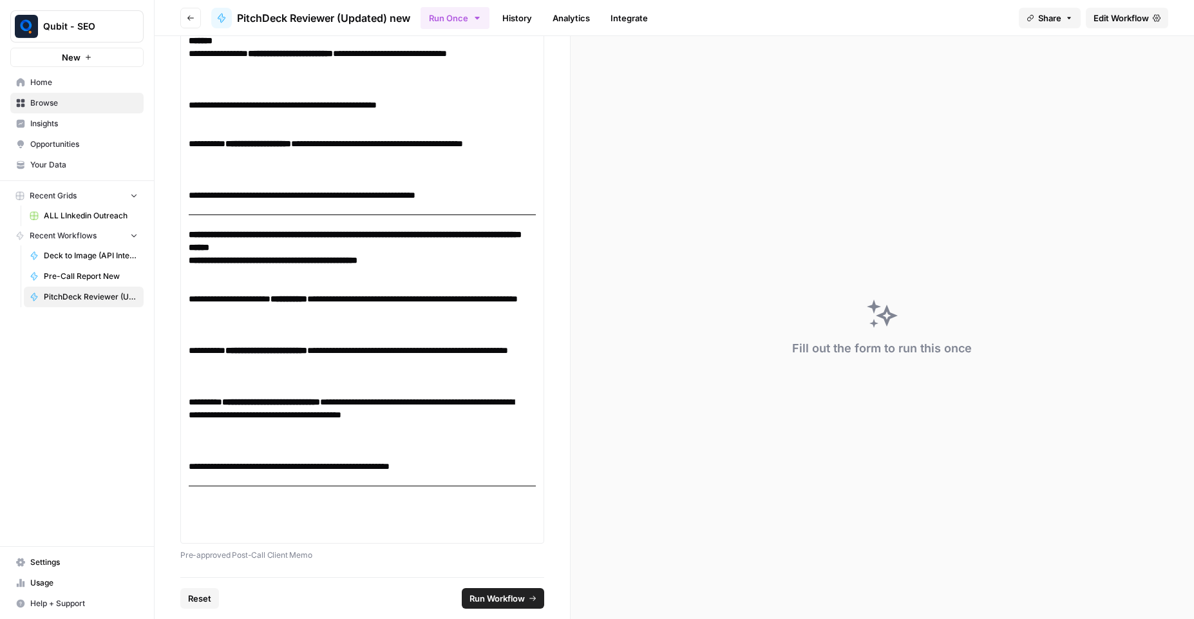
click at [486, 590] on button "Run Workflow" at bounding box center [503, 598] width 82 height 21
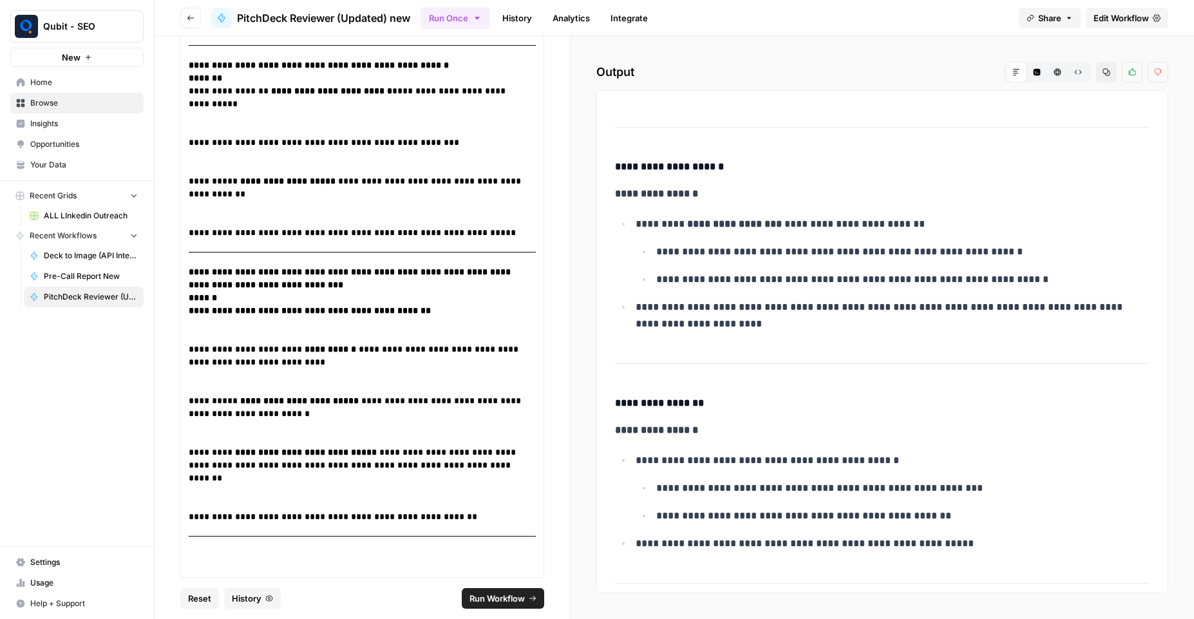
scroll to position [1391, 0]
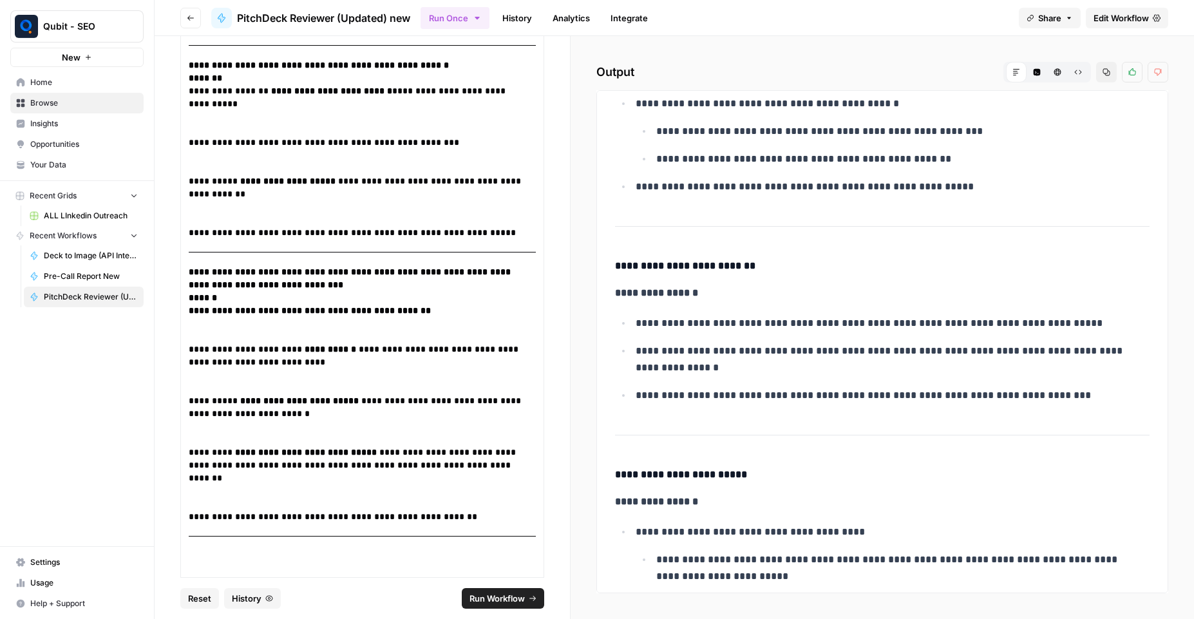
click at [1105, 71] on icon "button" at bounding box center [1107, 72] width 8 height 8
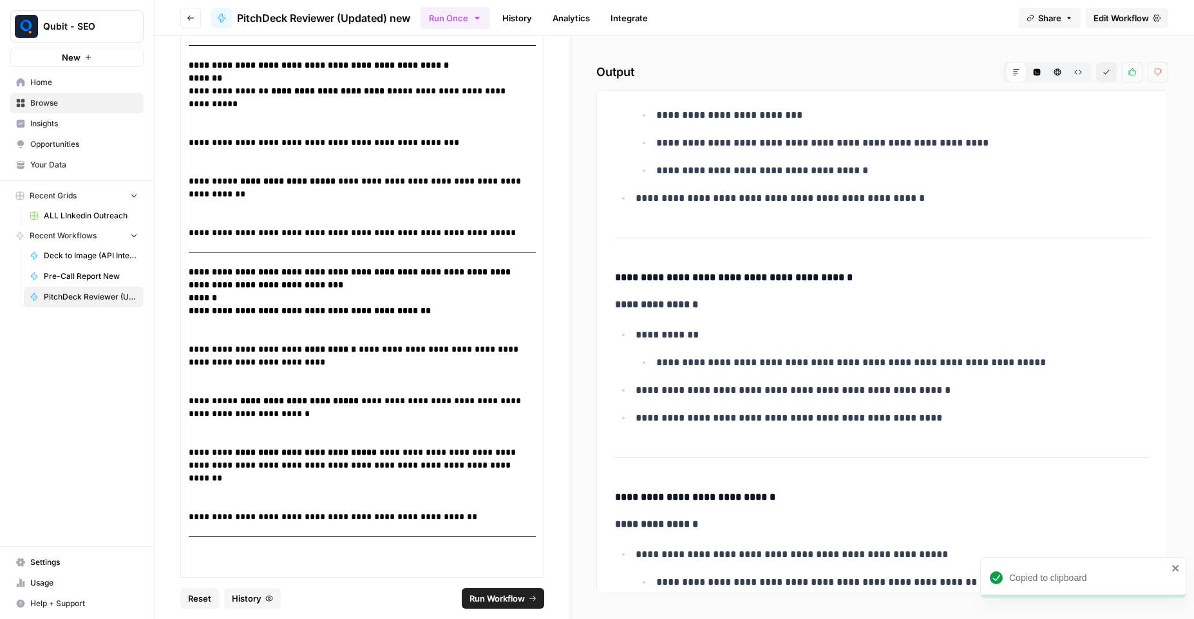
scroll to position [2899, 0]
